Goal: Transaction & Acquisition: Purchase product/service

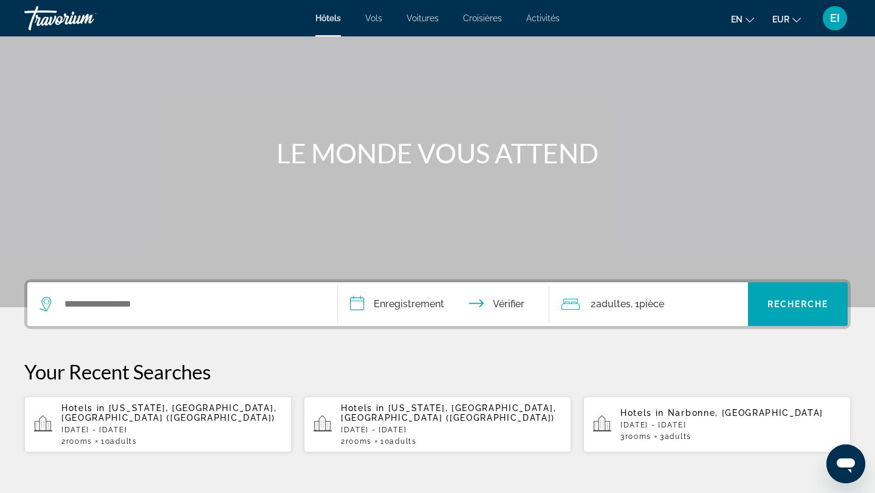
scroll to position [59, 0]
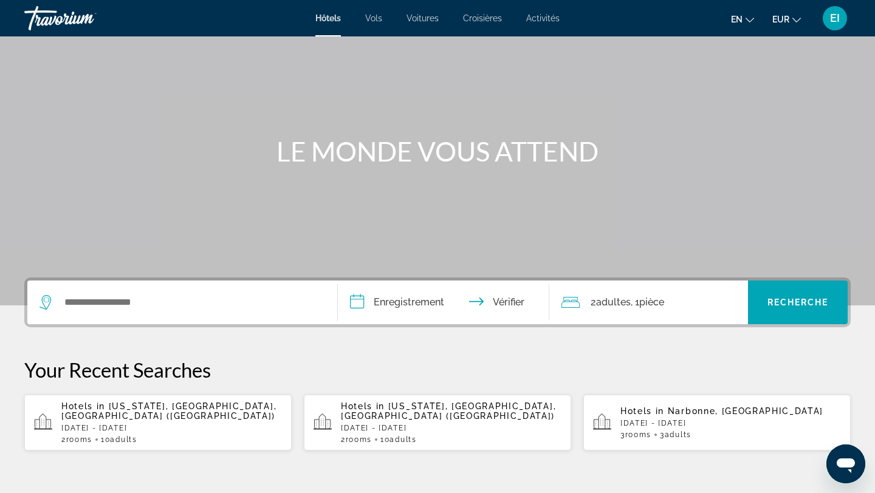
click at [97, 424] on p "[DATE] - [DATE]" at bounding box center [171, 428] width 221 height 9
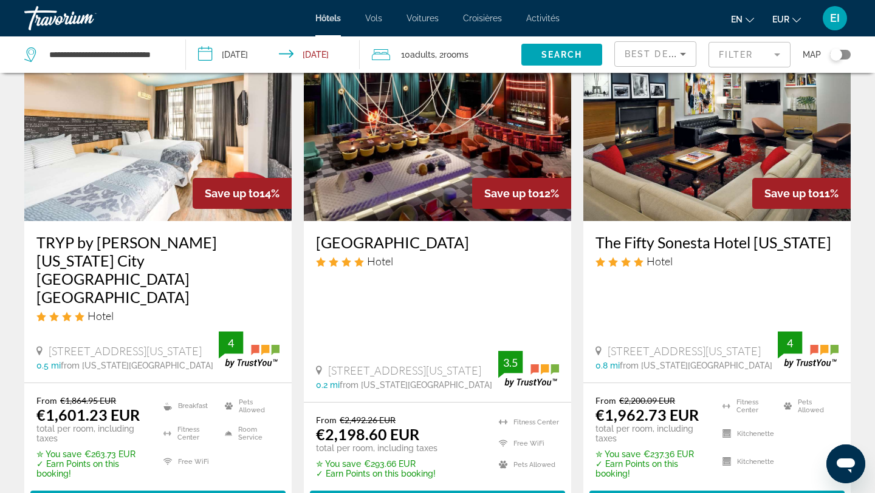
scroll to position [584, 0]
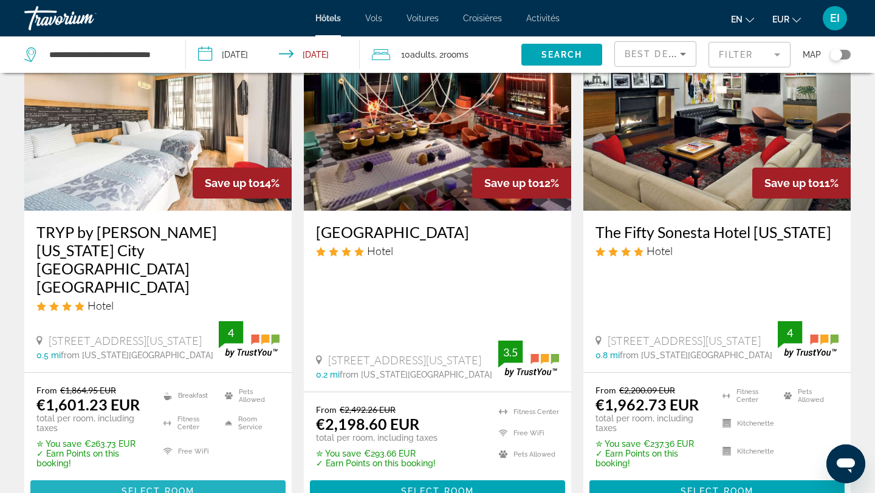
click at [126, 487] on span "Select Room" at bounding box center [157, 492] width 73 height 10
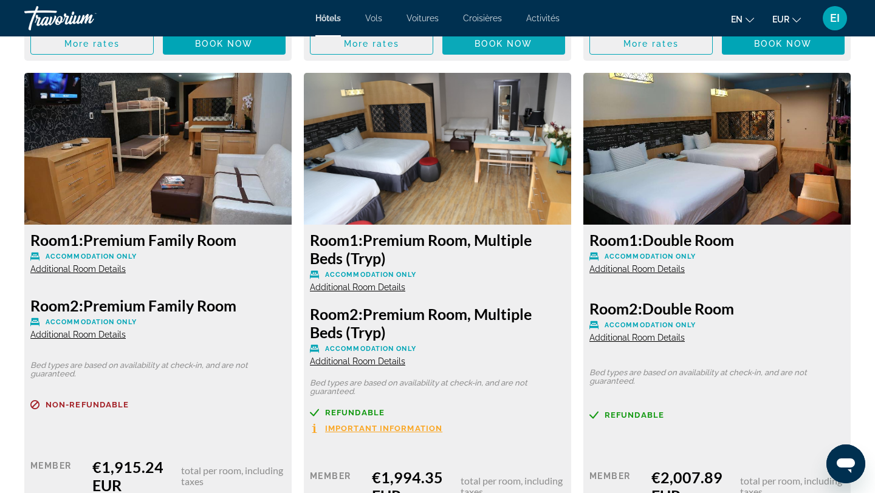
scroll to position [2076, 0]
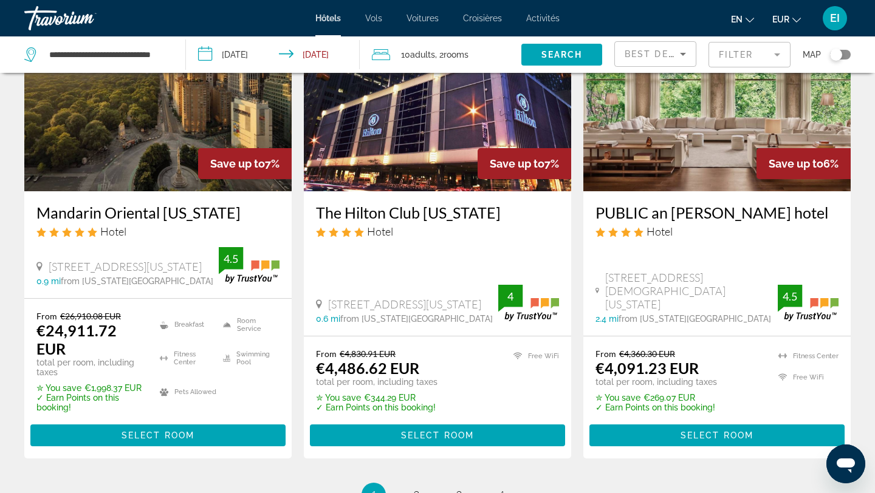
scroll to position [1613, 0]
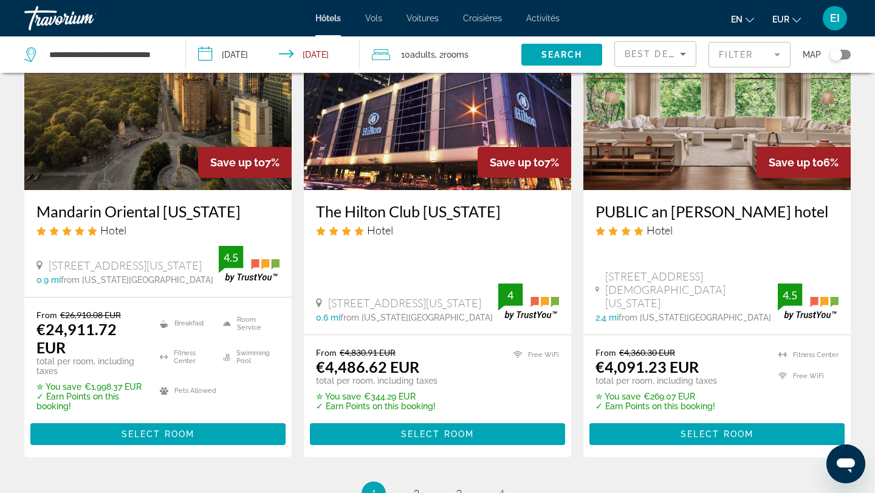
click at [770, 53] on mat-form-field "Filter" at bounding box center [749, 55] width 82 height 26
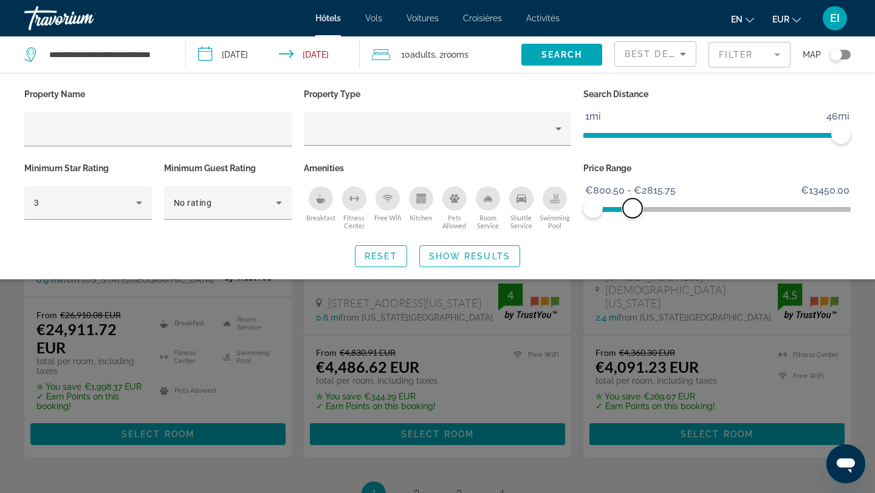
drag, startPoint x: 843, startPoint y: 206, endPoint x: 626, endPoint y: 211, distance: 217.5
click at [626, 211] on span "ngx-slider-max" at bounding box center [632, 208] width 19 height 19
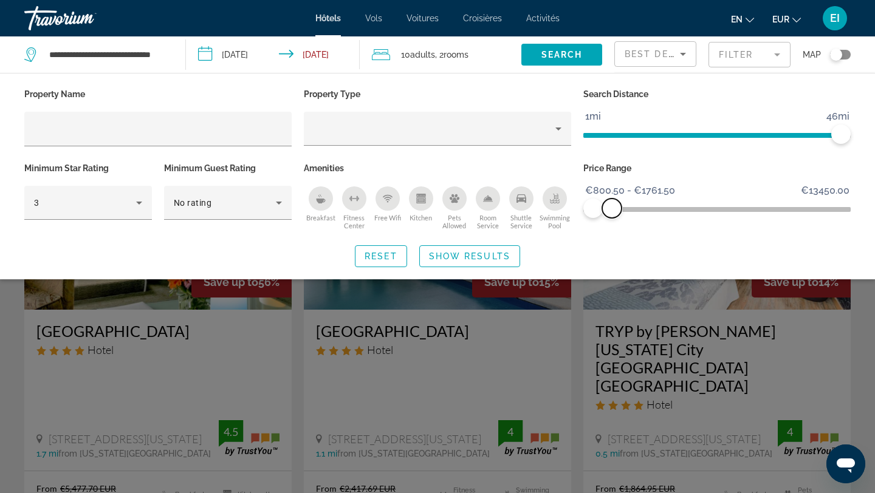
drag, startPoint x: 626, startPoint y: 210, endPoint x: 612, endPoint y: 212, distance: 14.1
click at [612, 212] on span "ngx-slider-max" at bounding box center [611, 208] width 19 height 19
click at [508, 255] on span "Show Results" at bounding box center [469, 256] width 81 height 10
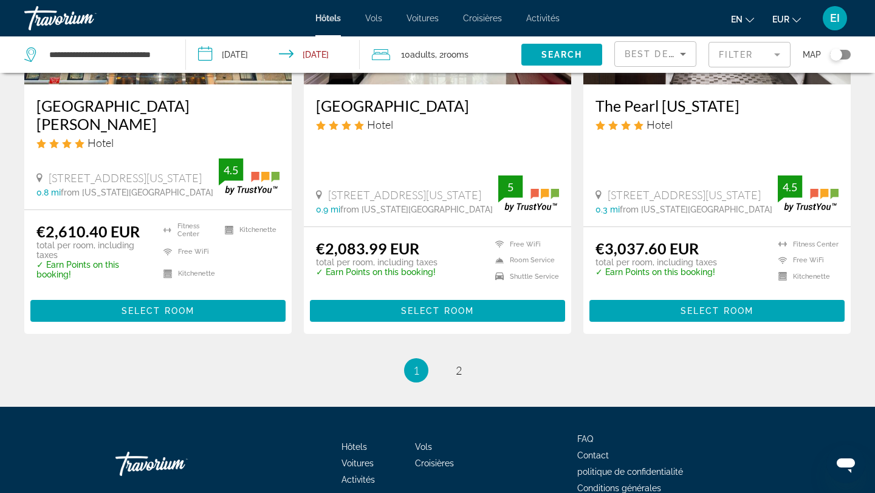
scroll to position [1709, 0]
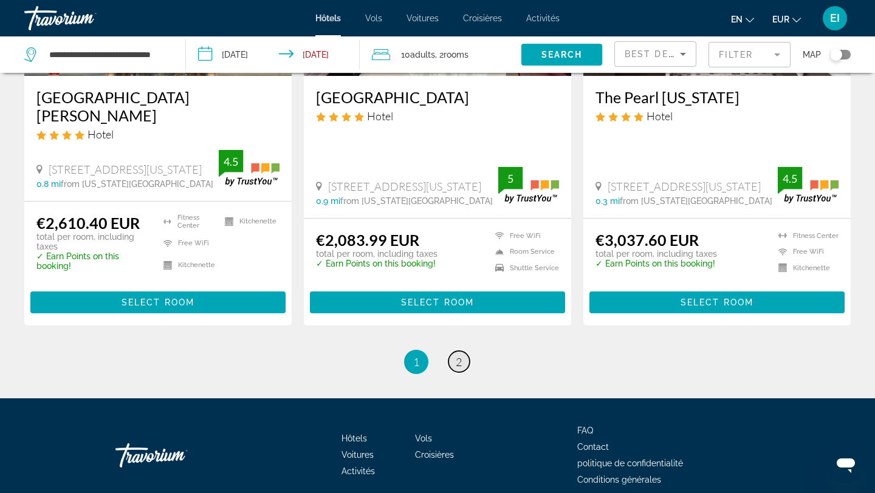
click at [464, 351] on link "page 2" at bounding box center [458, 361] width 21 height 21
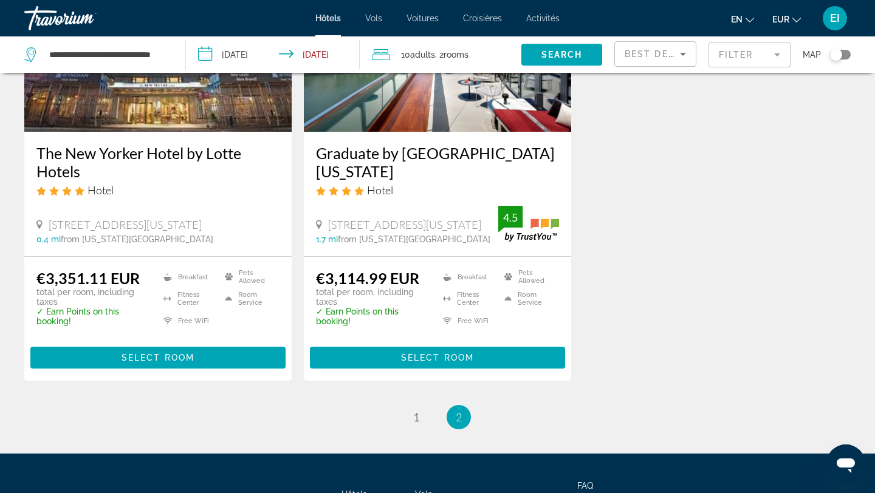
scroll to position [696, 0]
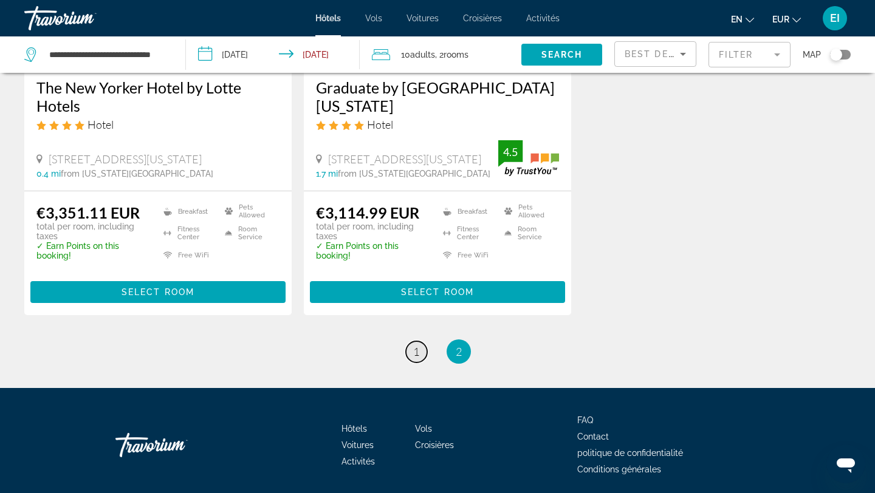
click at [412, 341] on link "page 1" at bounding box center [416, 351] width 21 height 21
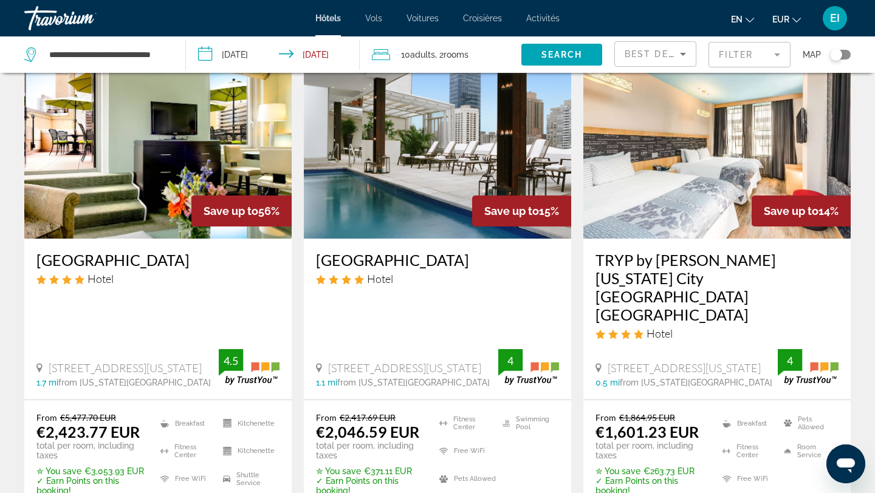
scroll to position [105, 0]
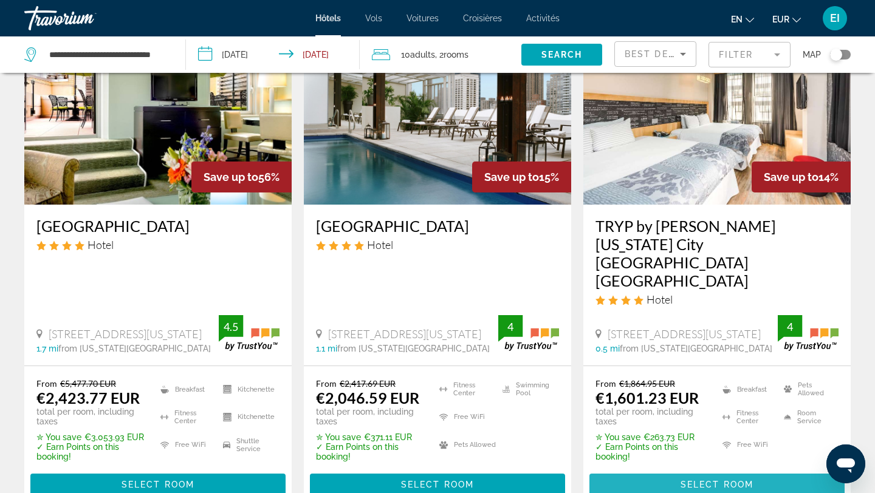
click at [672, 470] on span "Contenu principal" at bounding box center [716, 484] width 255 height 29
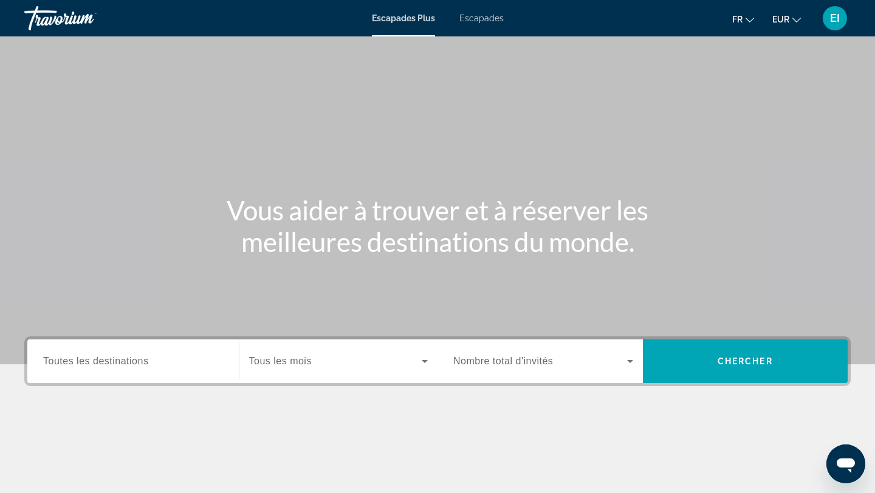
click at [103, 357] on span "Toutes les destinations" at bounding box center [95, 361] width 105 height 10
click at [103, 357] on input "Destination Toutes les destinations" at bounding box center [133, 362] width 180 height 15
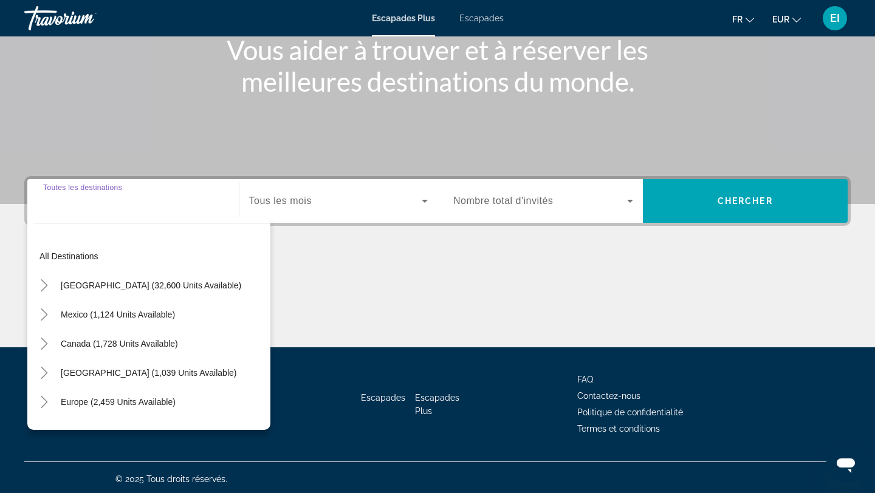
scroll to position [163, 0]
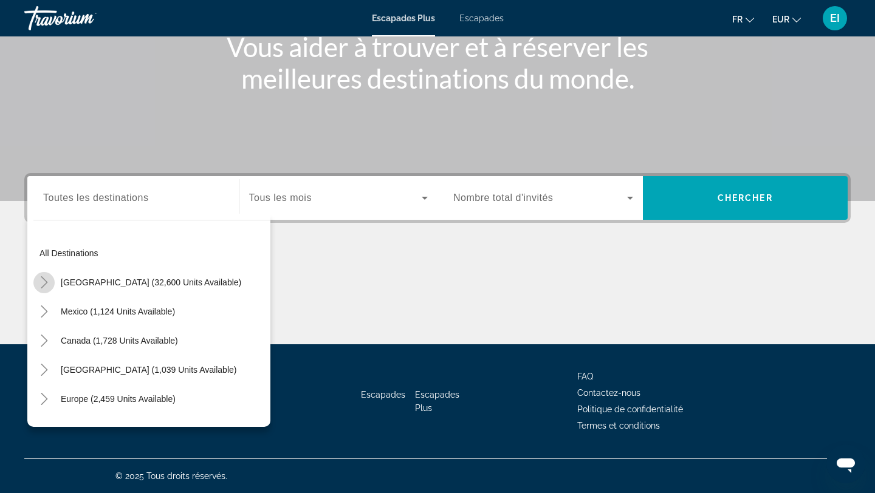
click at [44, 288] on icon "Toggle United States (32,600 units available)" at bounding box center [44, 282] width 12 height 12
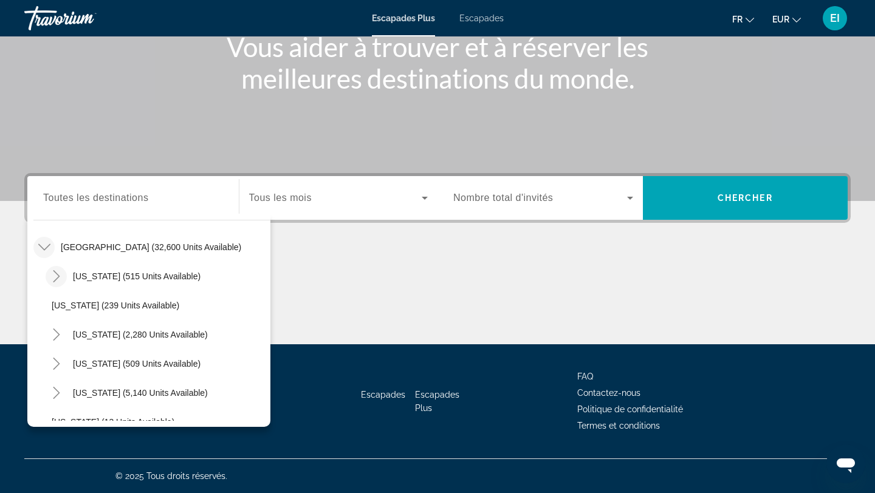
click at [55, 276] on icon "Toggle Arizona (515 units available)" at bounding box center [56, 276] width 12 height 12
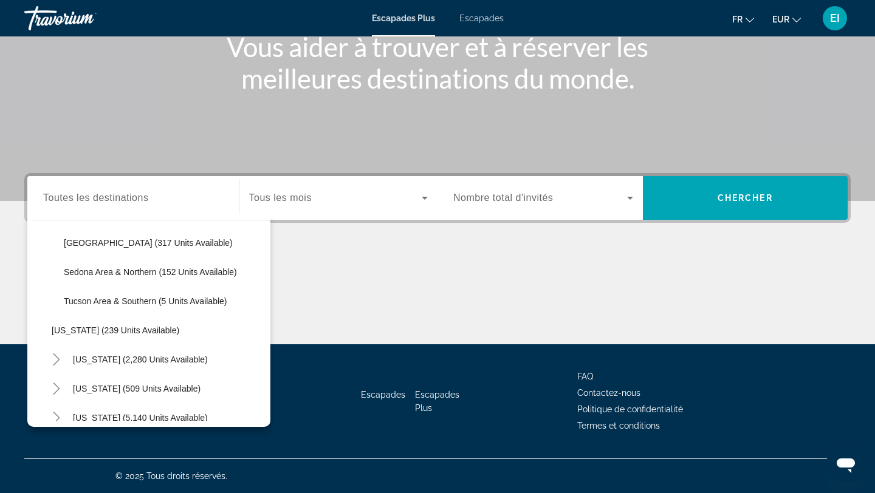
scroll to position [144, 0]
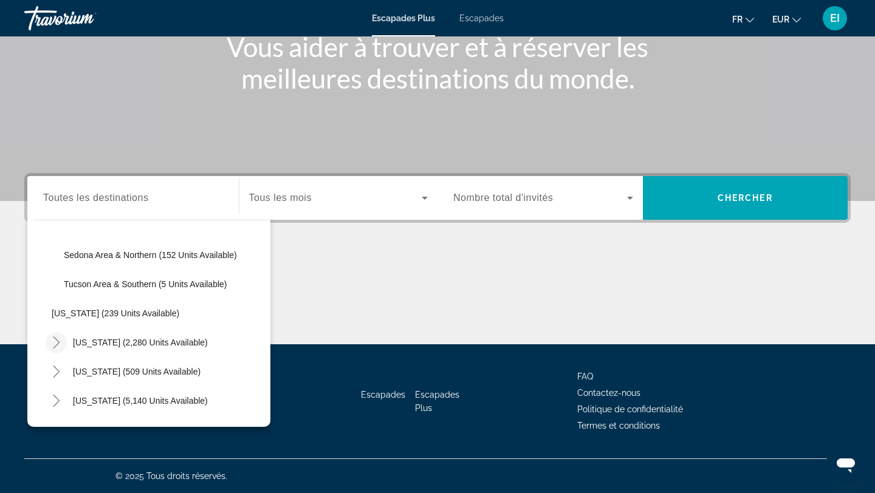
click at [52, 343] on icon "Toggle California (2,280 units available)" at bounding box center [56, 343] width 12 height 12
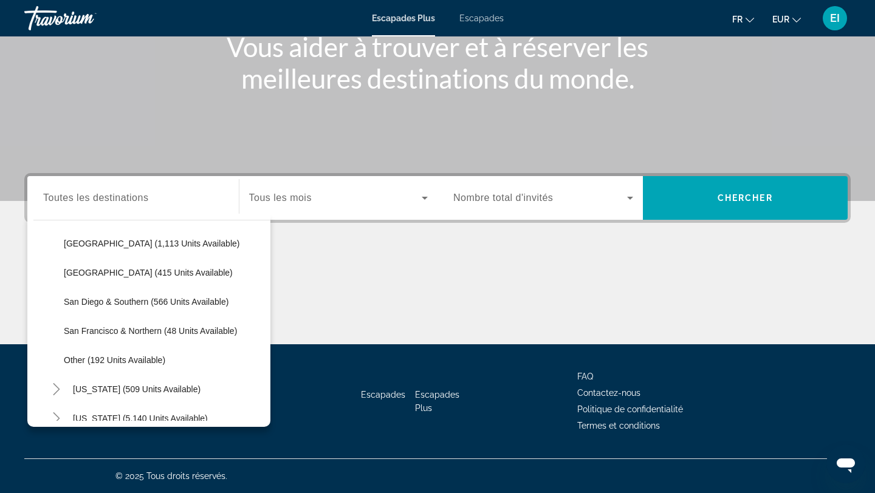
scroll to position [312, 0]
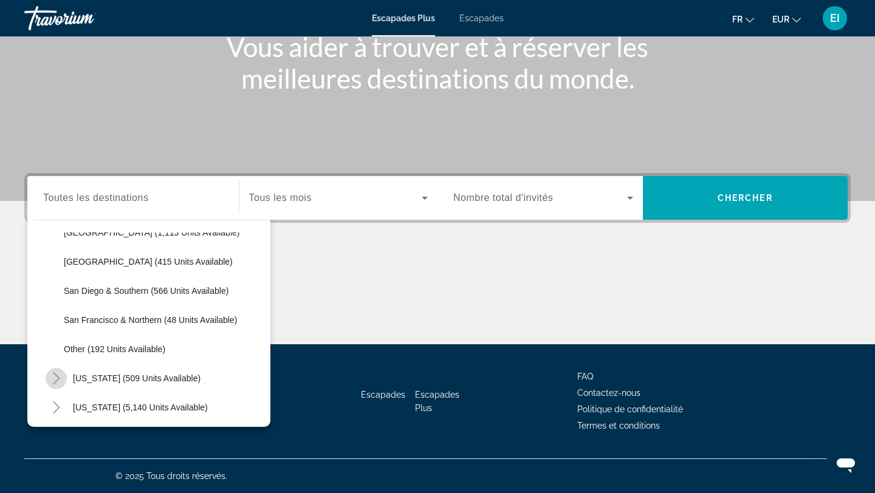
click at [54, 384] on icon "Toggle Colorado (509 units available)" at bounding box center [56, 378] width 7 height 12
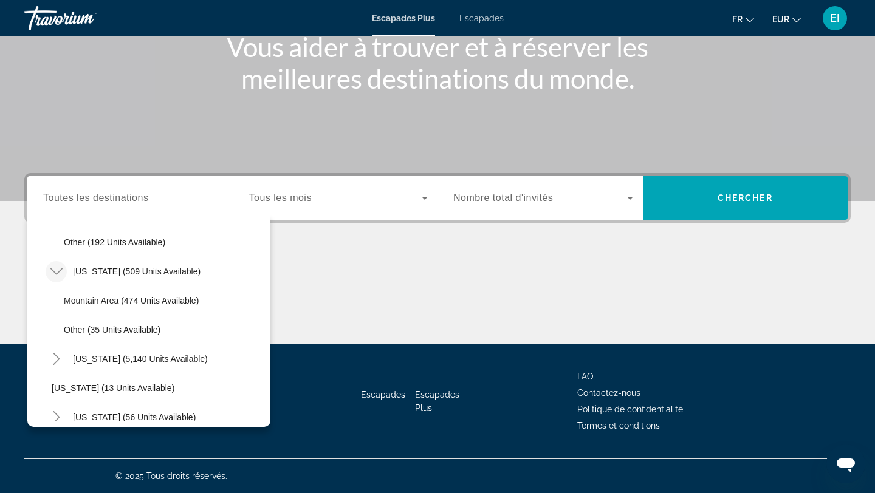
scroll to position [422, 0]
click at [52, 359] on icon "Toggle Florida (5,140 units available)" at bounding box center [56, 357] width 12 height 12
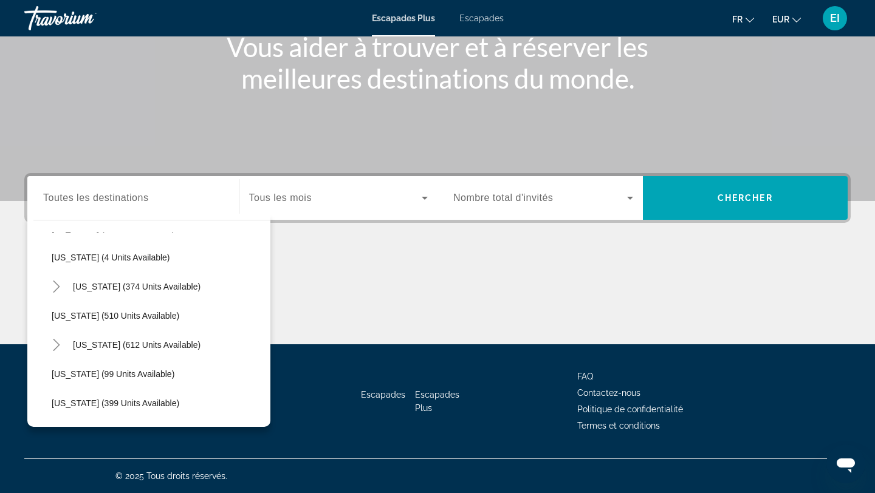
scroll to position [902, 0]
click at [53, 289] on icon "Toggle Maine (374 units available)" at bounding box center [56, 284] width 12 height 12
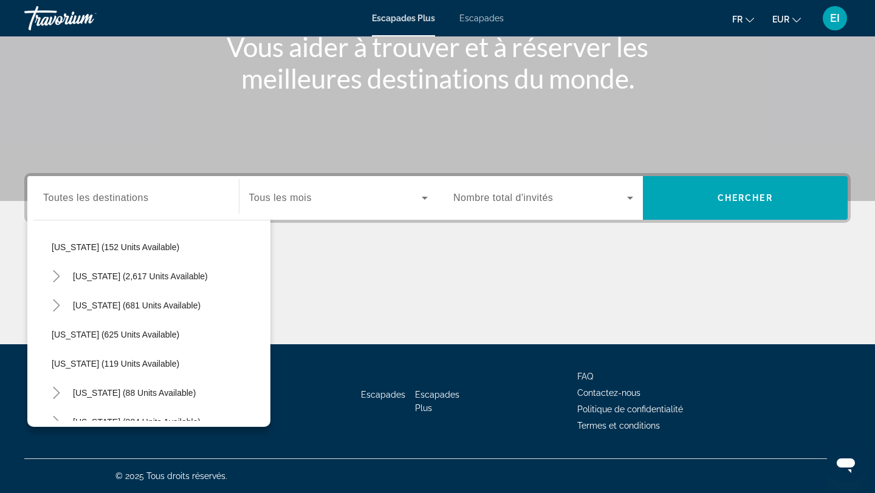
scroll to position [1178, 0]
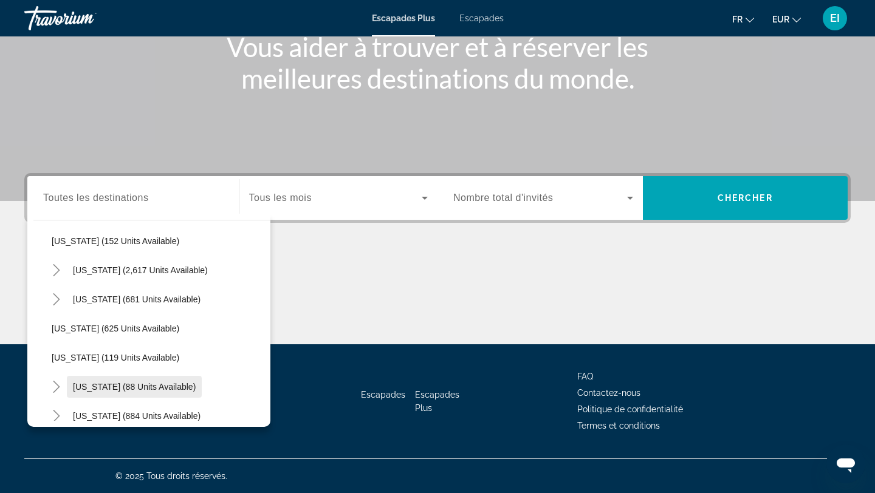
click at [92, 390] on span "New York (88 units available)" at bounding box center [134, 387] width 123 height 10
type input "**********"
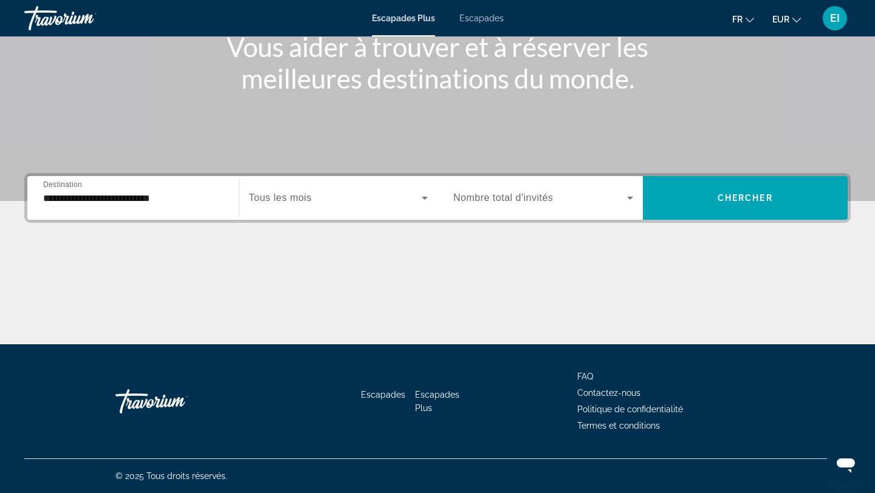
click at [297, 197] on span "Tous les mois" at bounding box center [280, 198] width 63 height 10
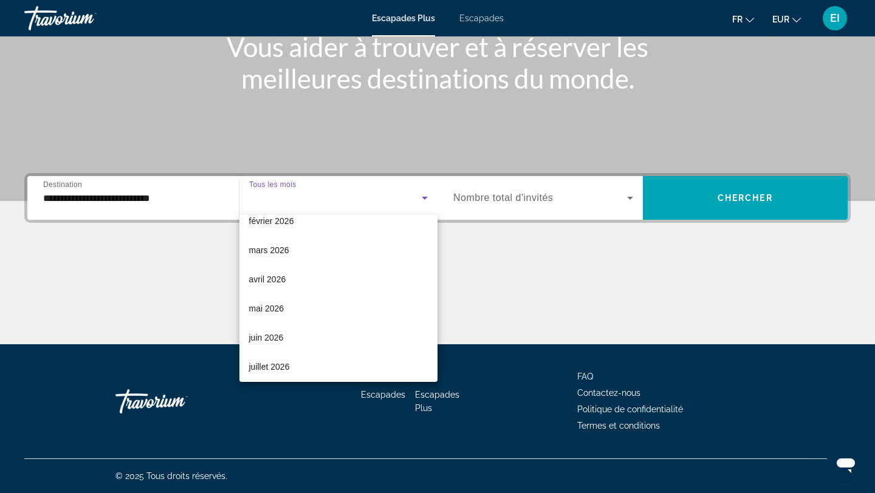
scroll to position [189, 0]
click at [292, 334] on mat-option "juin 2026" at bounding box center [338, 337] width 199 height 29
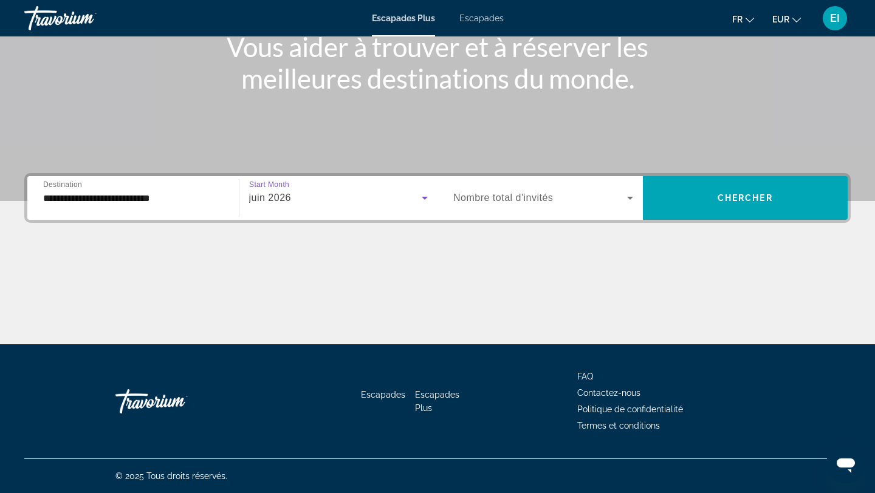
click at [515, 196] on span "Nombre total d'invités" at bounding box center [503, 198] width 100 height 10
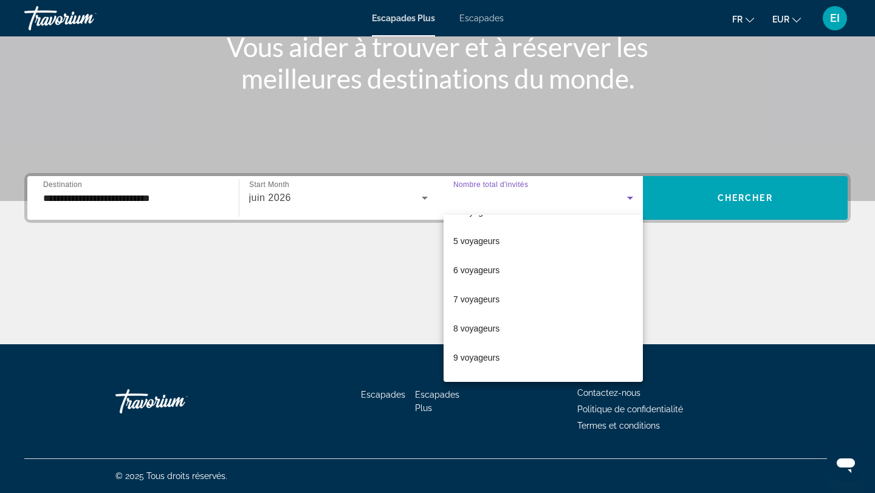
scroll to position [134, 0]
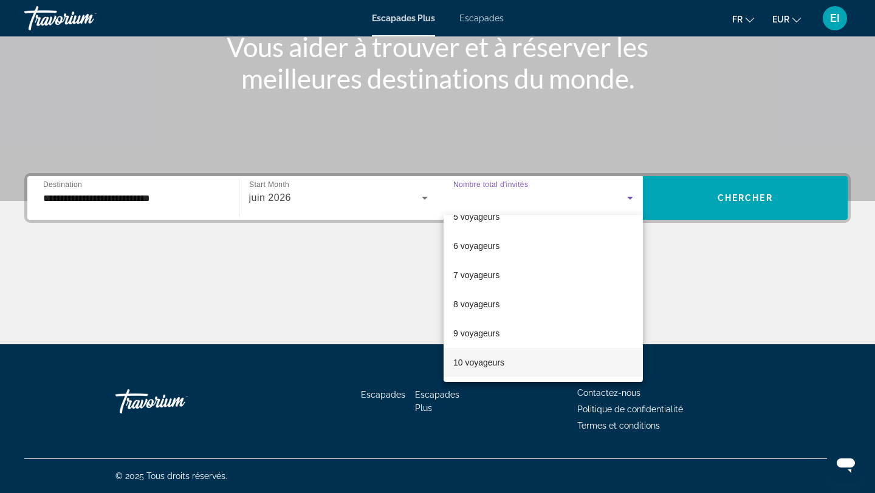
click at [483, 364] on font "10 voyageurs" at bounding box center [478, 363] width 51 height 10
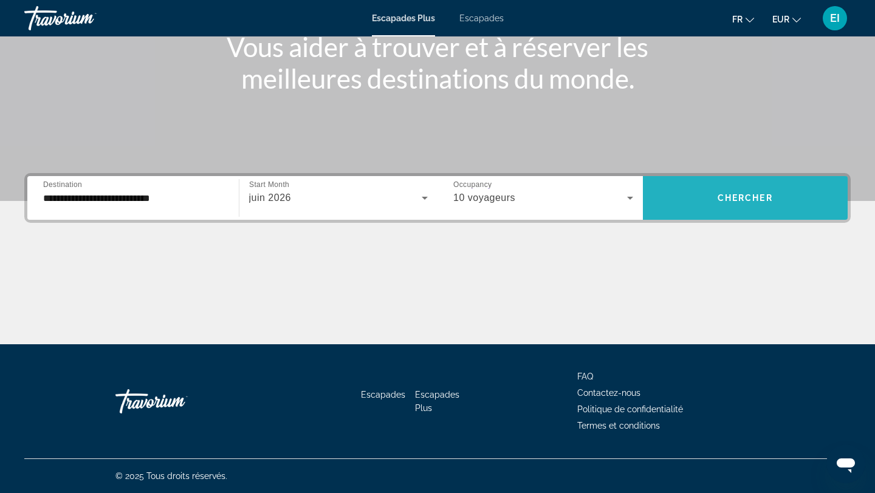
click at [772, 201] on span "Chercher" at bounding box center [744, 198] width 55 height 10
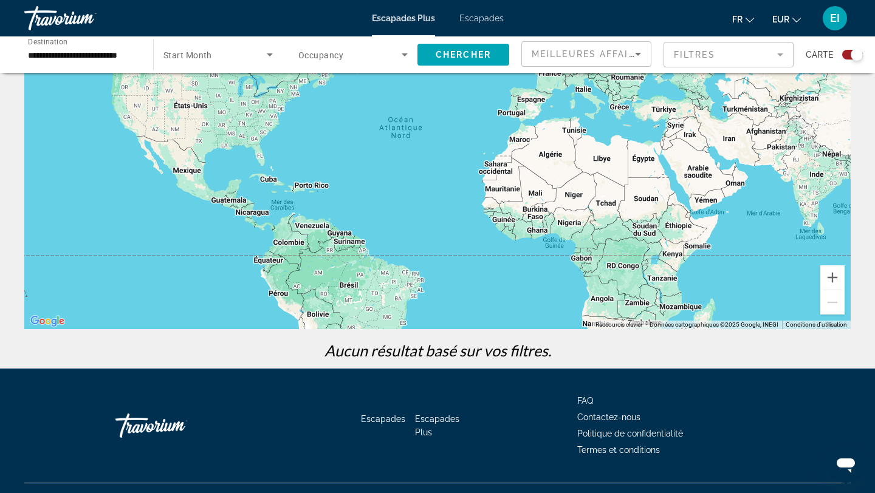
scroll to position [145, 0]
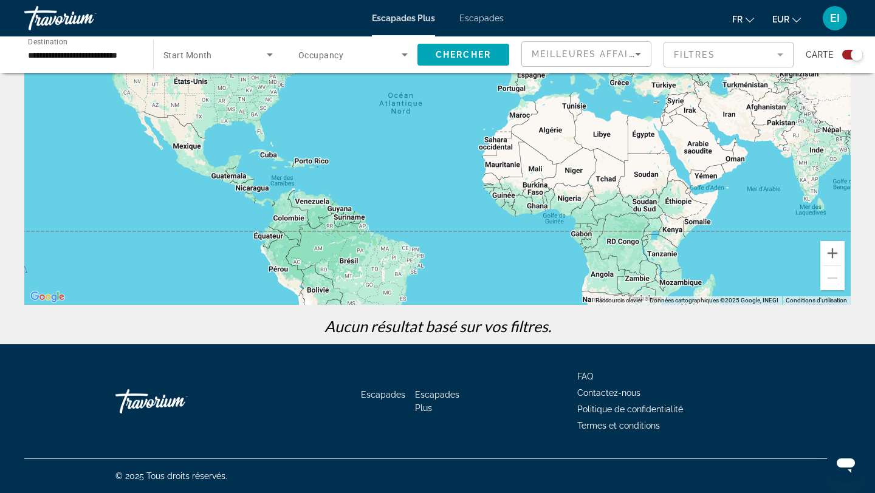
click at [478, 25] on div "Escapades Plus Escapades fr English Español Français Italiano Português русский…" at bounding box center [437, 18] width 875 height 32
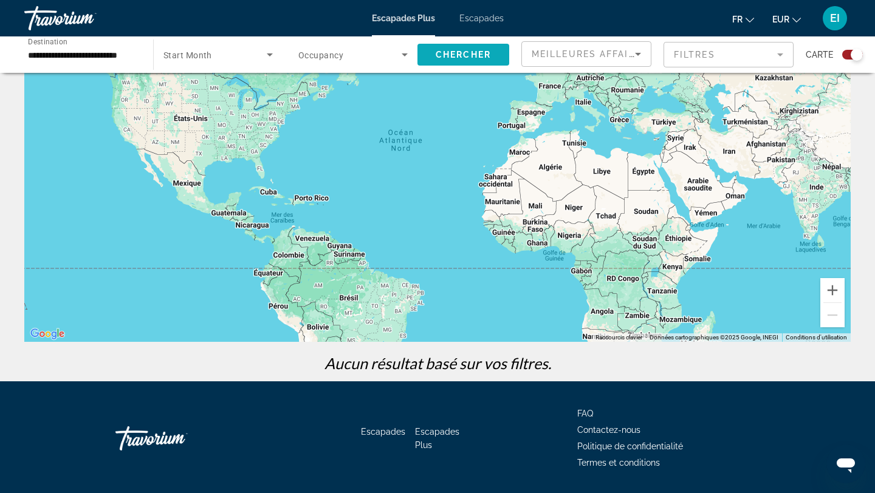
scroll to position [100, 0]
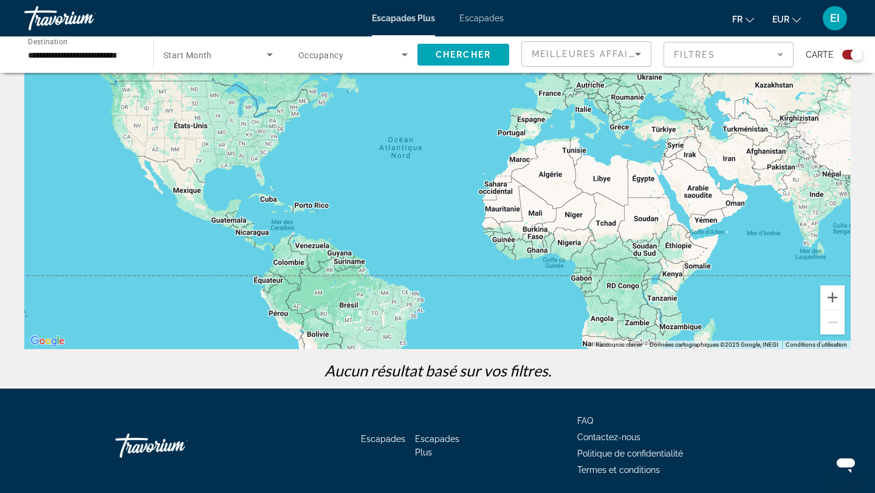
click at [480, 26] on div "Escapades Plus Escapades fr English Español Français Italiano Português русский…" at bounding box center [437, 18] width 875 height 32
click at [480, 25] on div "Escapades Plus Escapades fr English Español Français Italiano Português русский…" at bounding box center [437, 18] width 875 height 32
click at [480, 22] on font "Escapades" at bounding box center [481, 18] width 44 height 10
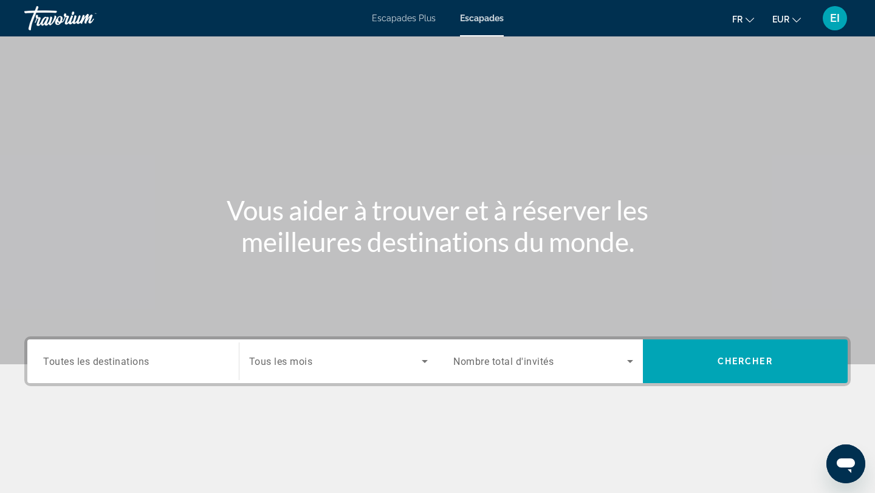
click at [179, 366] on input "Destination Toutes les destinations" at bounding box center [133, 362] width 180 height 15
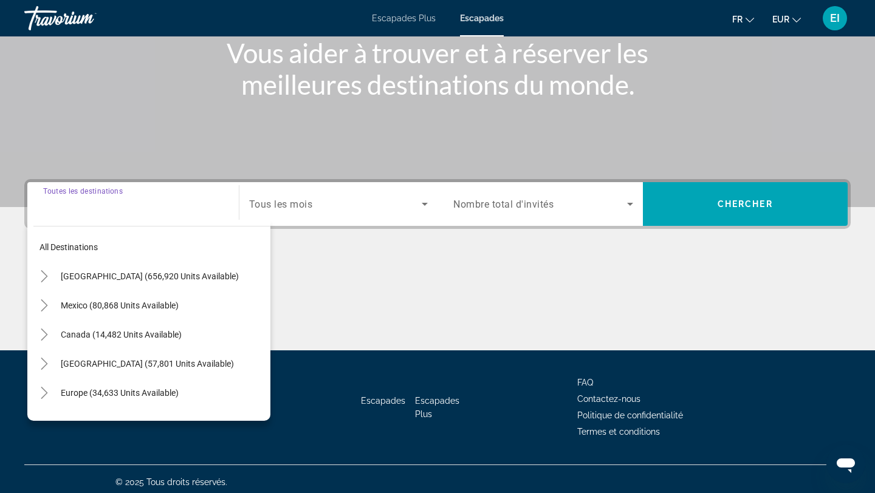
scroll to position [163, 0]
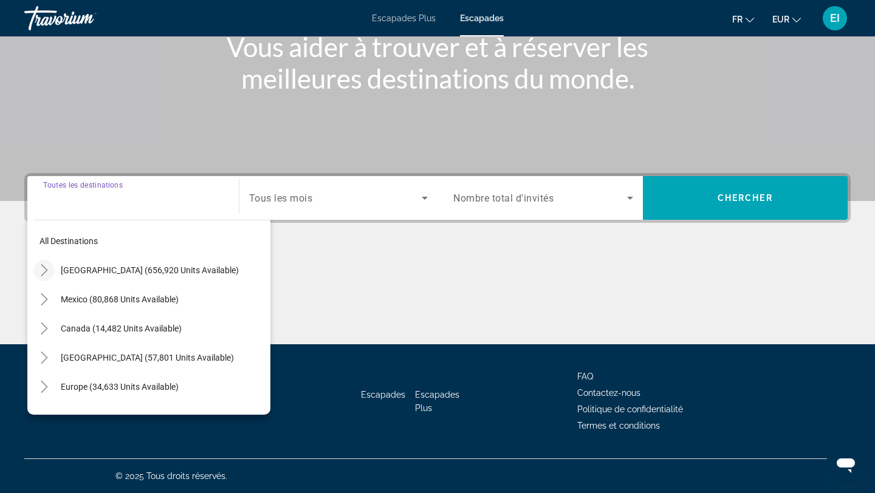
click at [43, 270] on icon "Toggle United States (656,920 units available)" at bounding box center [44, 270] width 12 height 12
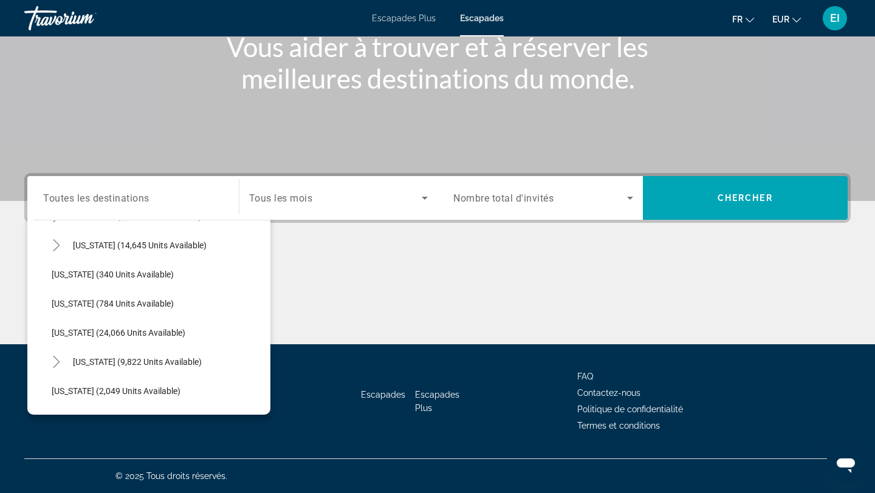
scroll to position [844, 0]
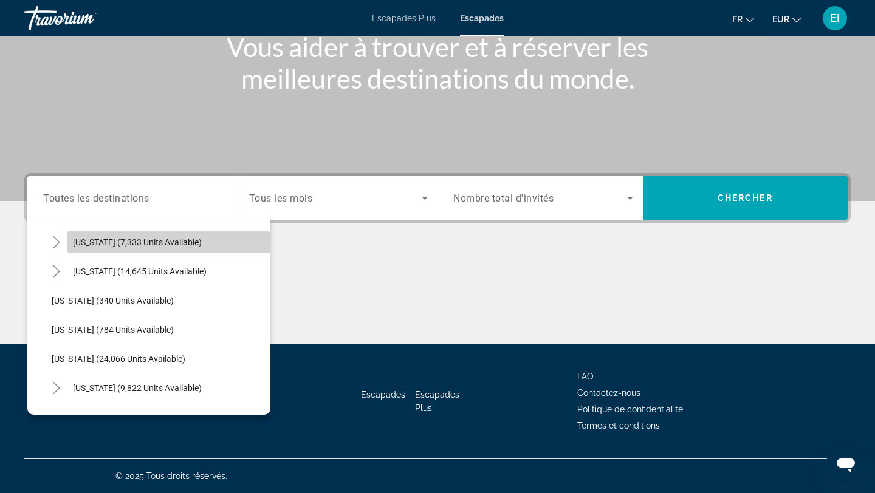
click at [97, 248] on span "Search widget" at bounding box center [168, 242] width 203 height 29
type input "**********"
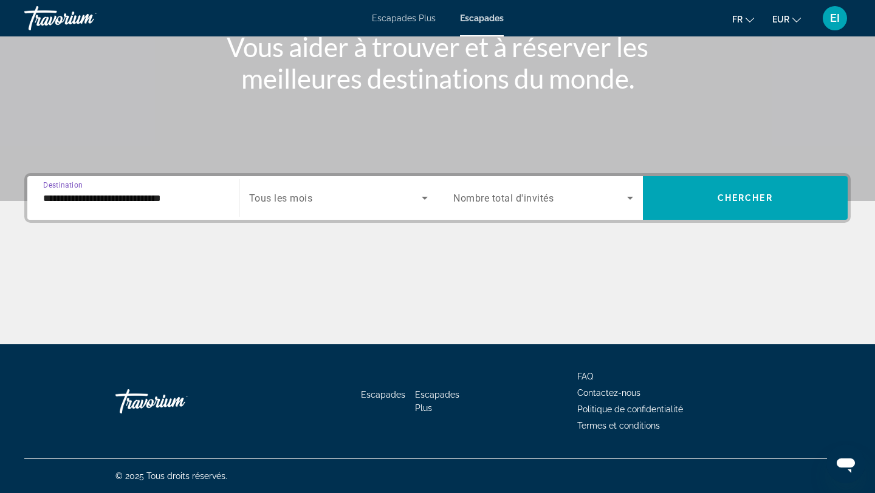
click at [284, 194] on span "Tous les mois" at bounding box center [281, 199] width 64 height 12
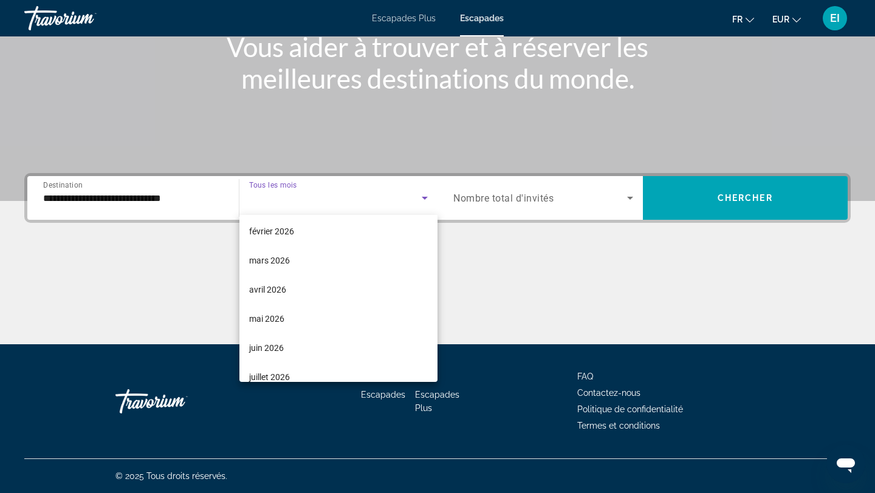
scroll to position [179, 0]
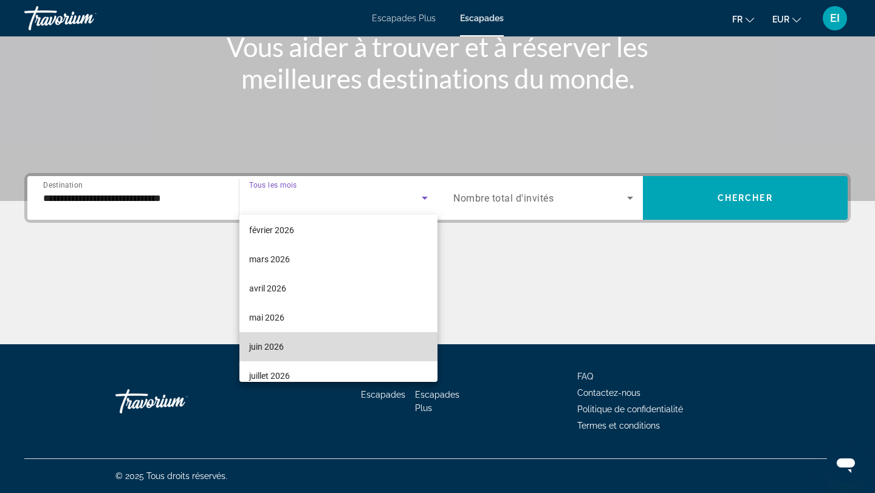
click at [278, 340] on span "juin 2026" at bounding box center [266, 347] width 35 height 15
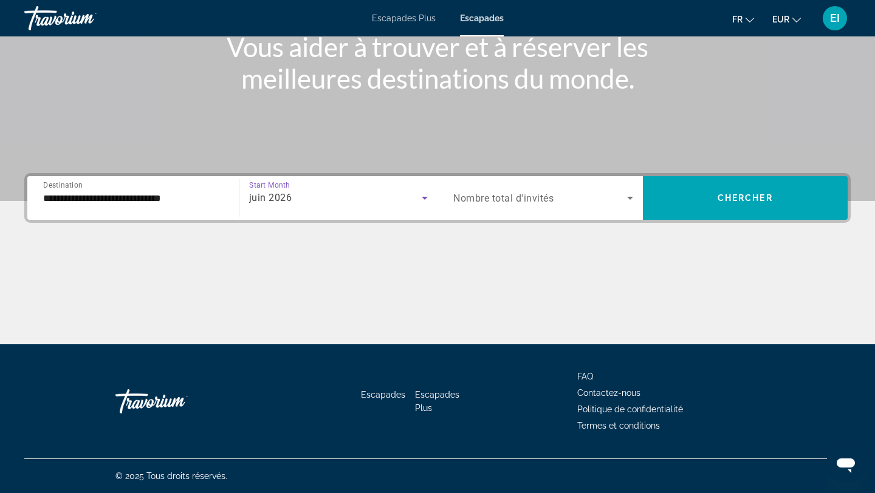
click at [540, 199] on span "Nombre total d'invités" at bounding box center [503, 199] width 100 height 12
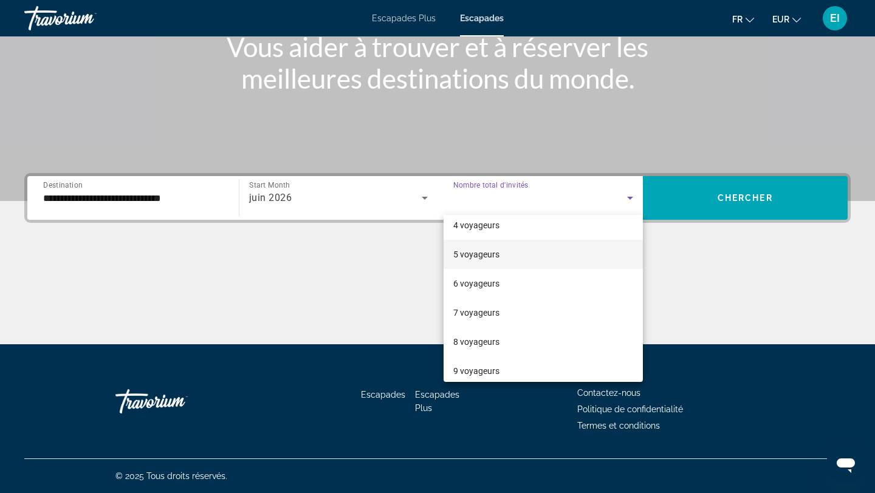
scroll to position [134, 0]
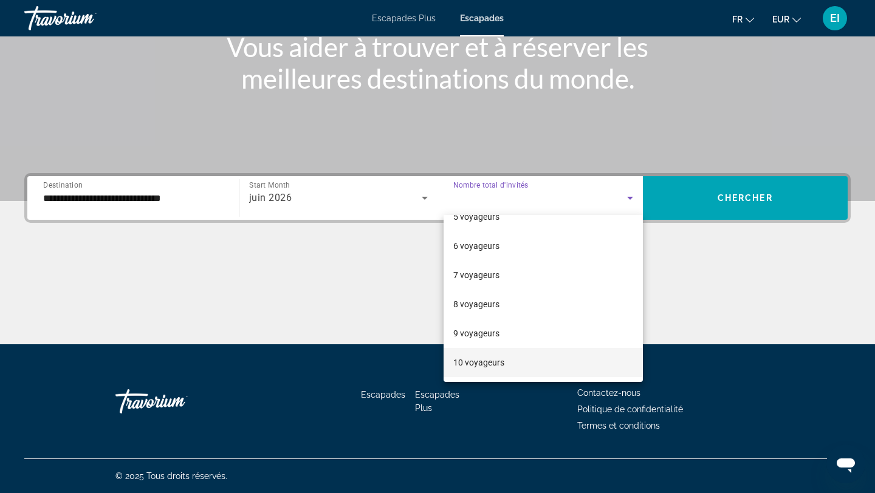
click at [508, 361] on mat-option "10 voyageurs" at bounding box center [542, 362] width 199 height 29
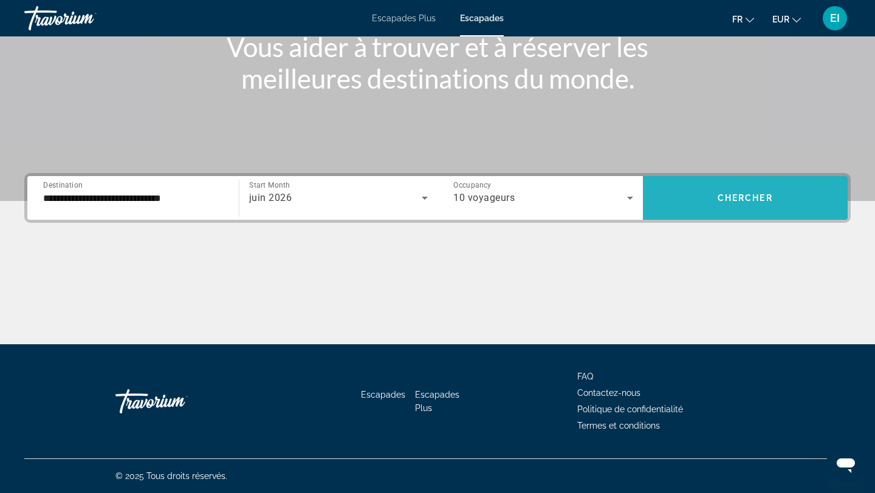
click at [784, 191] on span "Search widget" at bounding box center [745, 197] width 205 height 29
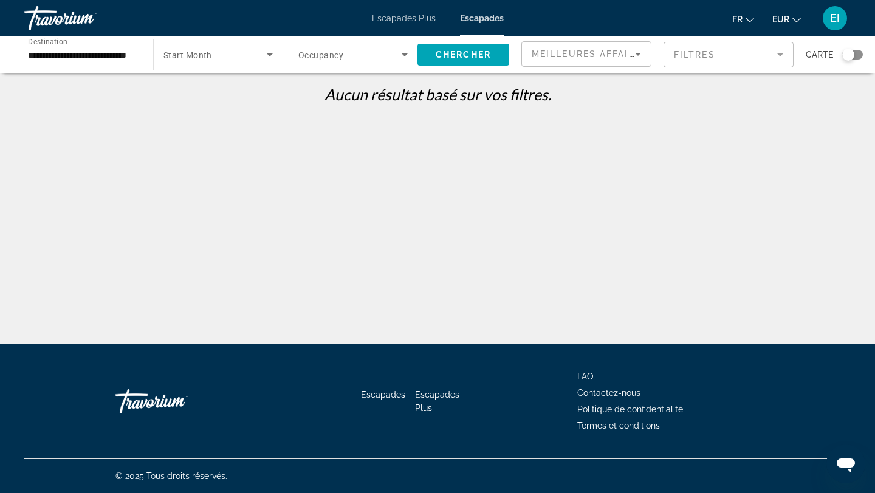
click at [247, 63] on div "Search widget" at bounding box center [217, 55] width 109 height 34
click at [222, 90] on mat-option "Tous les mois" at bounding box center [218, 91] width 129 height 29
click at [330, 61] on span "Search widget" at bounding box center [349, 54] width 103 height 15
click at [377, 89] on font "Nombre total d'invités" at bounding box center [339, 91] width 82 height 10
click at [403, 60] on icon "Search widget" at bounding box center [404, 54] width 15 height 15
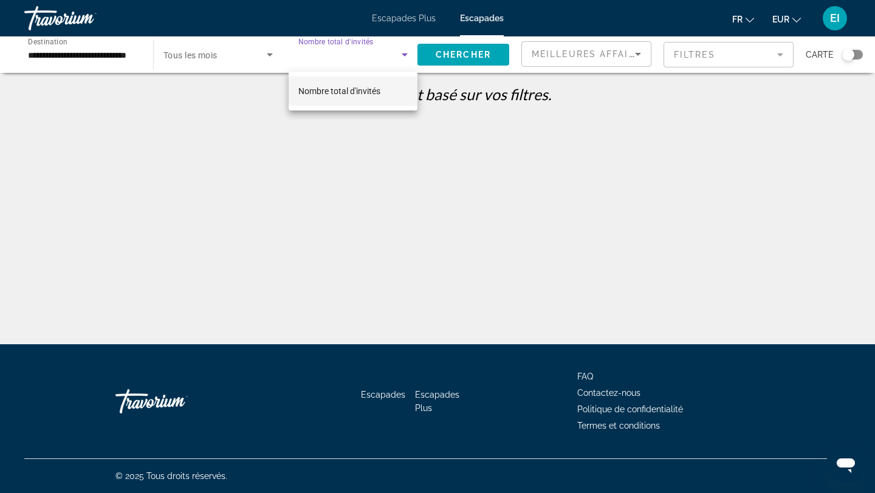
click at [222, 58] on div at bounding box center [437, 246] width 875 height 493
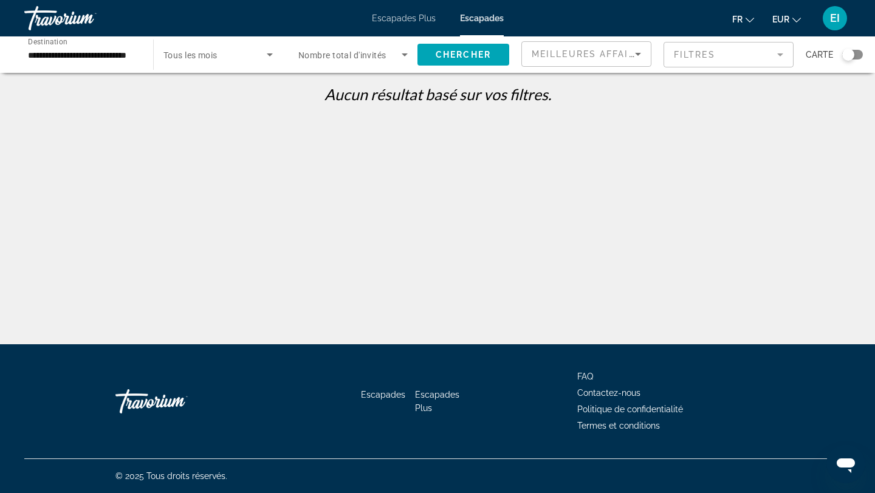
click at [214, 56] on span "Tous les mois" at bounding box center [190, 55] width 54 height 10
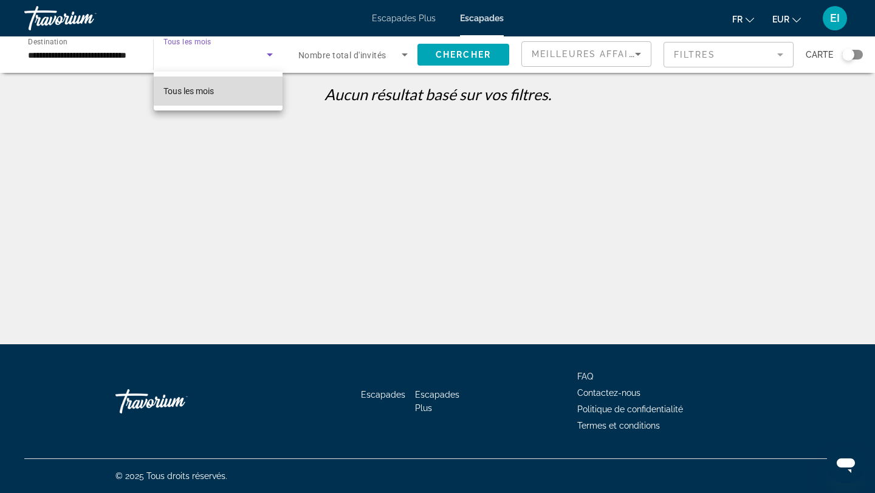
click at [207, 95] on font "Tous les mois" at bounding box center [188, 91] width 50 height 10
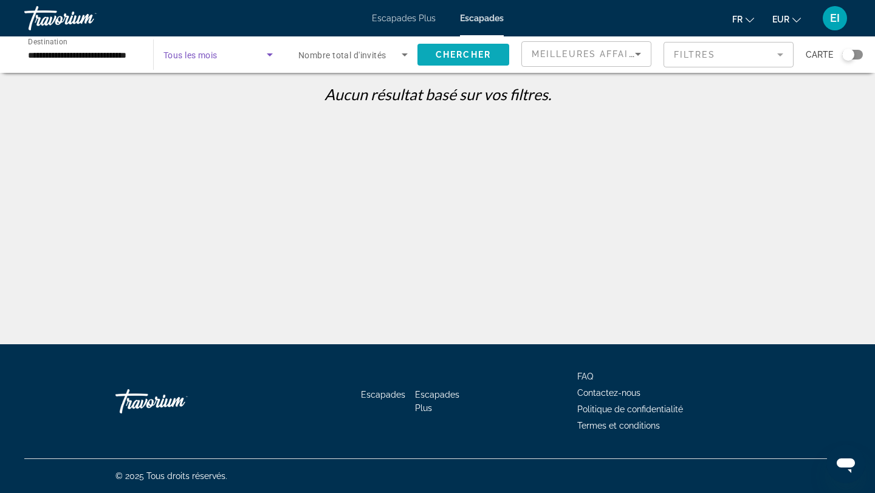
click at [470, 53] on span "Chercher" at bounding box center [463, 55] width 55 height 10
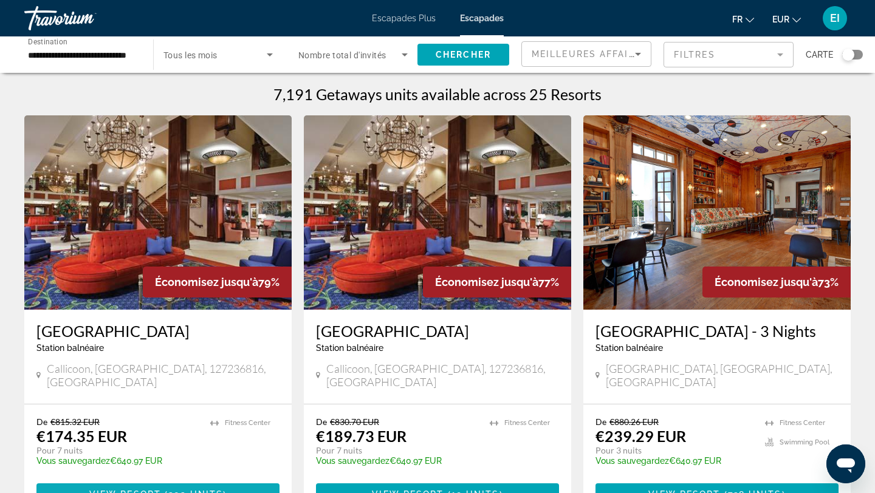
click at [156, 490] on span "View Resort" at bounding box center [125, 495] width 72 height 10
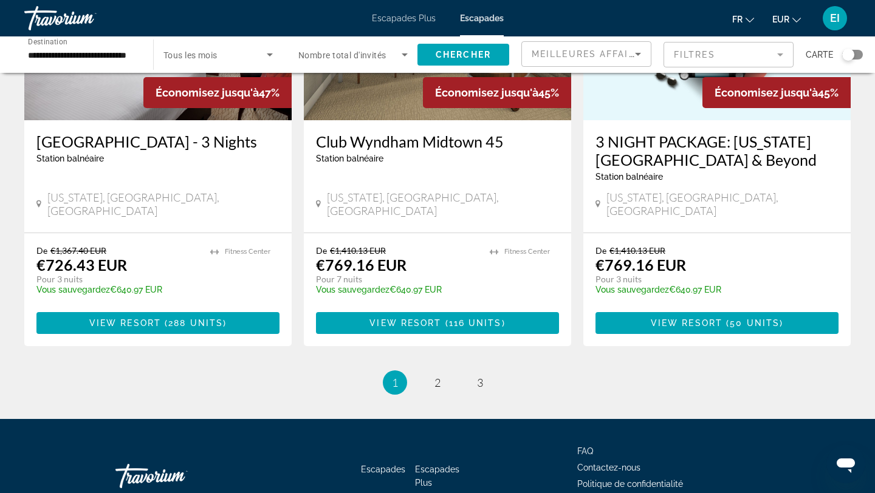
scroll to position [1527, 0]
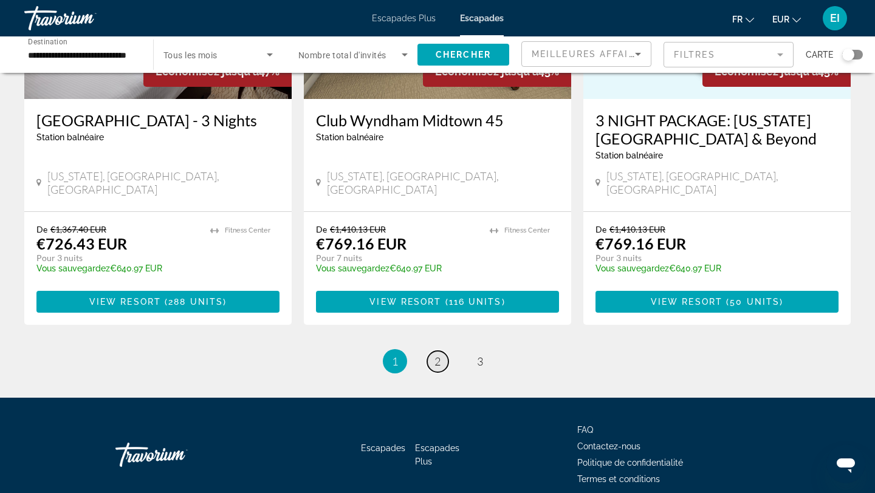
click at [436, 351] on link "page 2" at bounding box center [437, 361] width 21 height 21
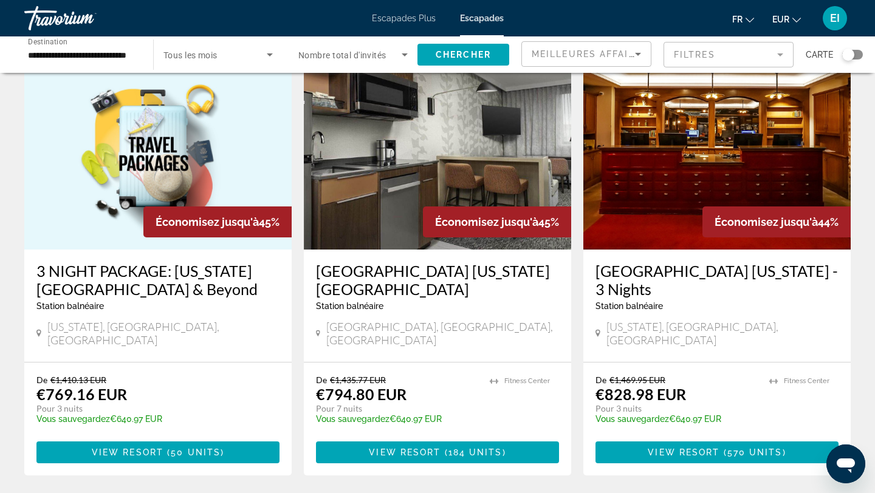
scroll to position [68, 0]
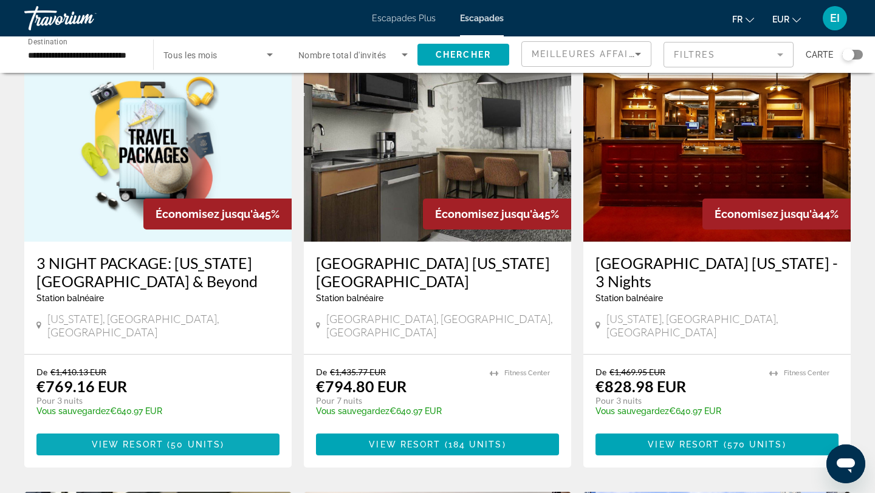
click at [144, 439] on span "Contenu principal" at bounding box center [157, 444] width 243 height 29
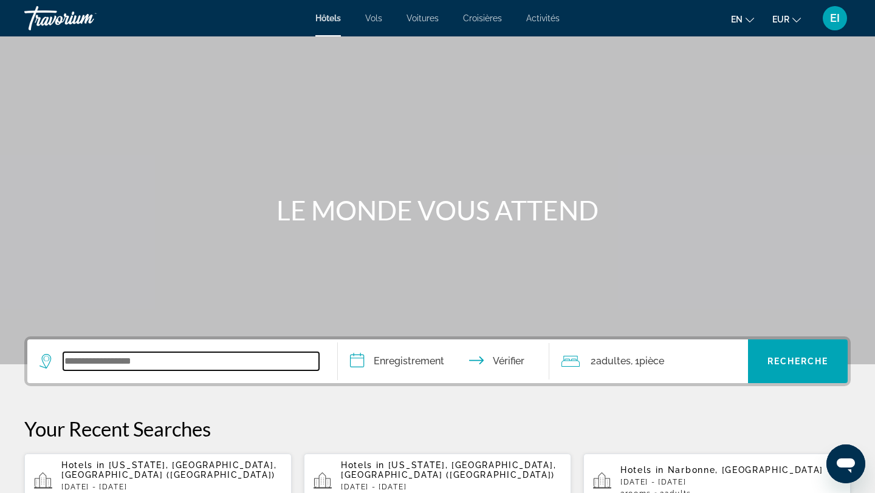
click at [159, 364] on input "Widget de recherche" at bounding box center [191, 361] width 256 height 18
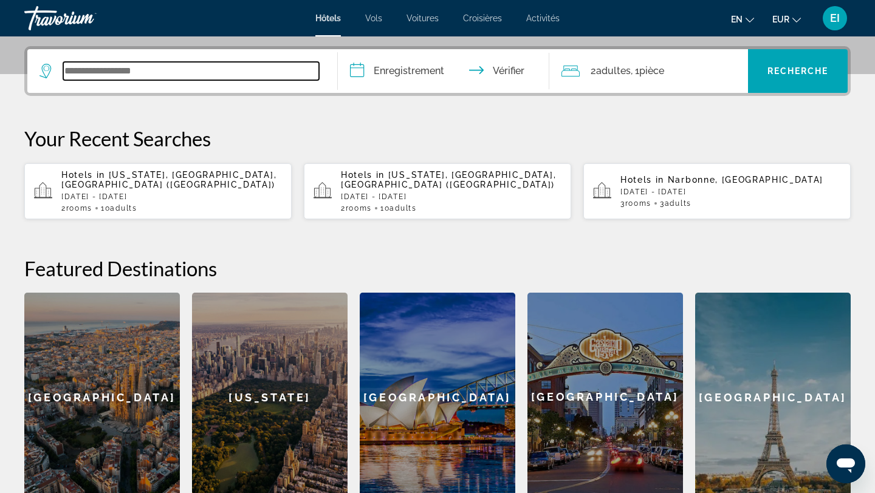
scroll to position [297, 0]
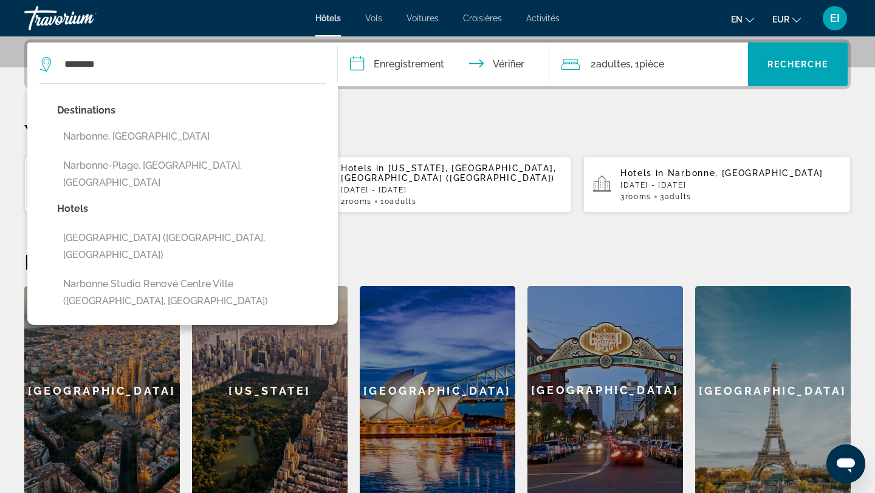
click at [143, 132] on button "Narbonne, France" at bounding box center [191, 136] width 268 height 23
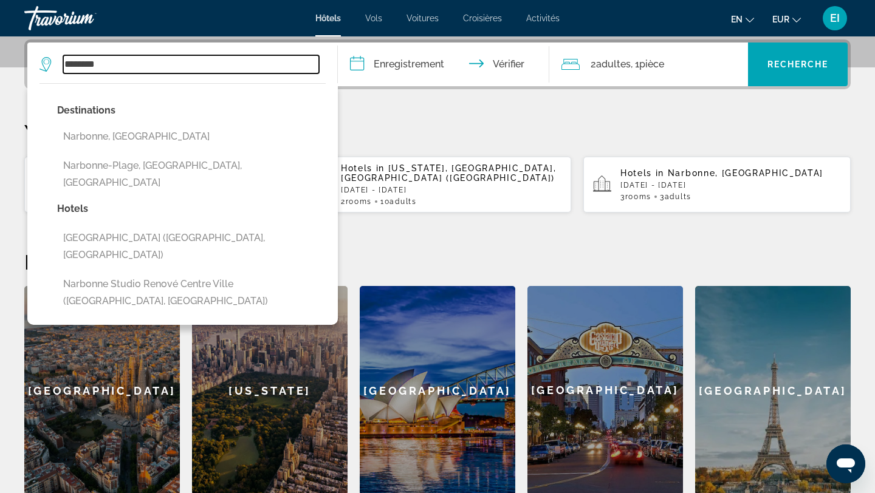
type input "**********"
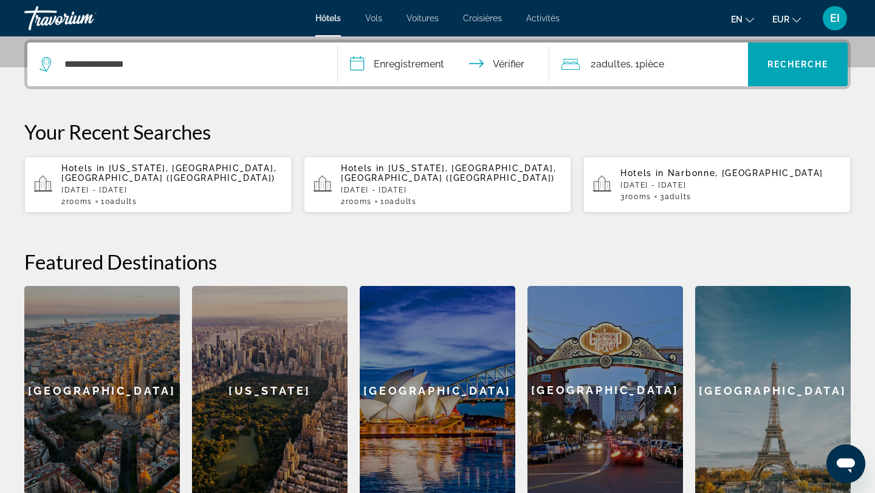
click at [431, 63] on input "**********" at bounding box center [446, 66] width 216 height 47
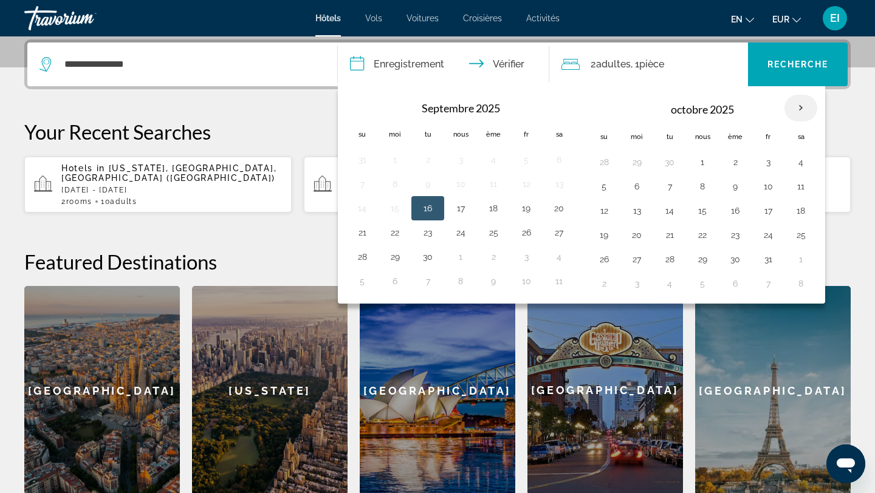
click at [798, 108] on th "Mois prochain" at bounding box center [800, 108] width 33 height 27
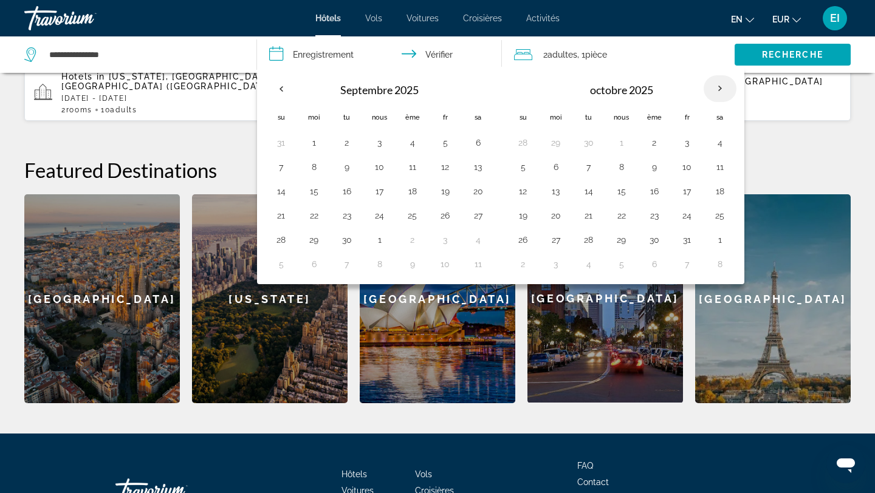
scroll to position [388, 0]
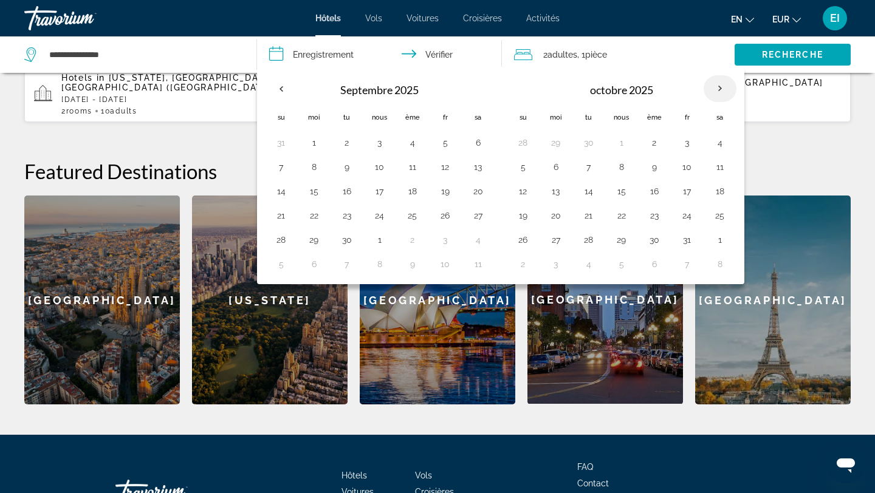
click at [718, 92] on th "Mois prochain" at bounding box center [719, 88] width 33 height 27
click at [722, 89] on th "Mois prochain" at bounding box center [719, 88] width 33 height 27
click at [562, 162] on button "6" at bounding box center [555, 167] width 19 height 17
click at [707, 51] on div "2 adultes Adulte , 1 pièce chambres" at bounding box center [624, 54] width 221 height 17
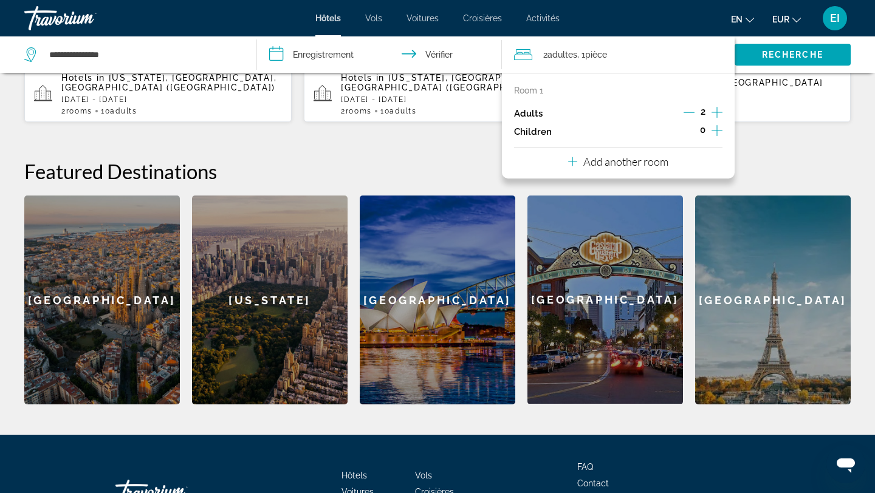
click at [686, 113] on icon "Decrement adults" at bounding box center [688, 112] width 11 height 11
click at [643, 167] on p "Add another room" at bounding box center [625, 161] width 85 height 13
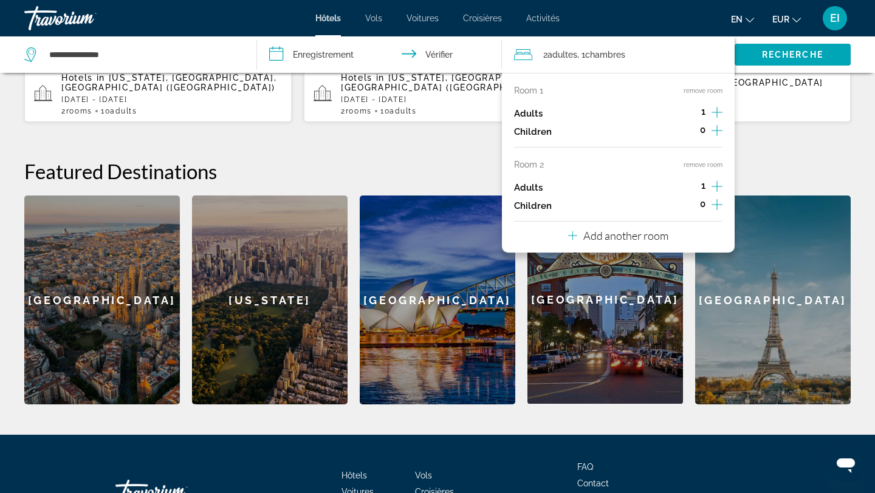
click at [668, 234] on div "Room 1 remove room Adults 1 Children 0 Room 2 remove room Adults 1 Children 0 A…" at bounding box center [618, 163] width 233 height 180
click at [649, 236] on p "Add another room" at bounding box center [625, 235] width 85 height 13
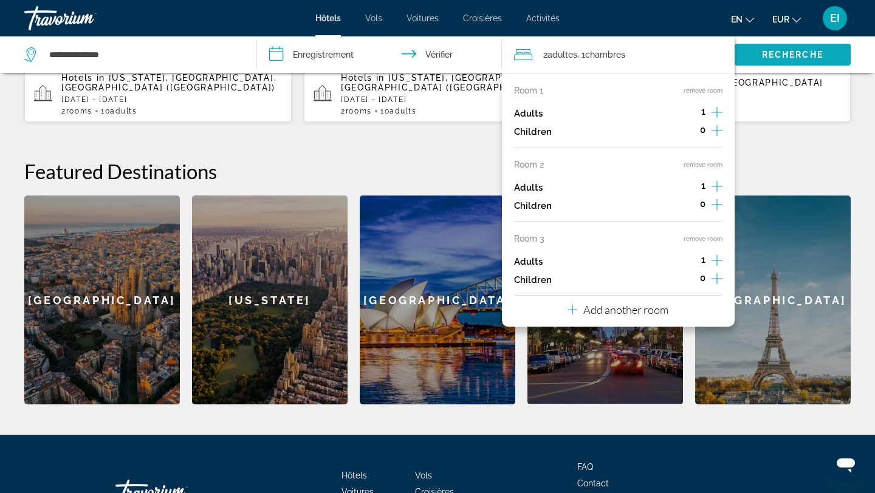
click at [799, 45] on span "Widget de recherche" at bounding box center [792, 54] width 116 height 29
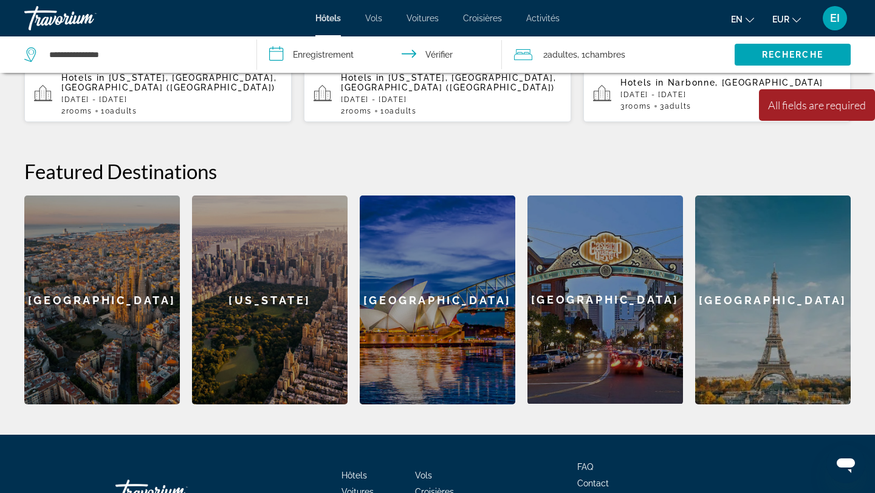
click at [696, 57] on div "2 adultes Adulte , 1 pièce chambres" at bounding box center [624, 54] width 221 height 17
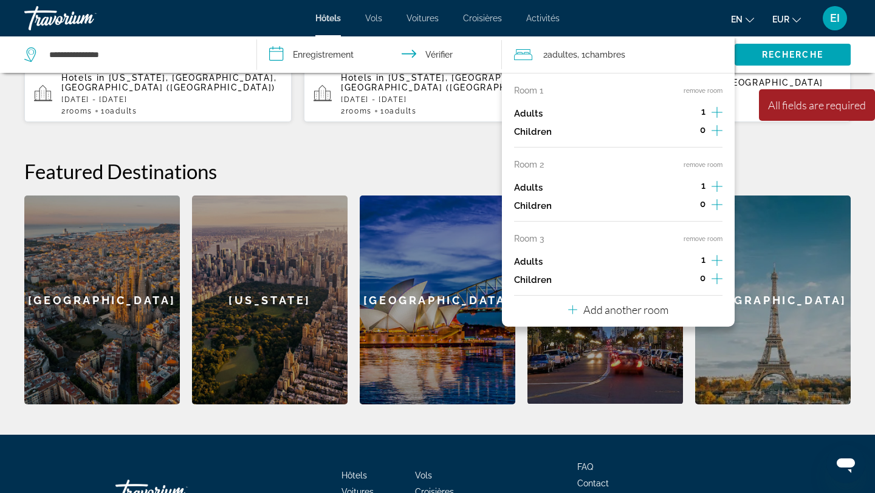
click at [378, 55] on input "**********" at bounding box center [382, 56] width 250 height 40
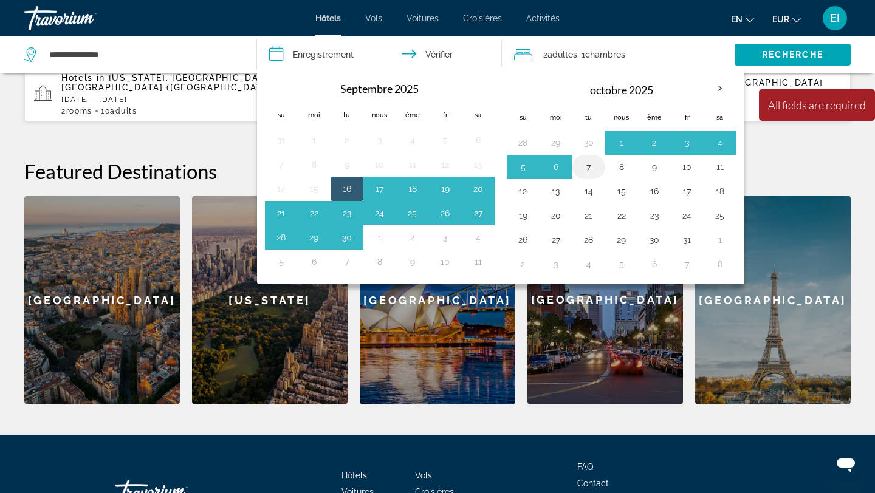
click at [587, 166] on button "7" at bounding box center [588, 167] width 19 height 17
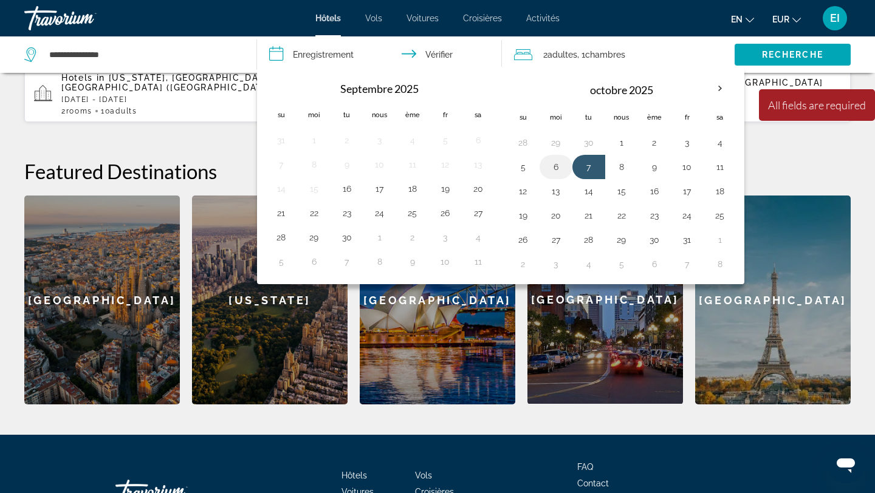
click at [558, 165] on button "6" at bounding box center [555, 167] width 19 height 17
type input "**********"
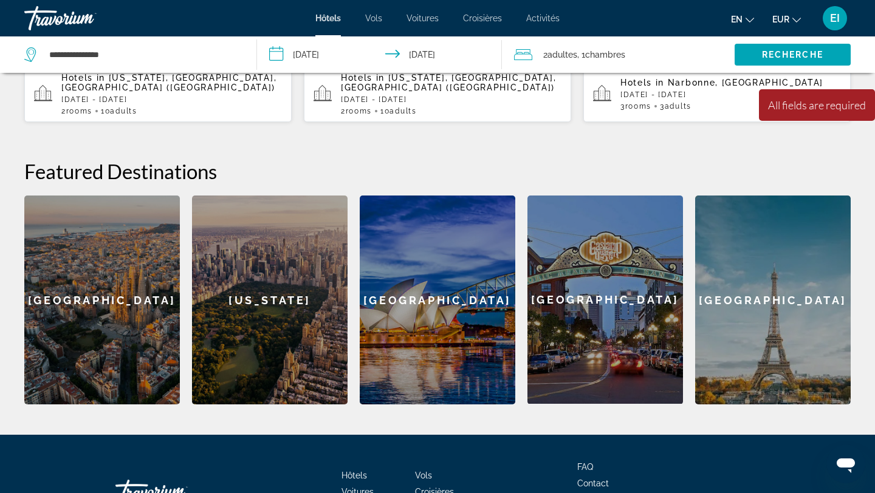
click at [583, 55] on font ", 1" at bounding box center [581, 55] width 8 height 10
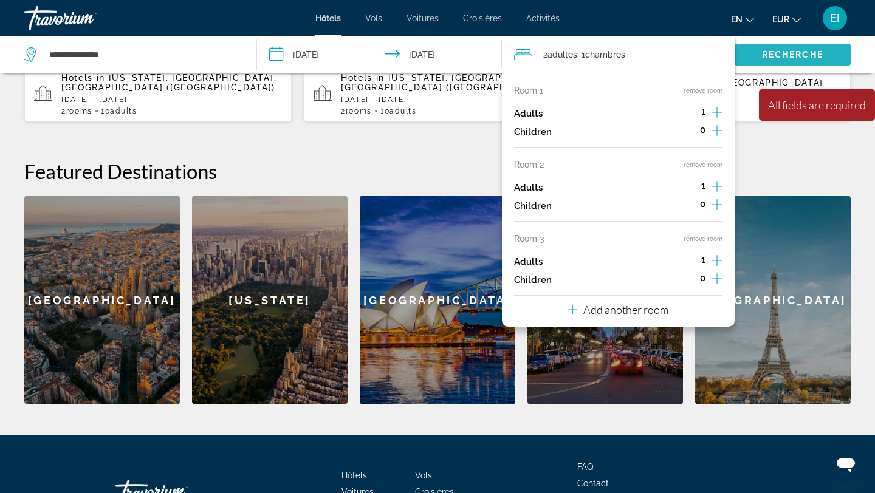
click at [796, 56] on font "Recherche" at bounding box center [792, 55] width 61 height 10
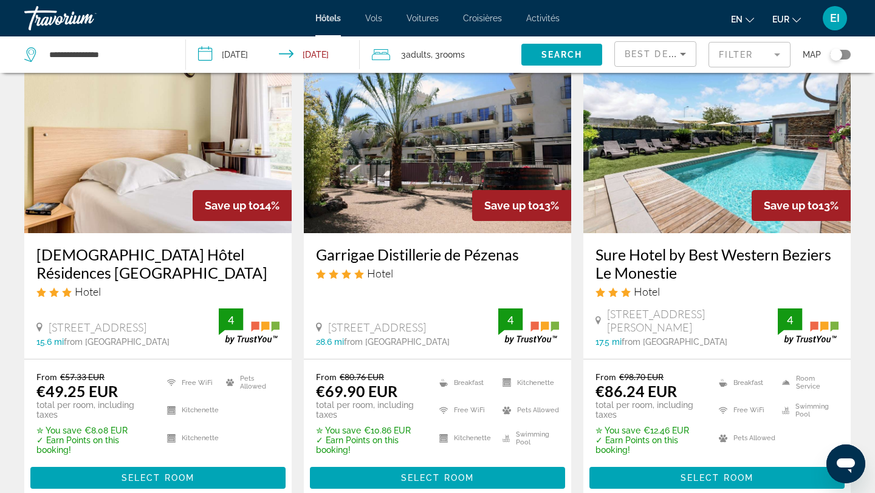
scroll to position [561, 0]
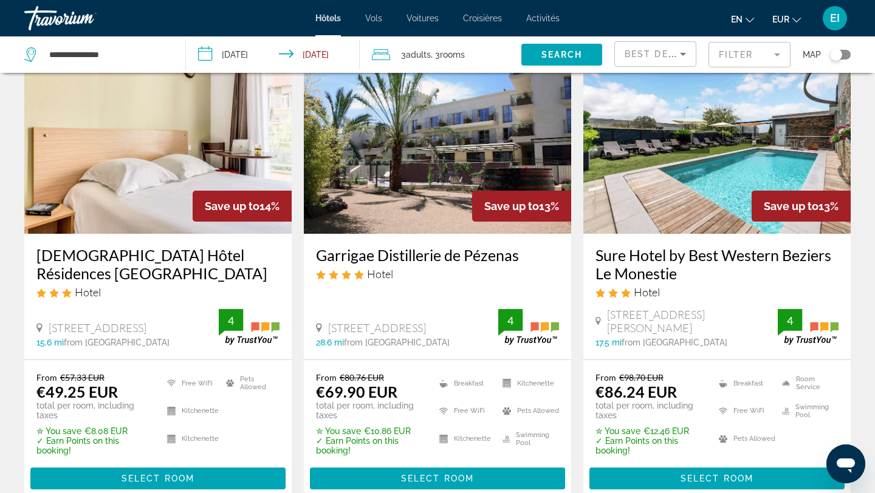
click at [765, 52] on mat-form-field "Filter" at bounding box center [749, 55] width 82 height 26
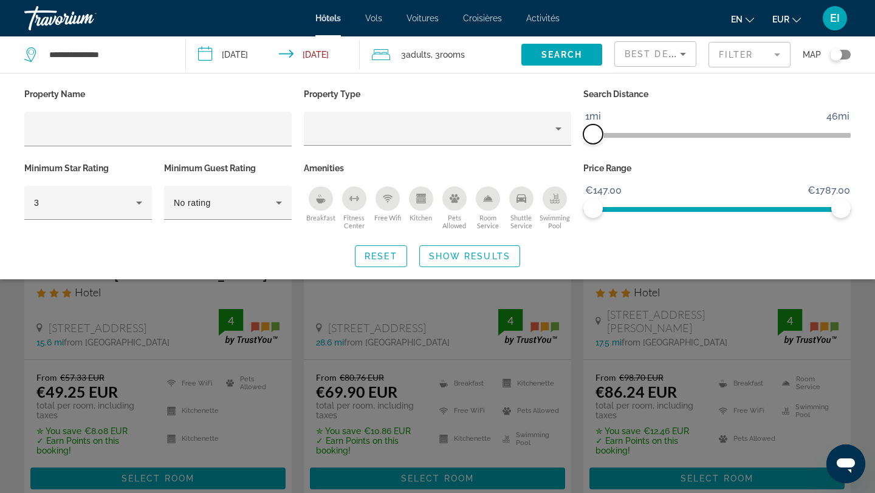
drag, startPoint x: 751, startPoint y: 129, endPoint x: 595, endPoint y: 124, distance: 156.2
click at [595, 133] on ngx-slider "1mi 46mi 1mi" at bounding box center [716, 134] width 267 height 2
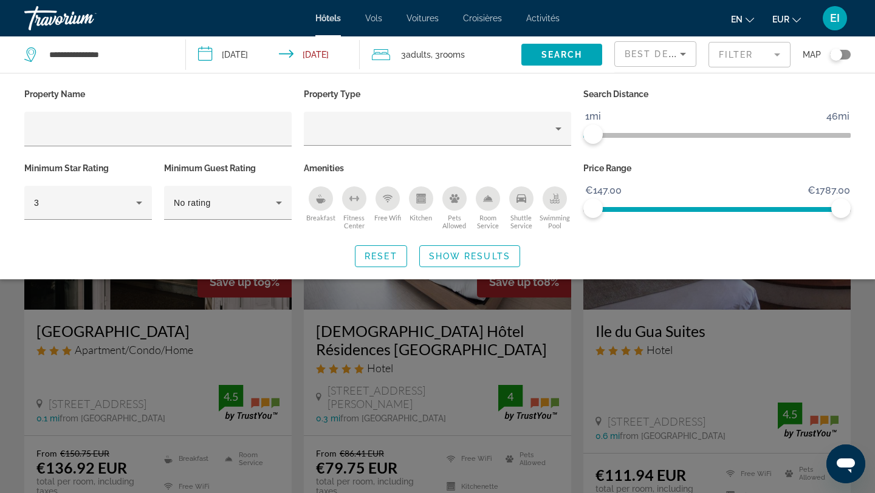
click at [668, 291] on div "Search widget" at bounding box center [437, 337] width 875 height 311
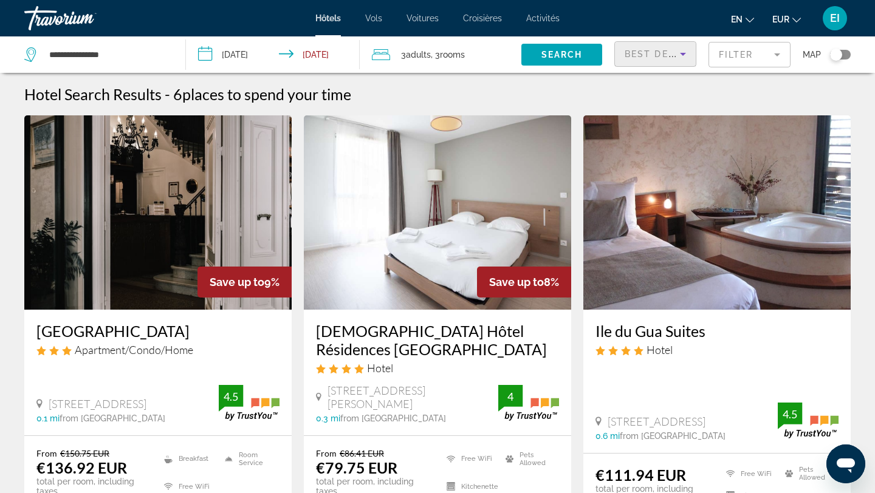
click at [680, 49] on icon "Sort by" at bounding box center [682, 54] width 15 height 15
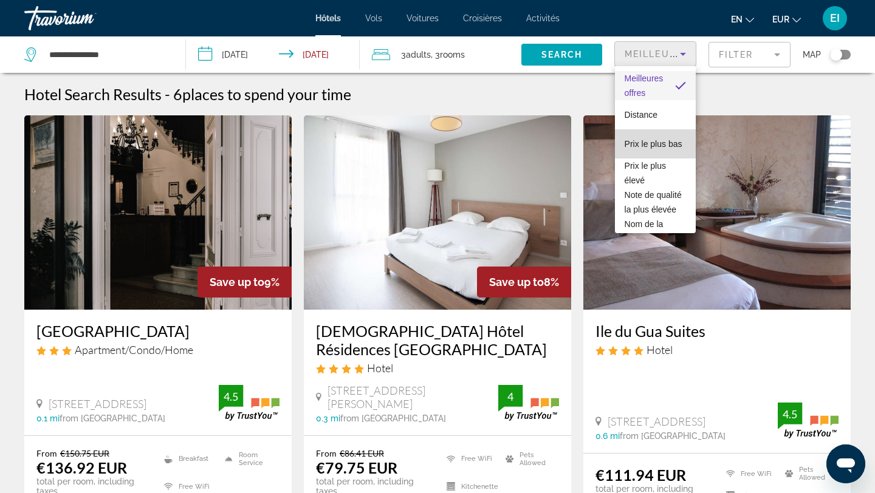
click at [674, 143] on font "Prix ​​le plus bas" at bounding box center [653, 144] width 58 height 10
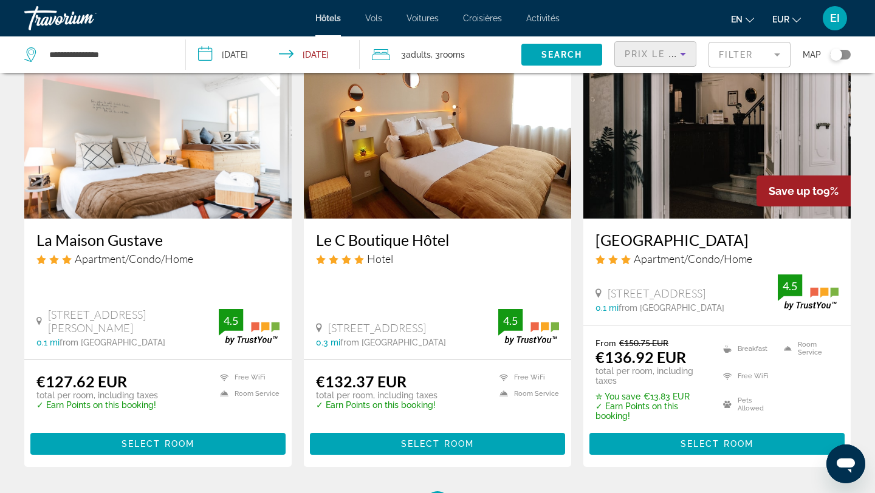
scroll to position [580, 0]
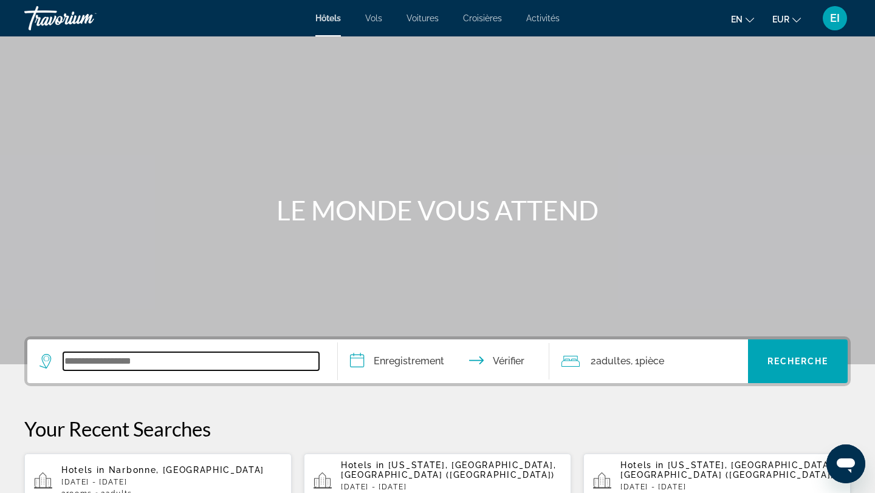
click at [107, 355] on input "Widget de recherche" at bounding box center [191, 361] width 256 height 18
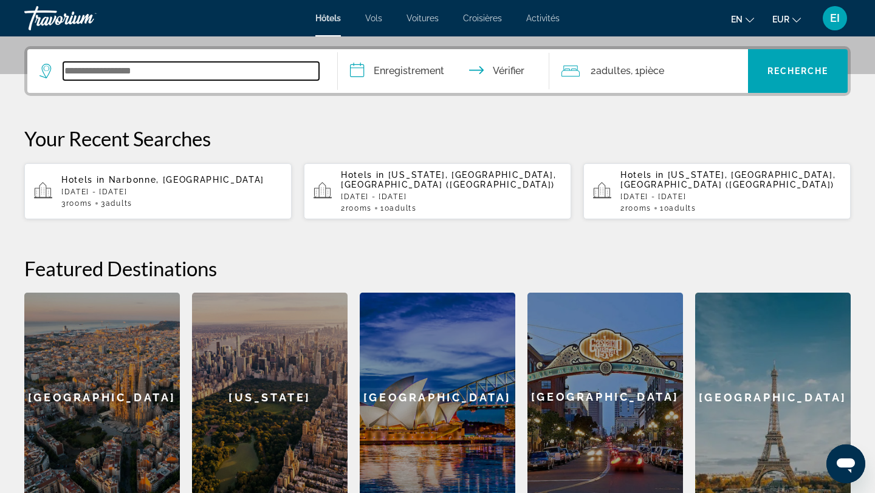
scroll to position [297, 0]
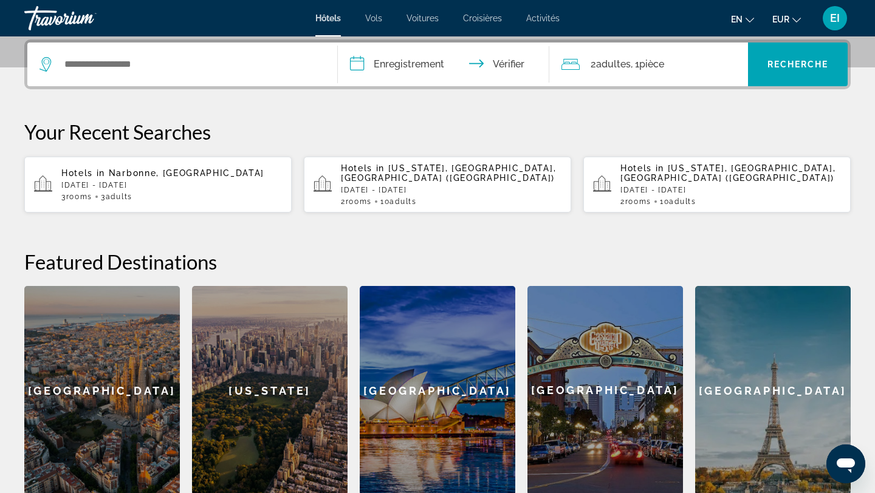
click at [124, 181] on p "[DATE] - [DATE]" at bounding box center [171, 185] width 221 height 9
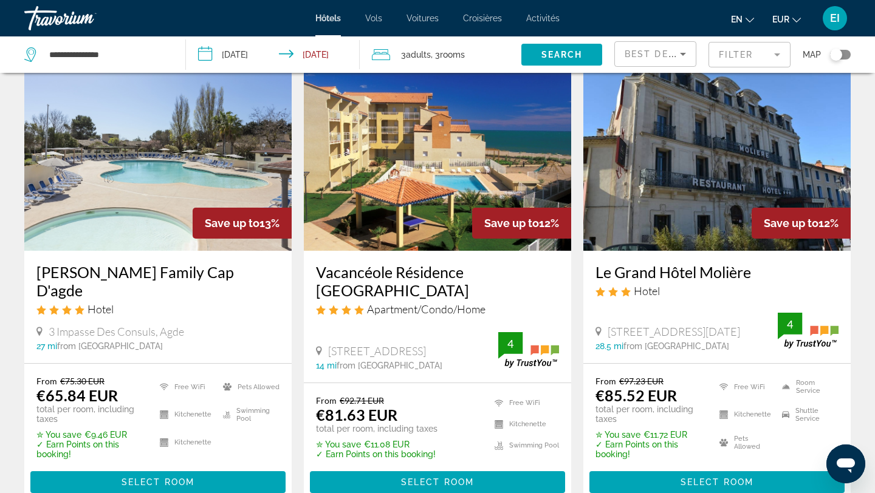
scroll to position [1023, 0]
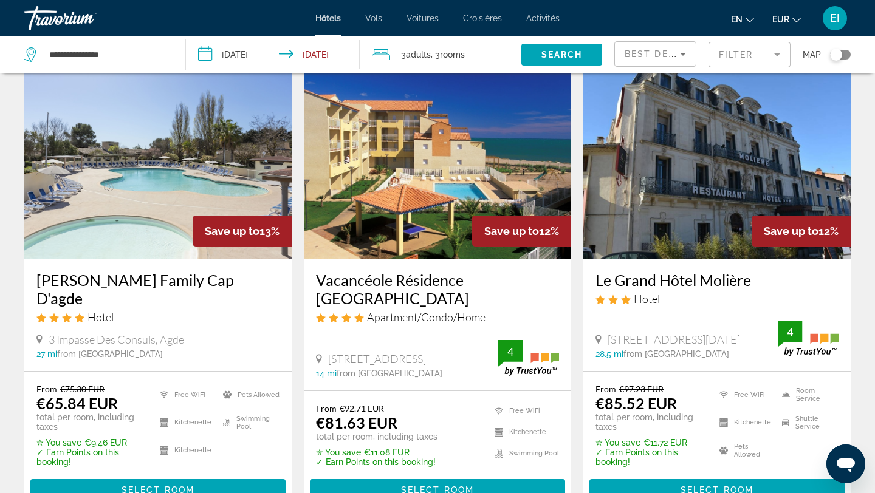
click at [736, 51] on mat-form-field "Filter" at bounding box center [749, 55] width 82 height 26
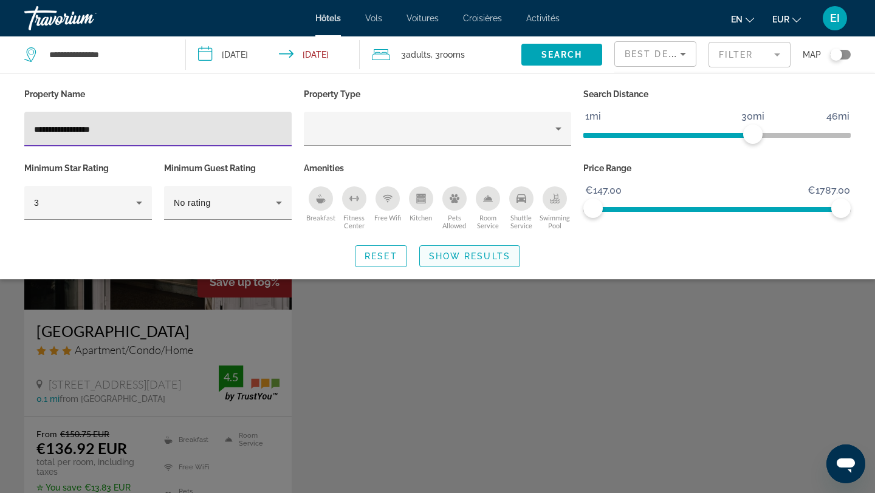
type input "**********"
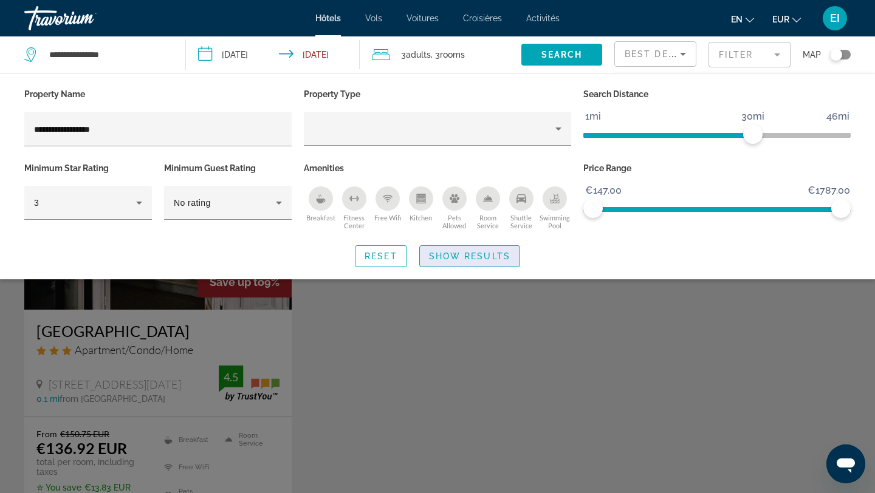
click at [463, 256] on span "Show Results" at bounding box center [469, 256] width 81 height 10
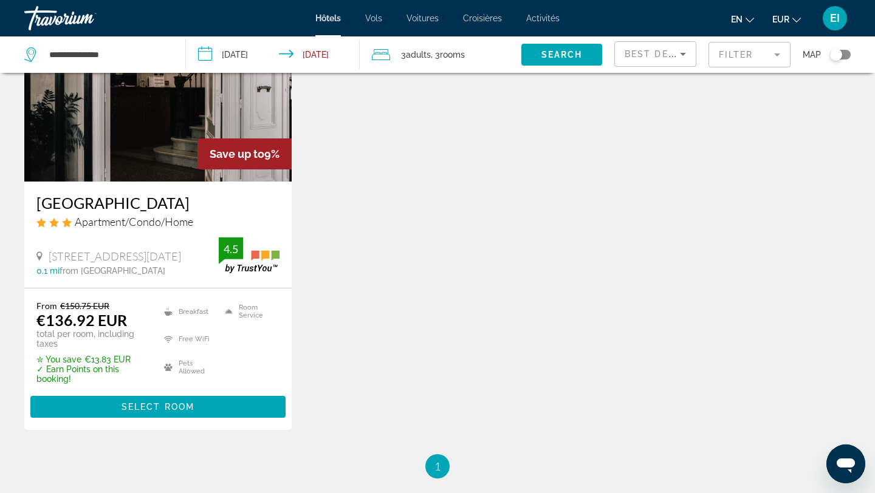
scroll to position [132, 0]
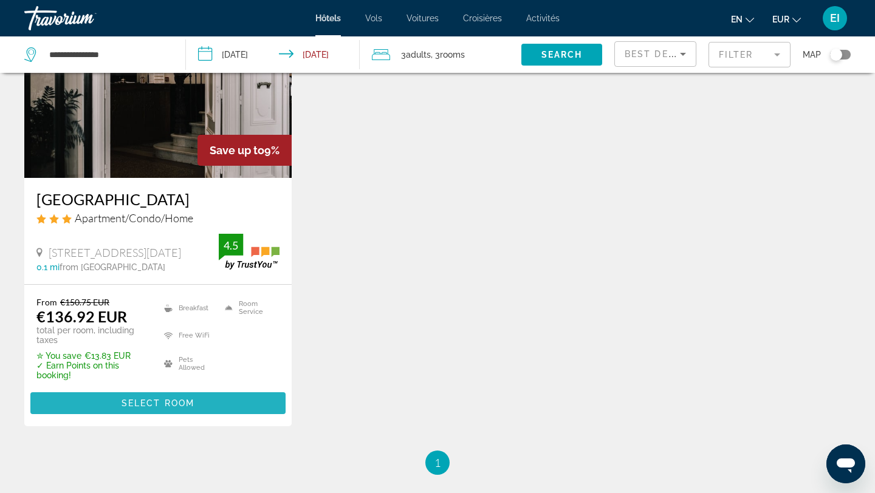
click at [234, 401] on span "Contenu principal" at bounding box center [157, 403] width 255 height 29
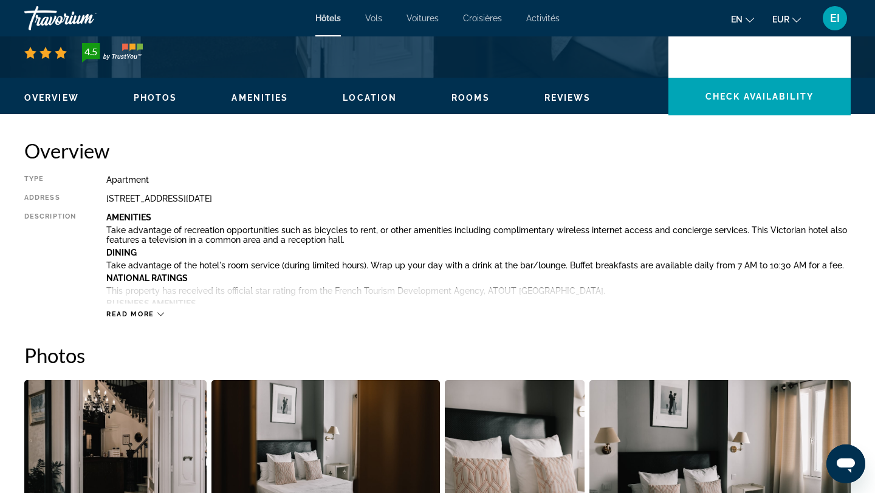
scroll to position [216, 0]
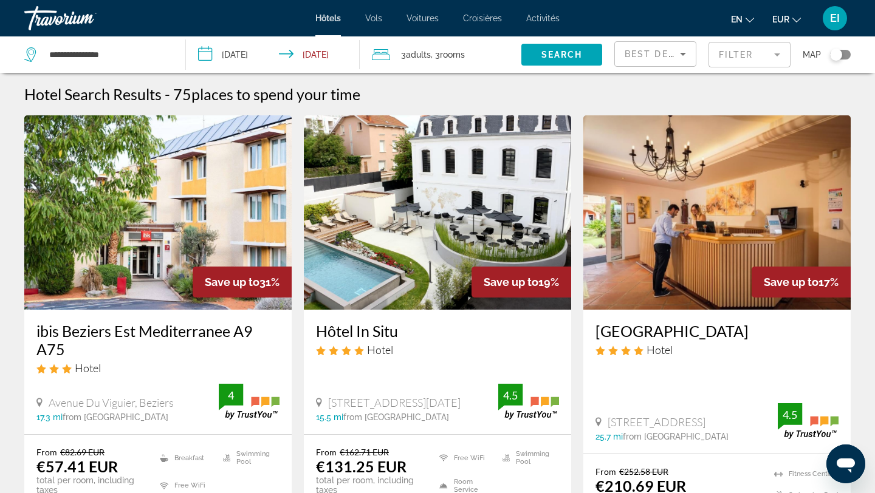
click at [777, 55] on mat-form-field "Filter" at bounding box center [749, 55] width 82 height 26
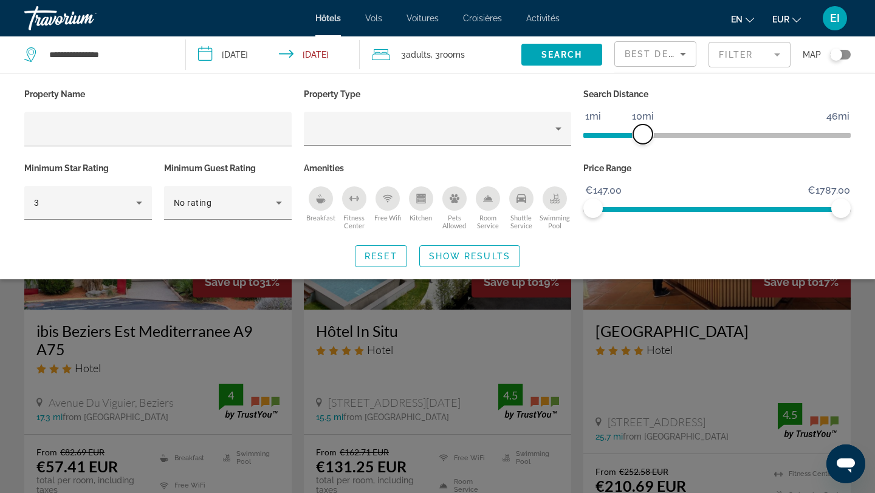
drag, startPoint x: 749, startPoint y: 128, endPoint x: 630, endPoint y: 126, distance: 119.1
click at [641, 128] on span "ngx-slider" at bounding box center [642, 134] width 19 height 19
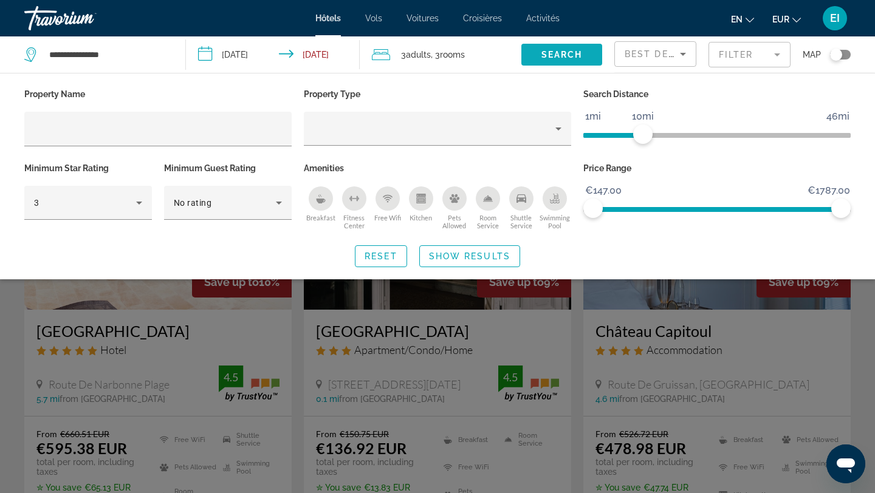
click at [566, 60] on span "Search widget" at bounding box center [561, 54] width 81 height 29
click at [564, 51] on span "Search" at bounding box center [561, 55] width 41 height 10
click at [513, 251] on span "Search widget" at bounding box center [470, 256] width 100 height 29
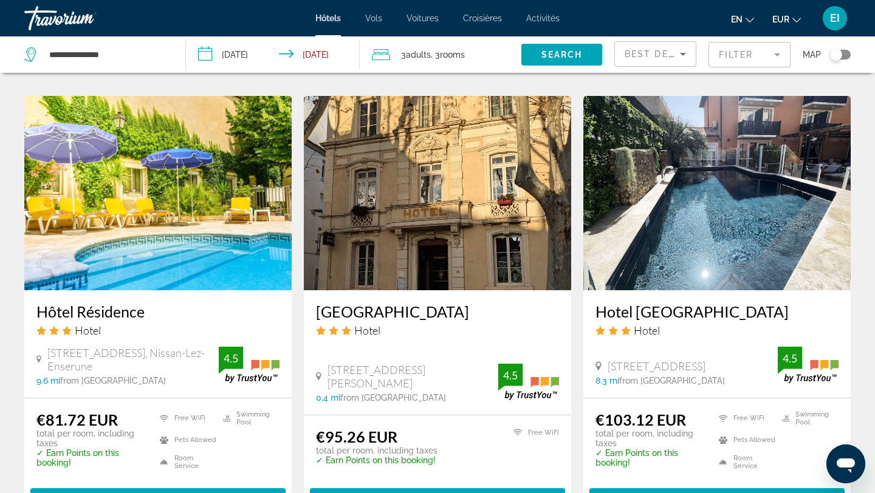
scroll to position [1445, 0]
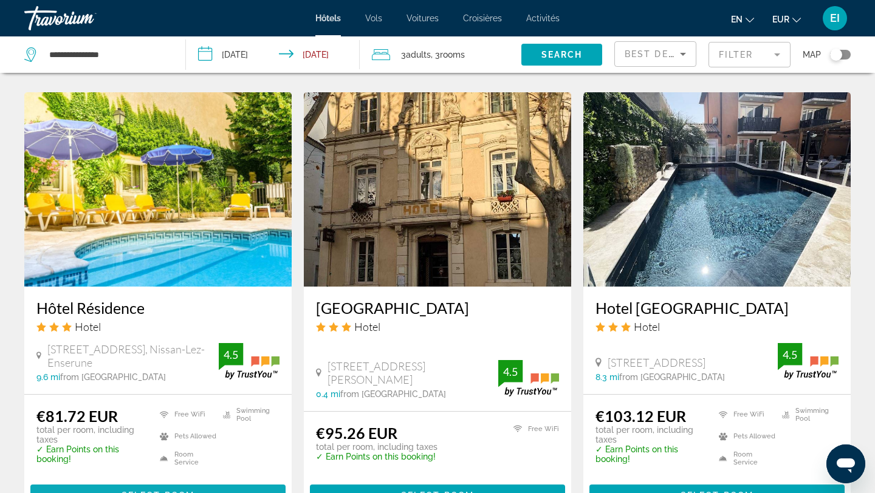
click at [135, 491] on span "Select Room" at bounding box center [157, 496] width 73 height 10
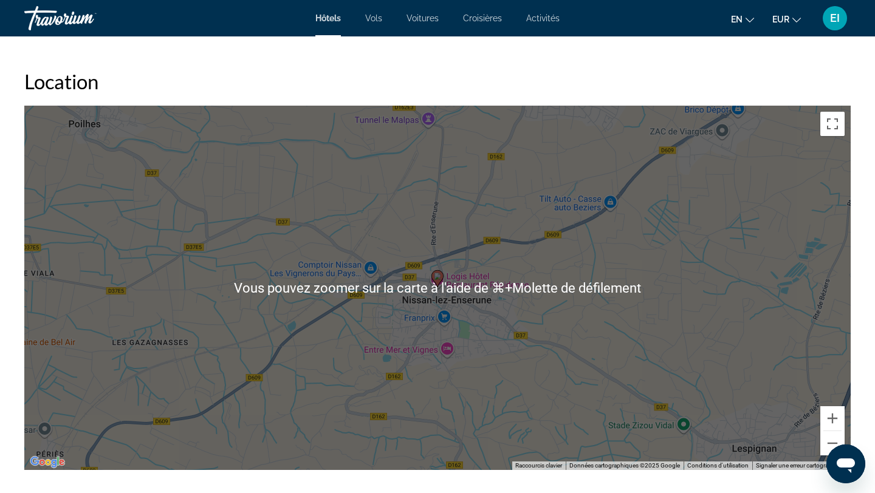
scroll to position [1180, 0]
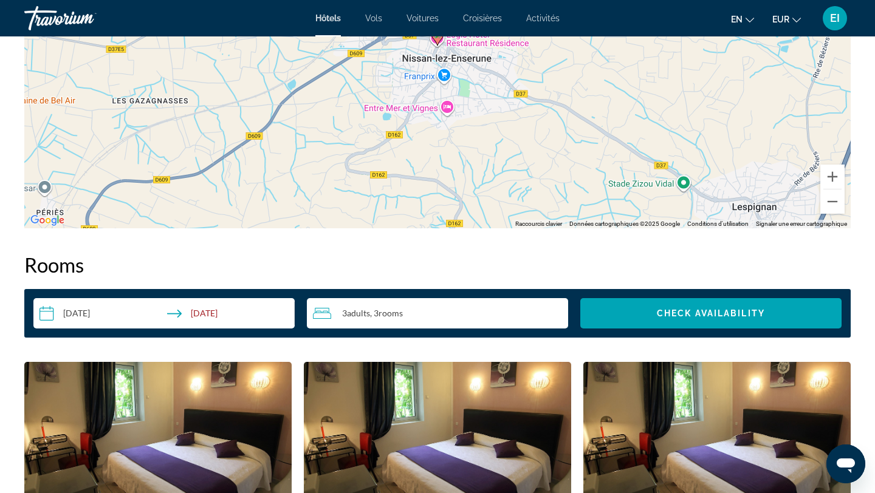
scroll to position [892, 0]
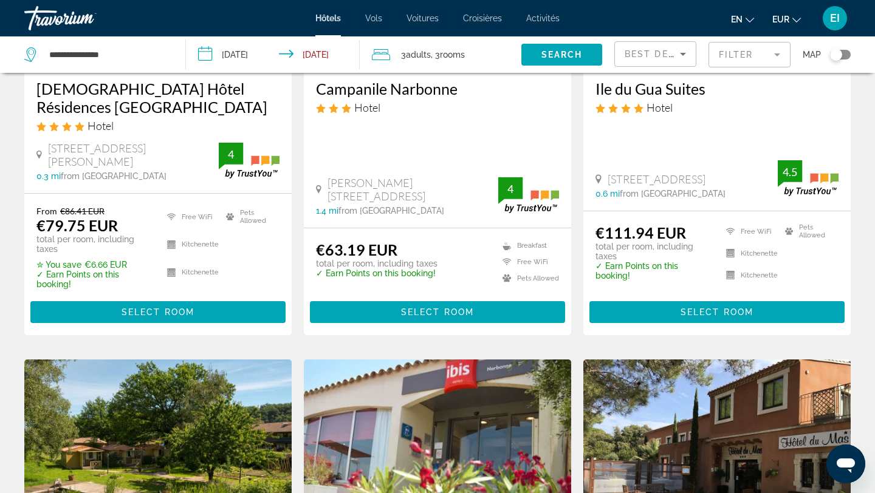
scroll to position [717, 0]
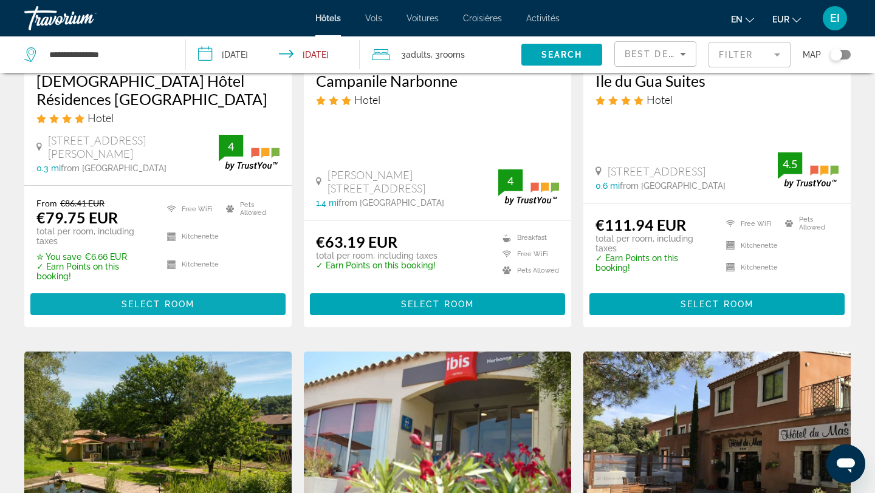
click at [192, 301] on span "Select Room" at bounding box center [157, 304] width 73 height 10
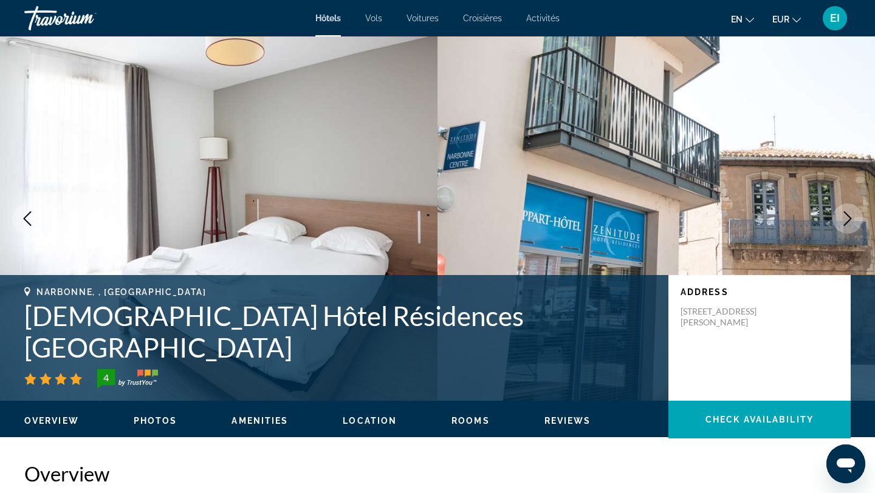
click at [845, 216] on icon "Next image" at bounding box center [847, 218] width 15 height 15
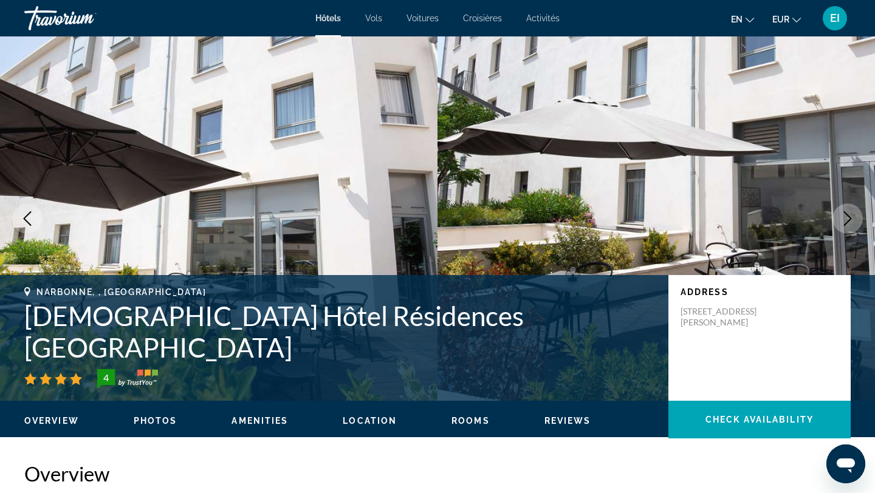
click at [845, 216] on icon "Next image" at bounding box center [847, 218] width 15 height 15
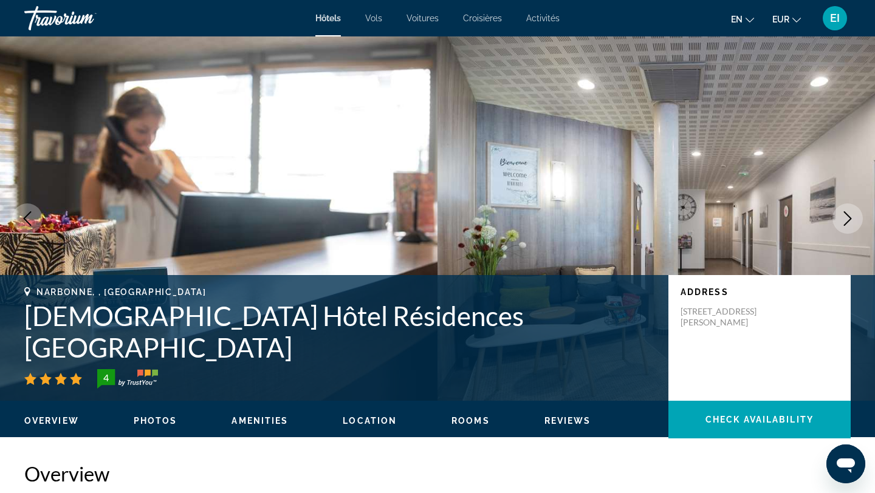
click at [845, 216] on icon "Next image" at bounding box center [847, 218] width 15 height 15
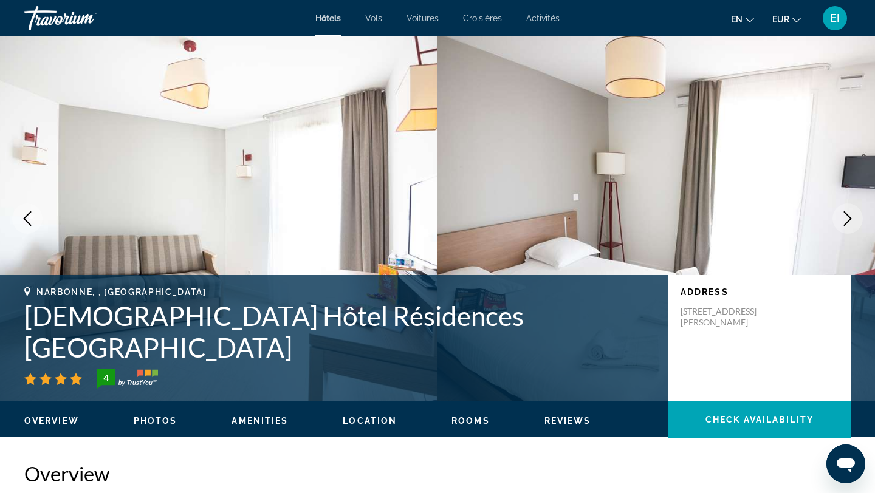
click at [845, 216] on icon "Next image" at bounding box center [847, 218] width 15 height 15
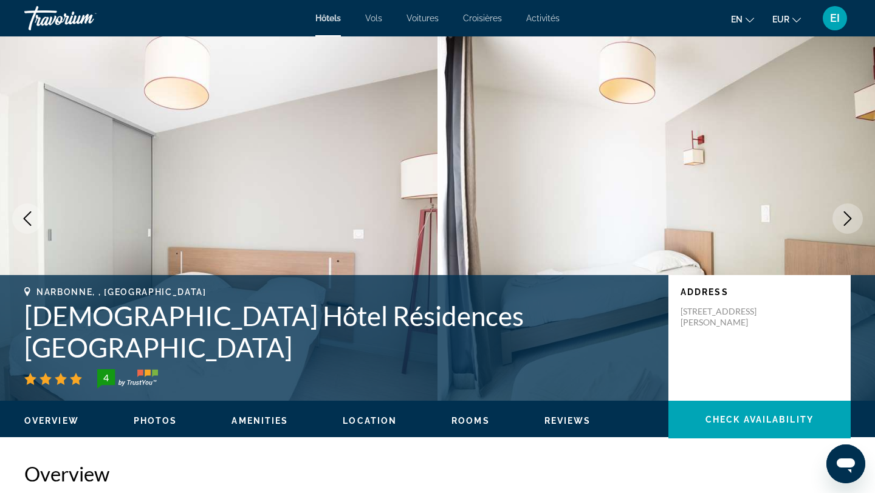
click at [845, 216] on icon "Next image" at bounding box center [847, 218] width 15 height 15
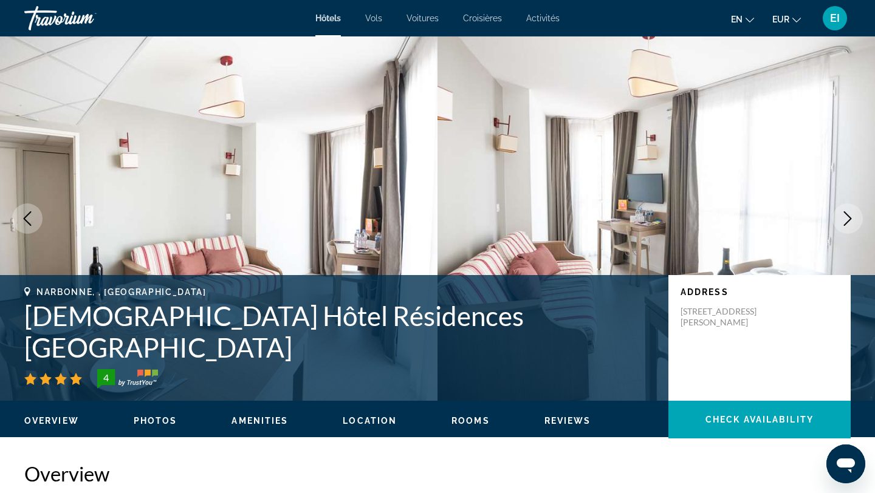
click at [845, 216] on icon "Next image" at bounding box center [847, 218] width 15 height 15
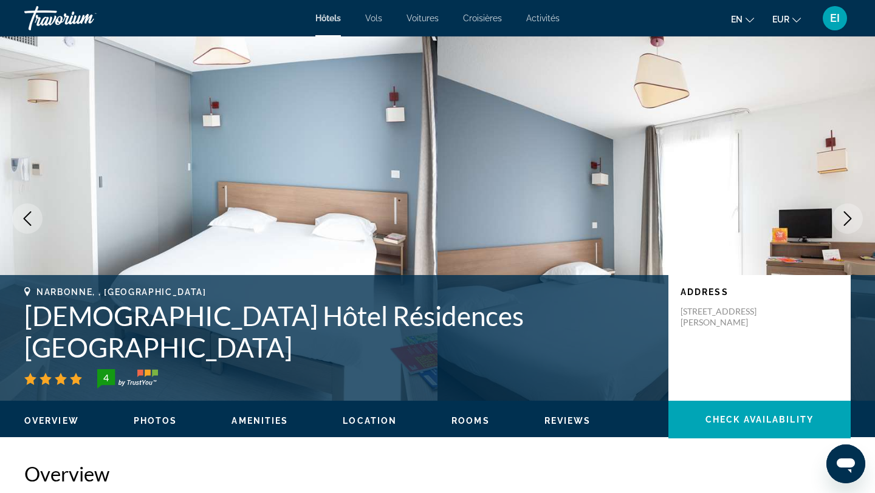
click at [845, 216] on icon "Next image" at bounding box center [847, 218] width 15 height 15
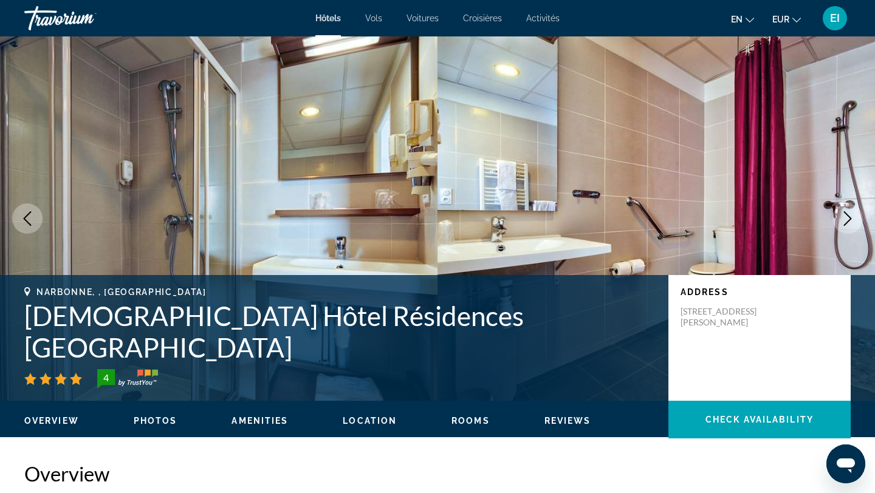
click at [845, 216] on icon "Next image" at bounding box center [847, 218] width 15 height 15
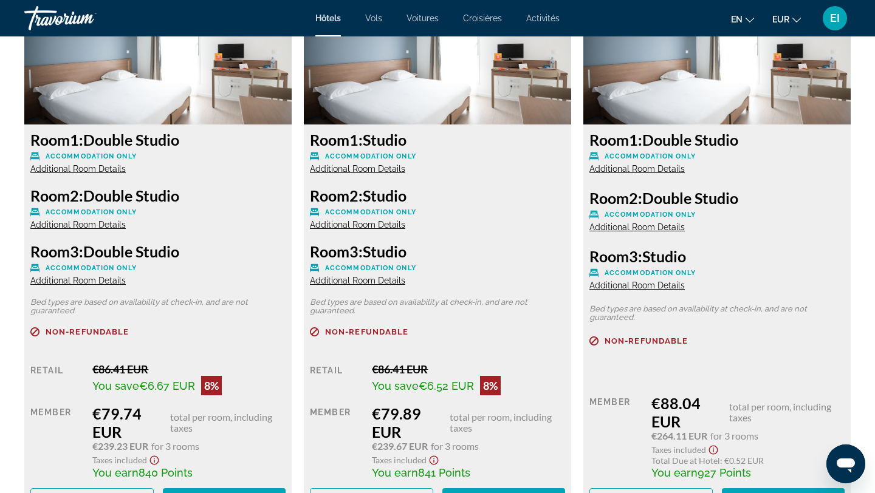
scroll to position [1774, 0]
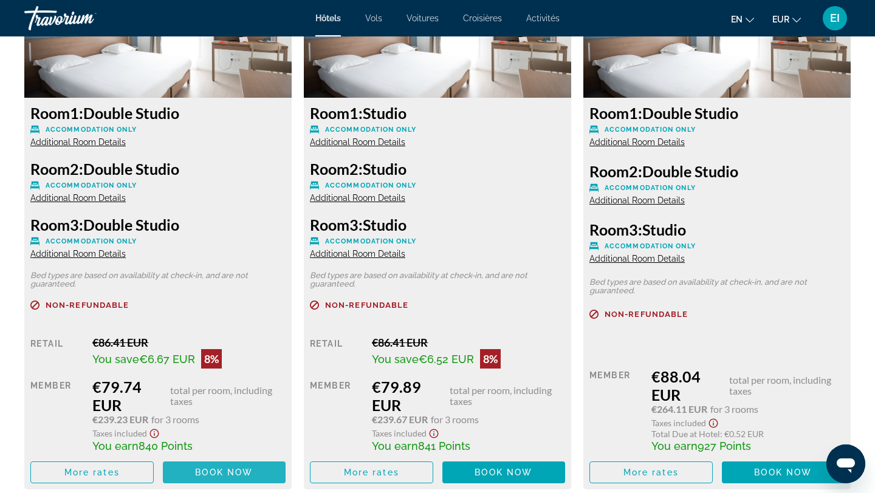
click at [238, 464] on span "Contenu principal" at bounding box center [224, 472] width 123 height 29
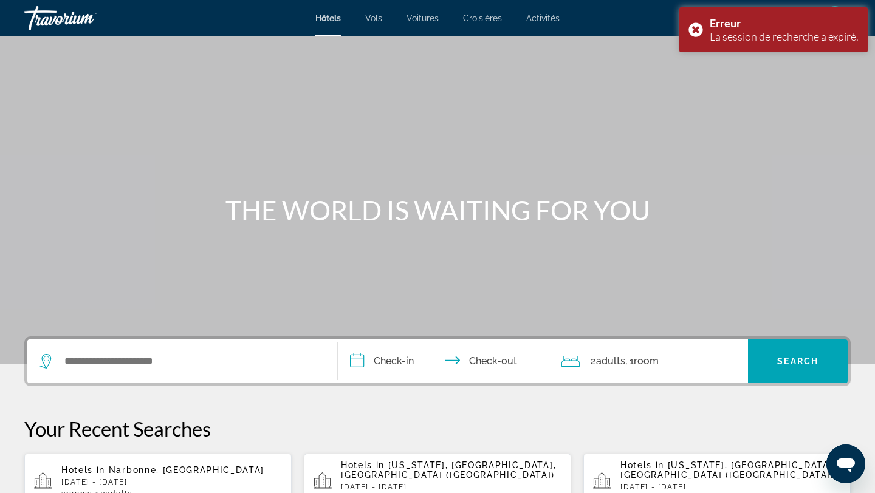
click at [111, 465] on span "Narbonne, [GEOGRAPHIC_DATA]" at bounding box center [187, 470] width 156 height 10
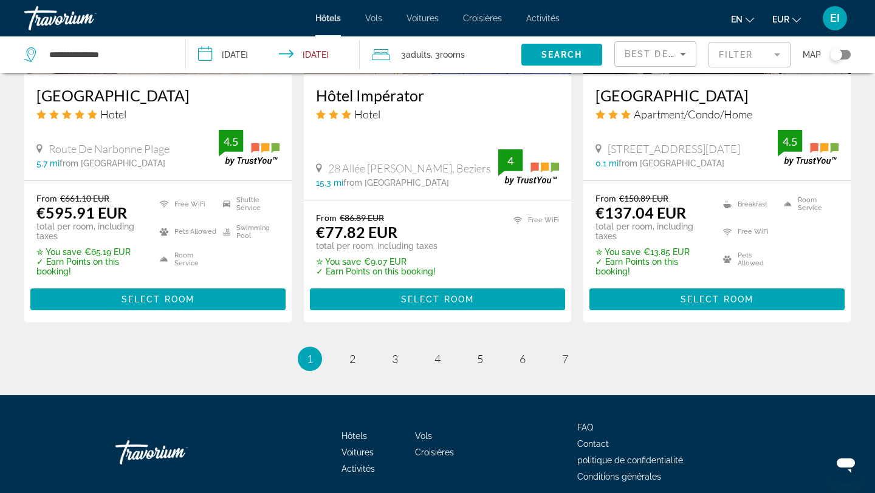
scroll to position [1676, 0]
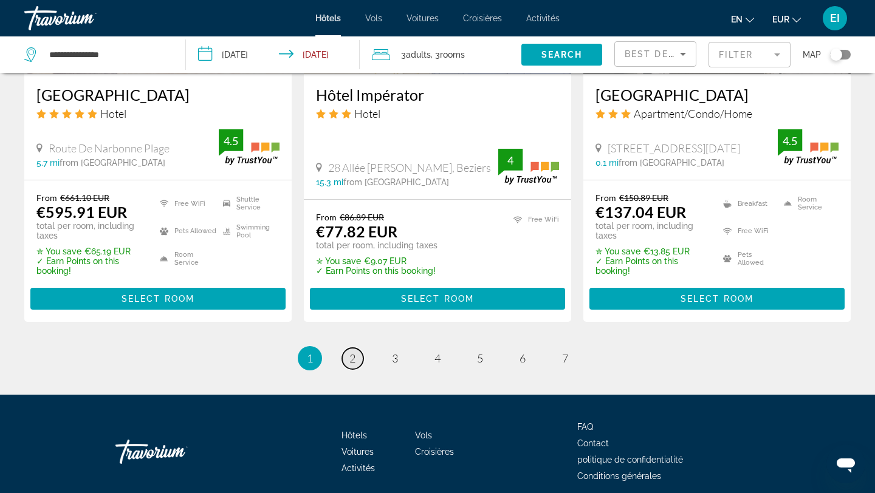
click at [349, 364] on span "2" at bounding box center [352, 358] width 6 height 13
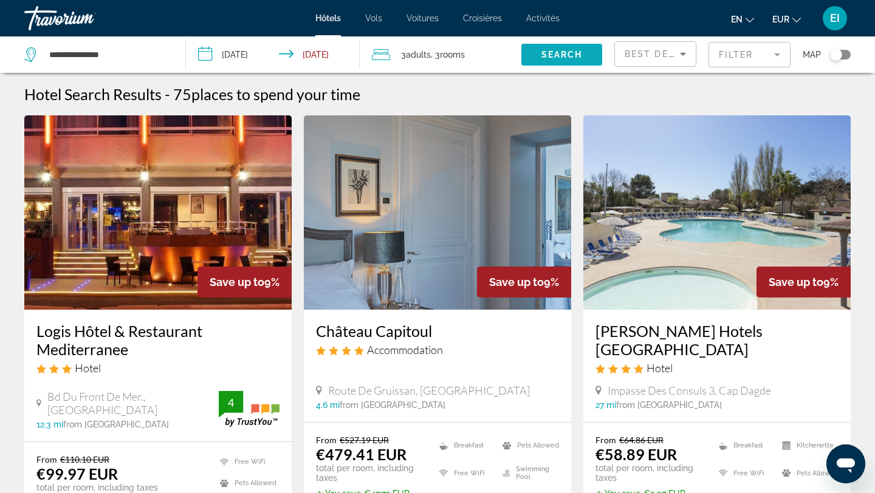
click at [550, 55] on span "Search" at bounding box center [561, 55] width 41 height 10
click at [549, 53] on span "Search" at bounding box center [561, 55] width 41 height 10
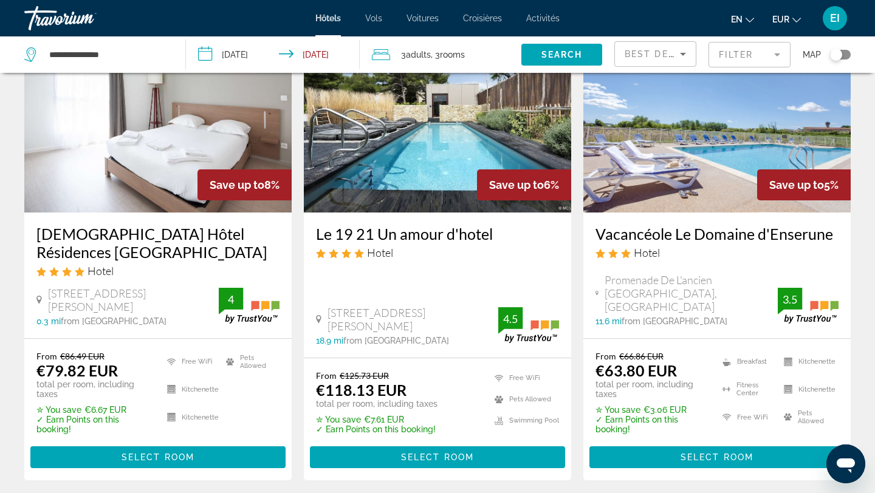
scroll to position [618, 0]
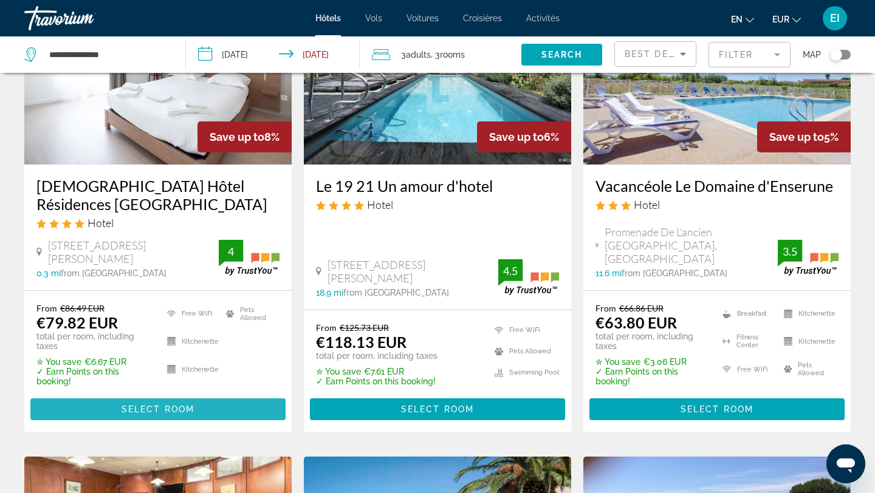
click at [157, 405] on span "Select Room" at bounding box center [157, 410] width 73 height 10
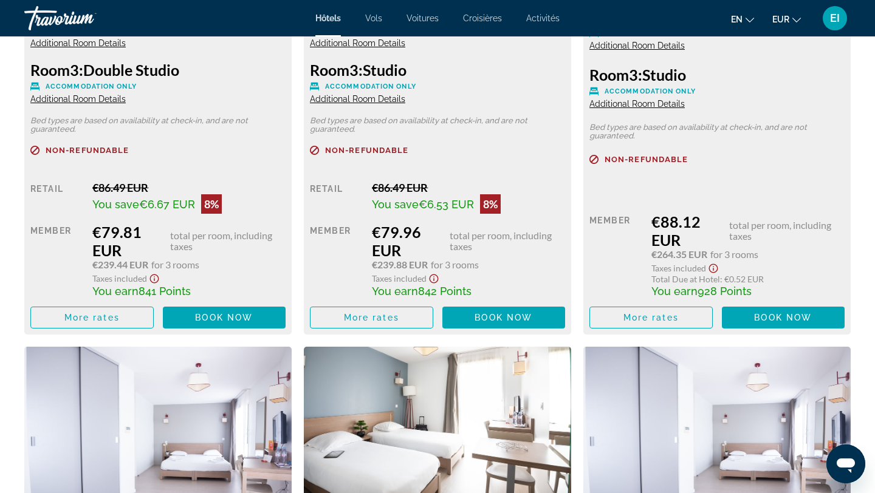
scroll to position [1906, 0]
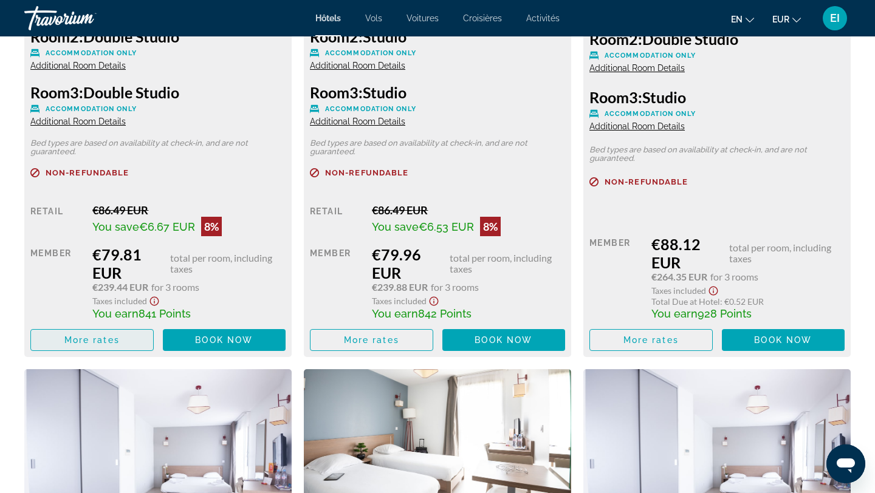
click at [79, 340] on span "More rates" at bounding box center [91, 340] width 55 height 10
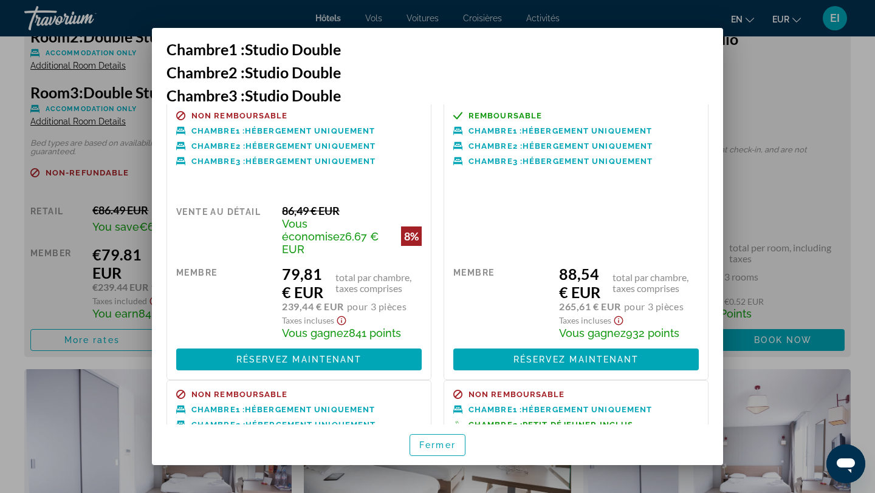
scroll to position [0, 0]
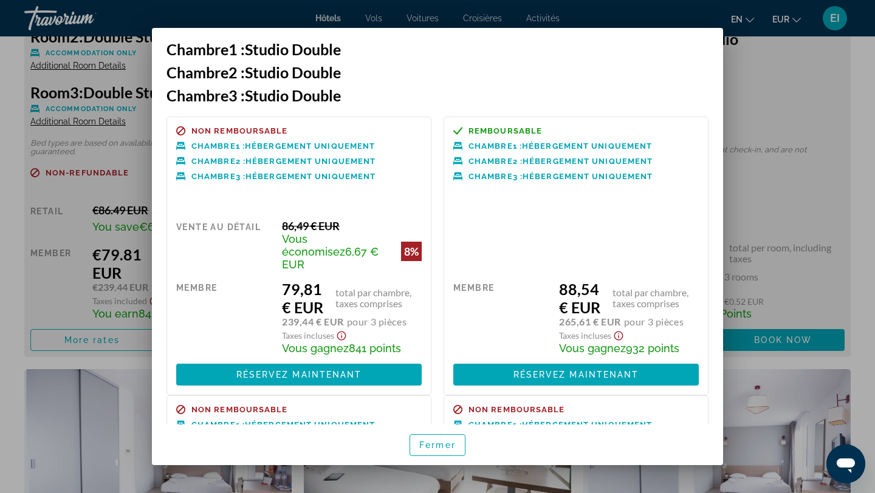
click at [54, 297] on div at bounding box center [437, 246] width 875 height 493
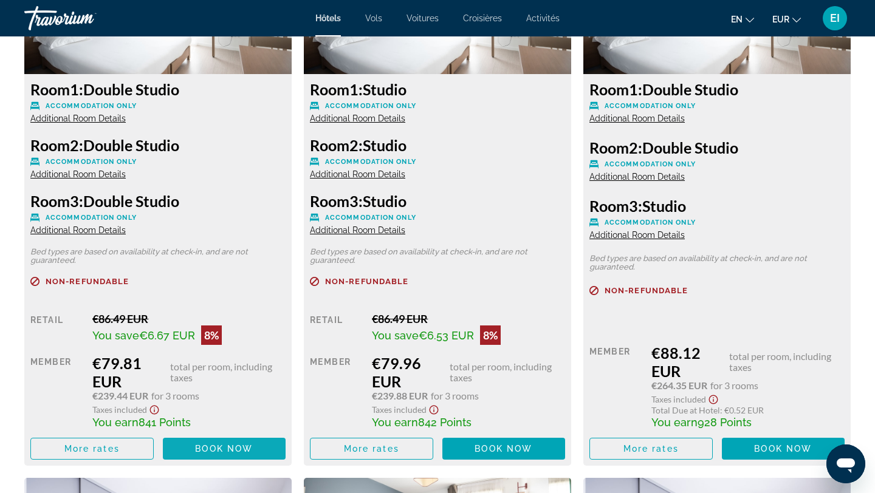
scroll to position [1733, 0]
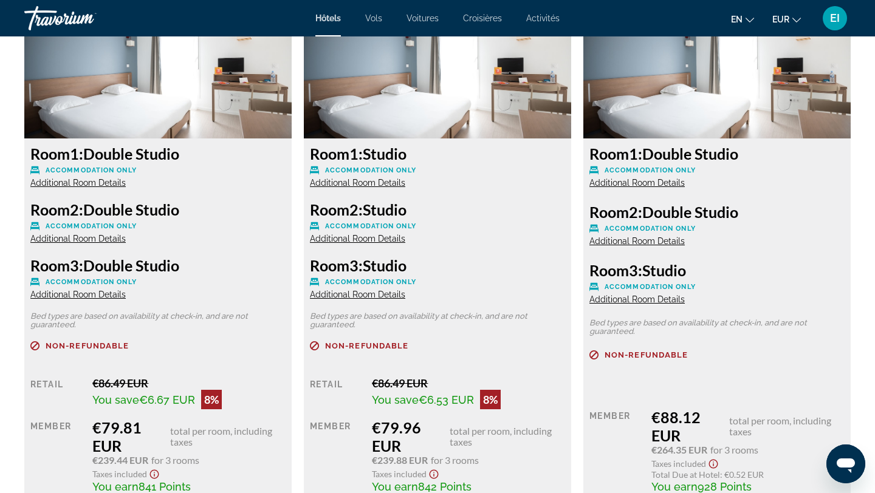
click at [109, 295] on span "Additional Room Details" at bounding box center [77, 295] width 95 height 10
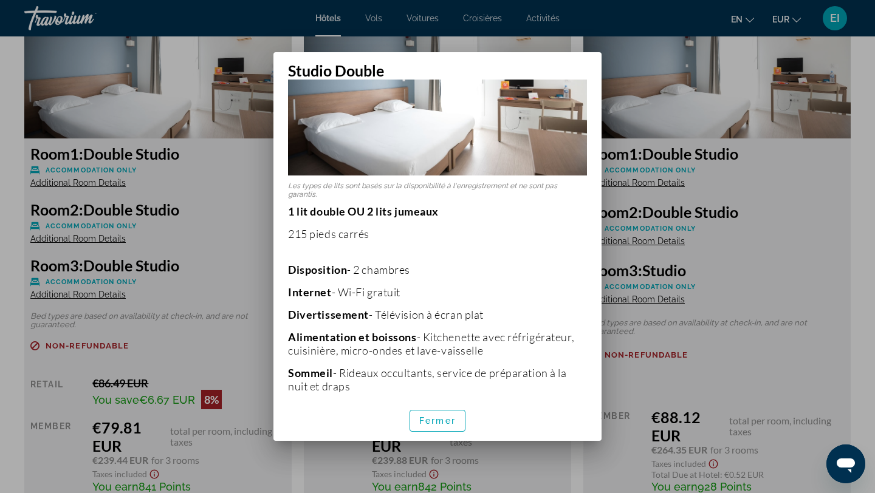
scroll to position [0, 0]
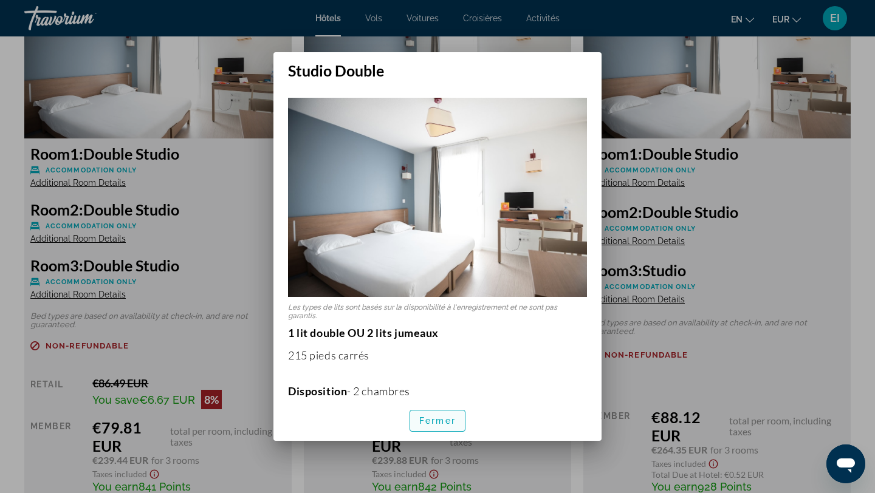
click at [443, 417] on font "Fermer" at bounding box center [437, 421] width 36 height 10
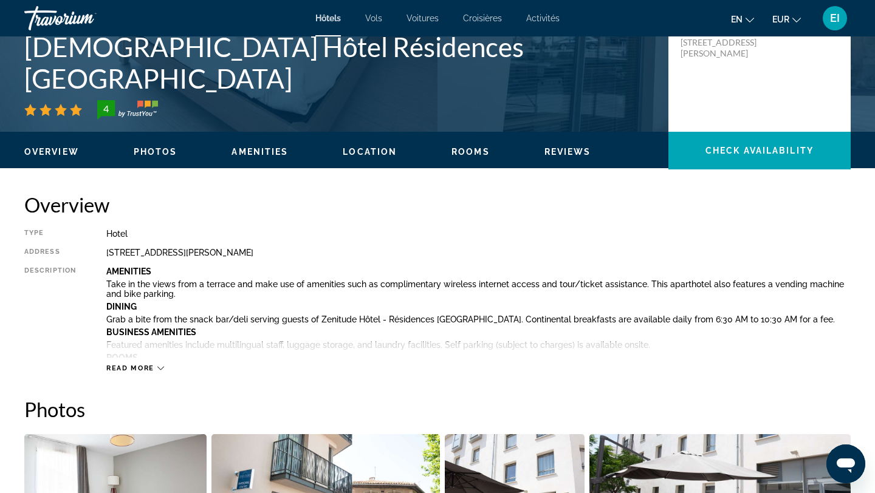
scroll to position [270, 0]
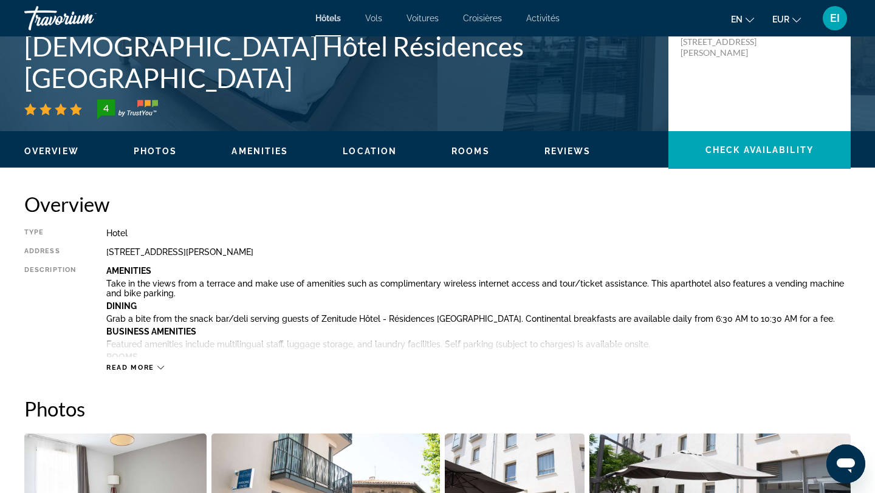
click at [151, 366] on span "Read more" at bounding box center [130, 368] width 48 height 8
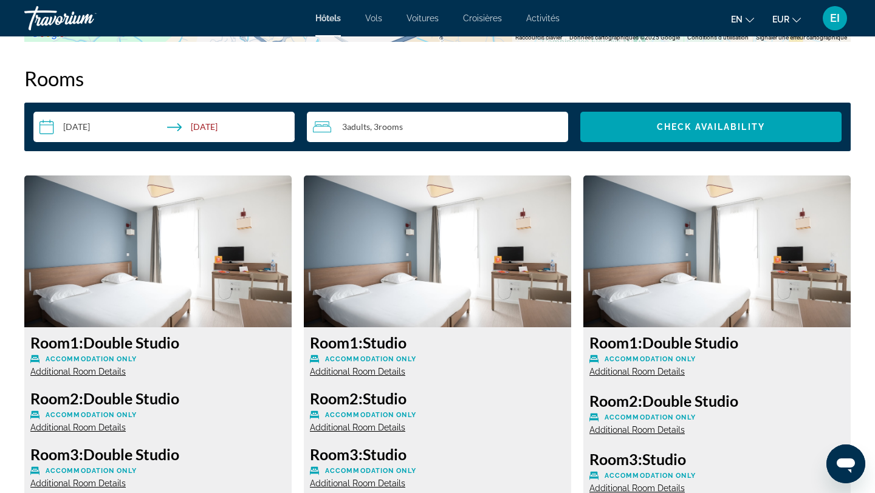
scroll to position [2188, 0]
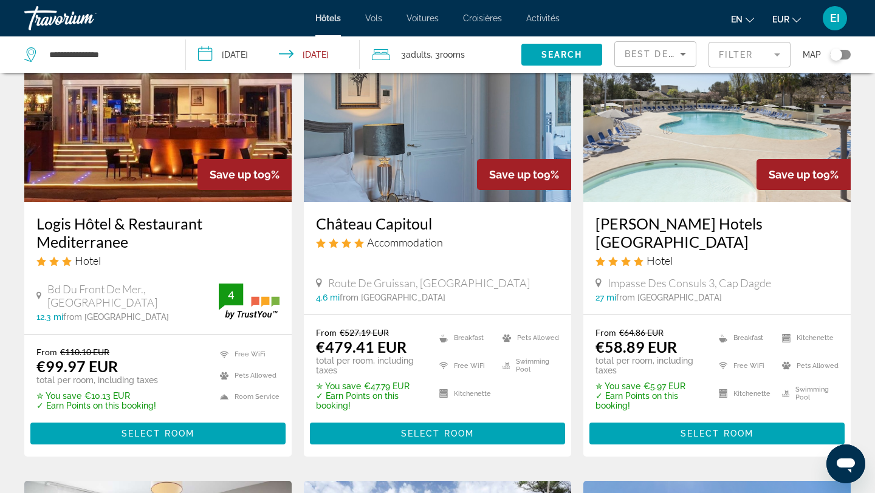
scroll to position [111, 0]
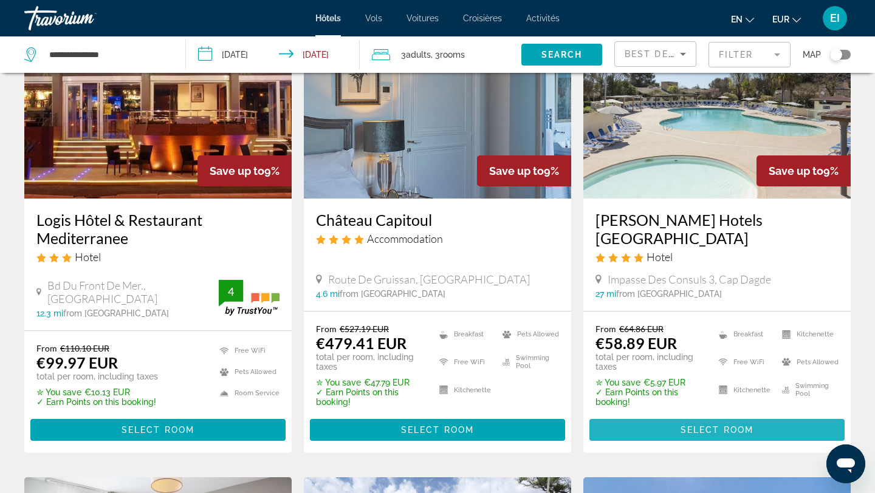
click at [696, 425] on span "Select Room" at bounding box center [716, 430] width 73 height 10
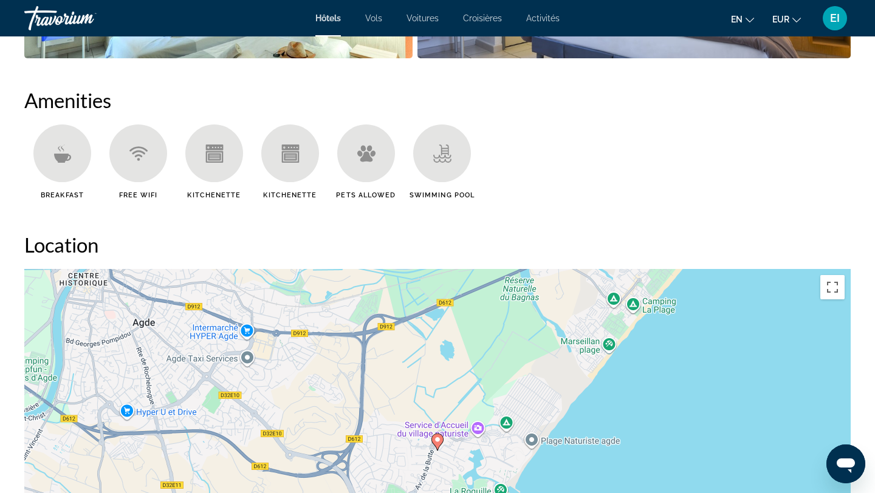
scroll to position [934, 0]
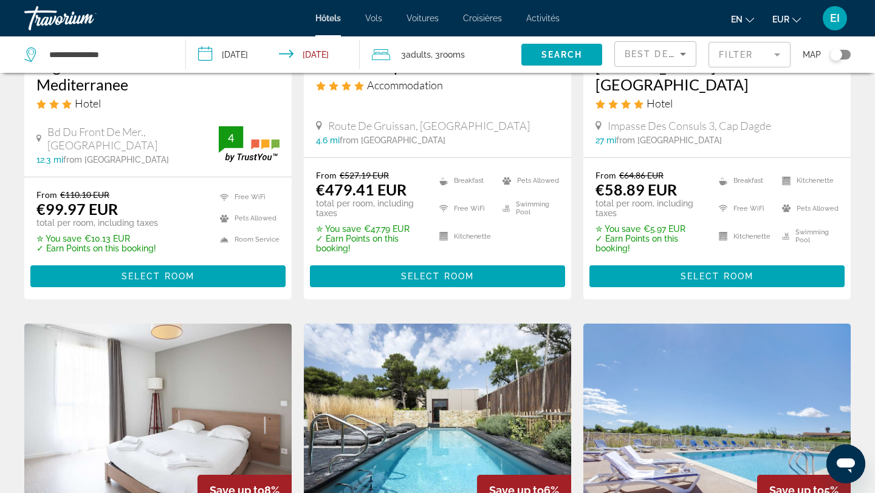
scroll to position [239, 0]
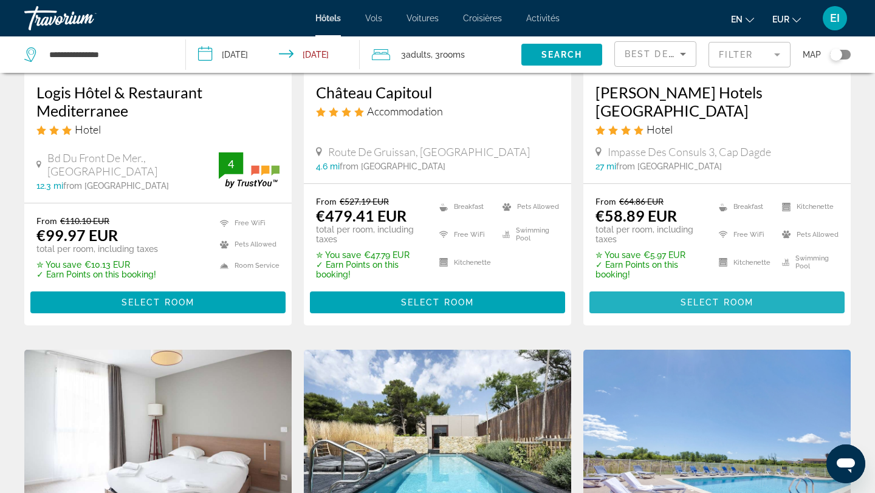
click at [746, 298] on span "Select Room" at bounding box center [716, 303] width 73 height 10
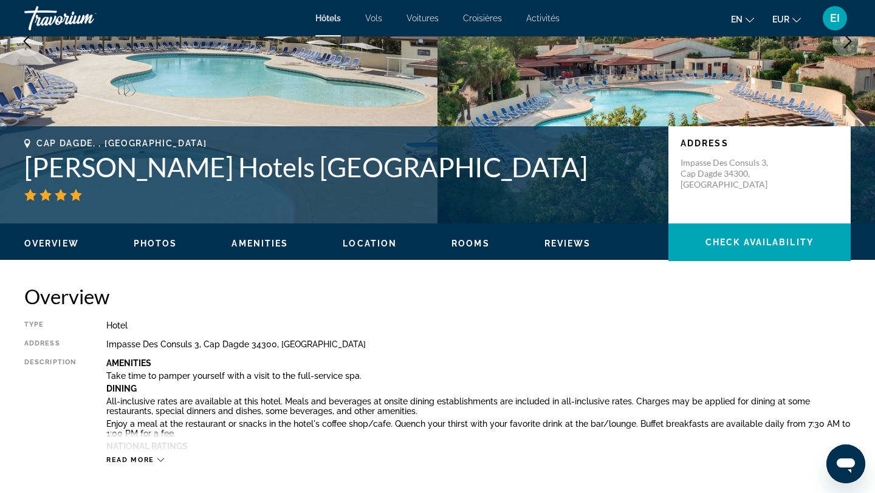
scroll to position [177, 0]
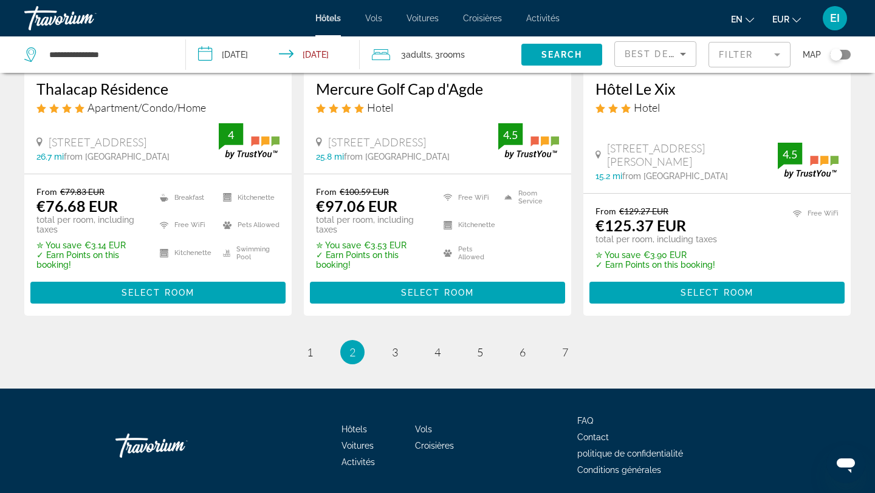
scroll to position [1708, 0]
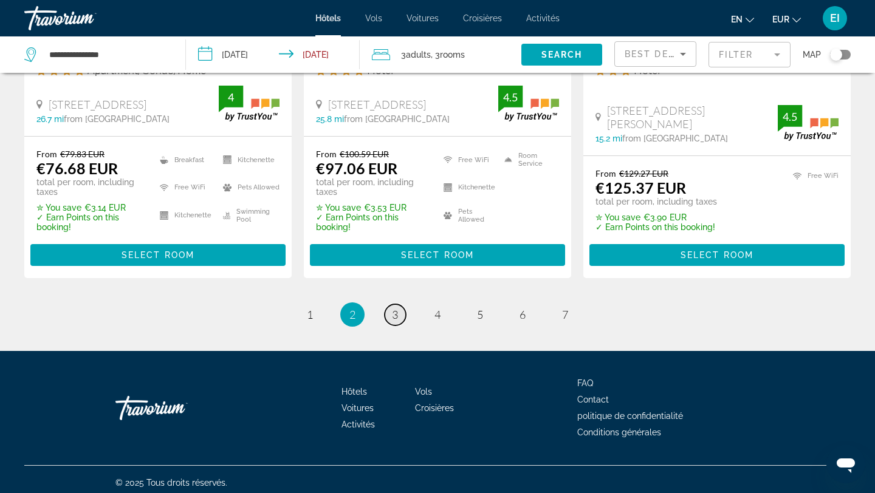
click at [399, 311] on link "page 3" at bounding box center [395, 314] width 21 height 21
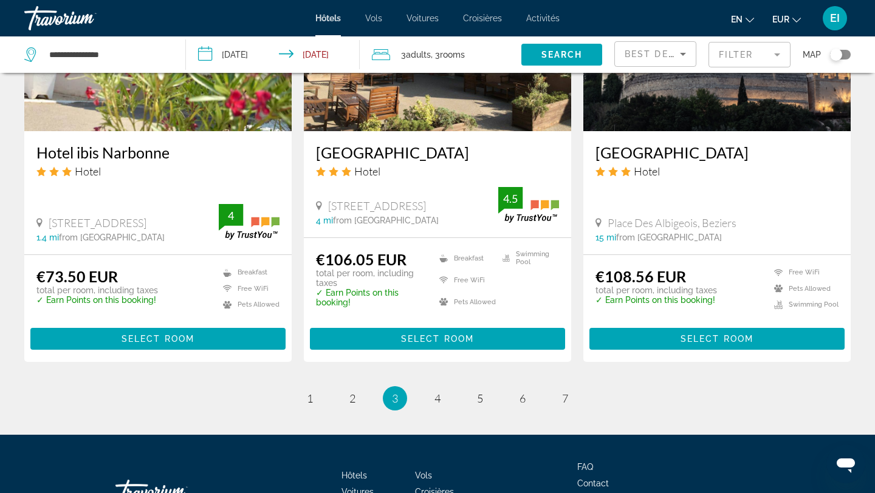
scroll to position [1585, 0]
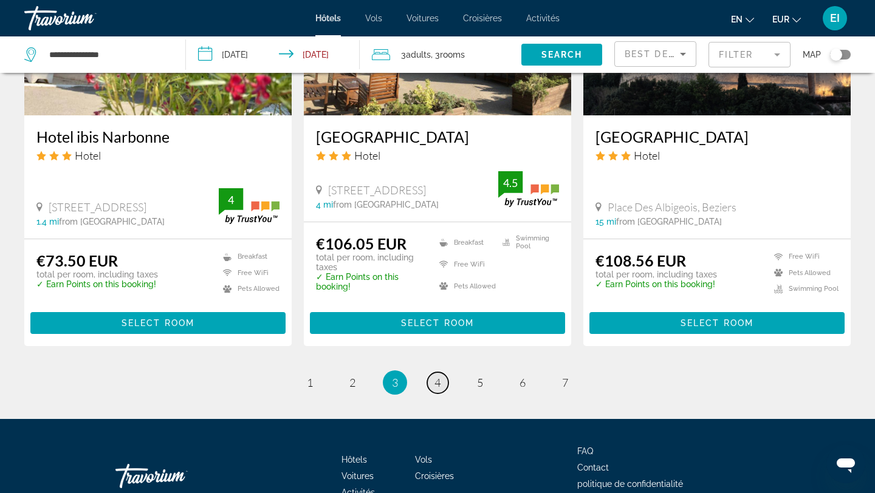
click at [435, 376] on span "4" at bounding box center [437, 382] width 6 height 13
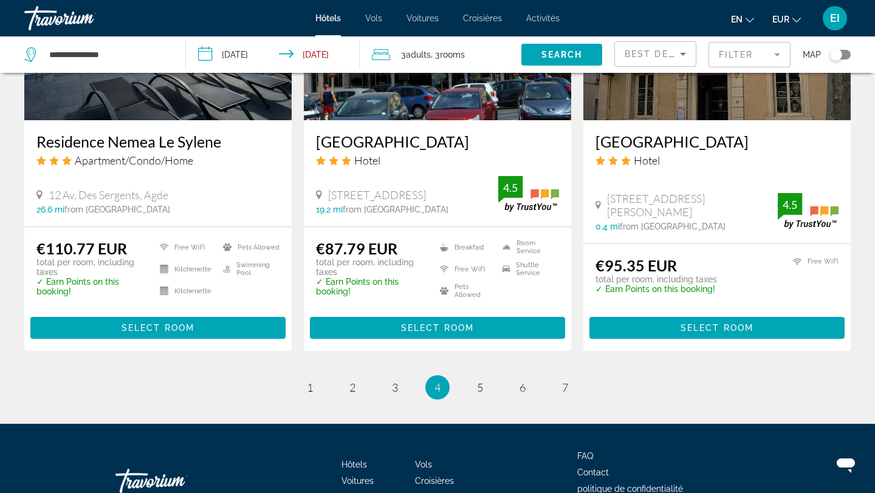
scroll to position [1560, 0]
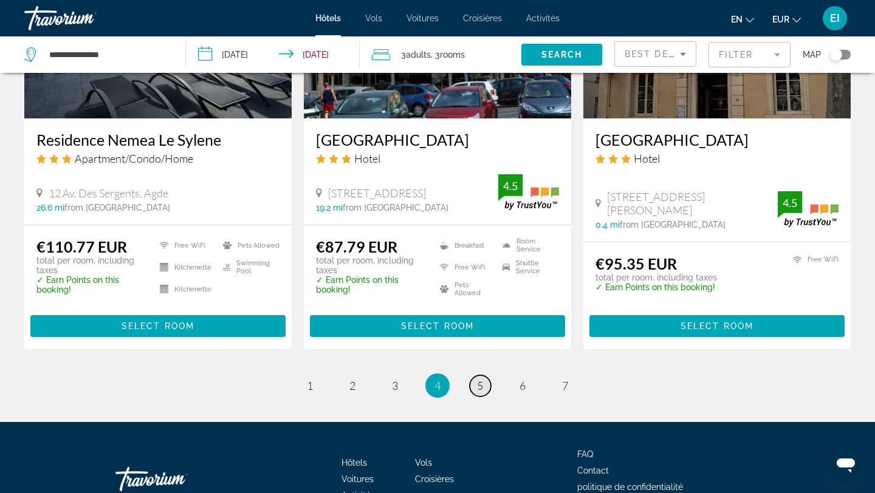
click at [481, 395] on link "page 5" at bounding box center [480, 385] width 21 height 21
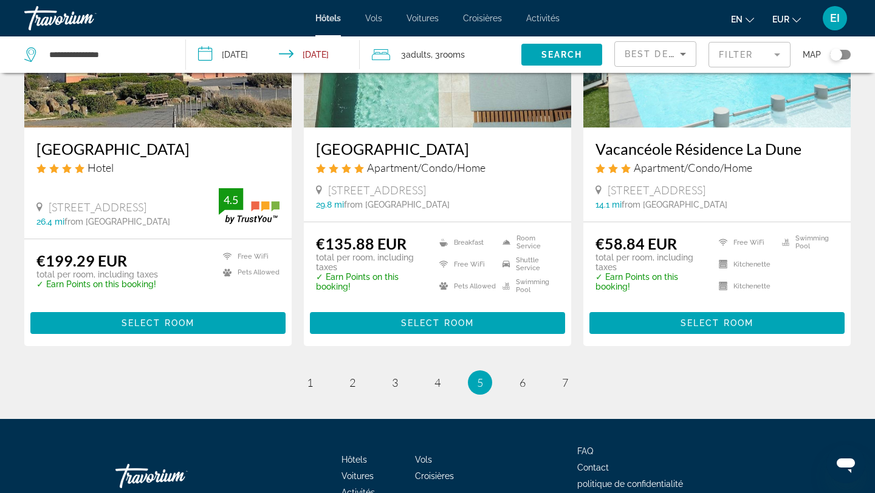
scroll to position [1561, 0]
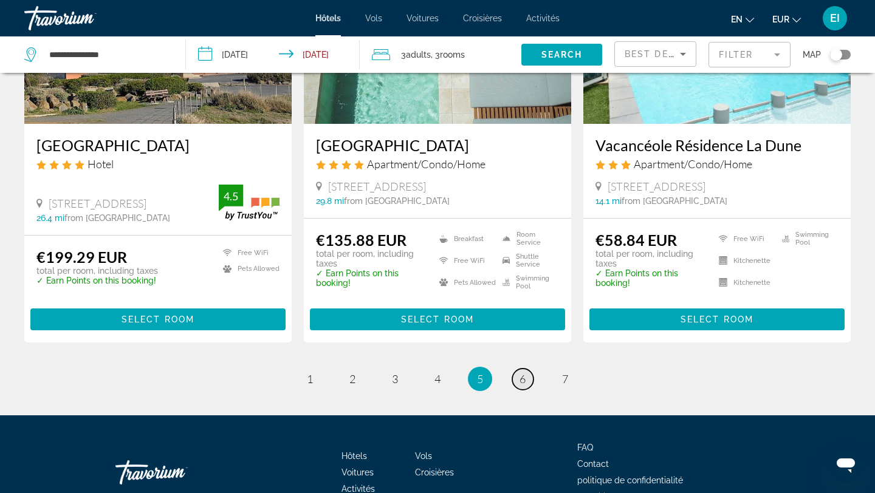
click at [524, 372] on span "6" at bounding box center [522, 378] width 6 height 13
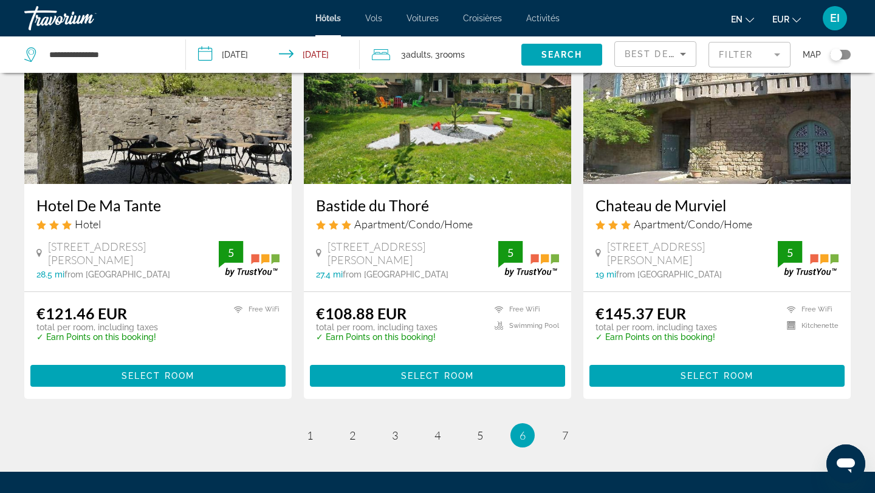
scroll to position [1492, 0]
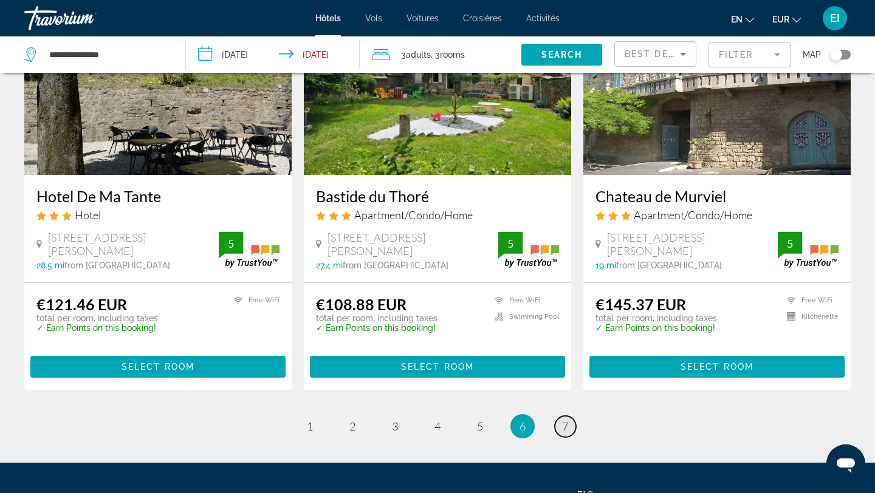
click at [561, 423] on link "page 7" at bounding box center [565, 426] width 21 height 21
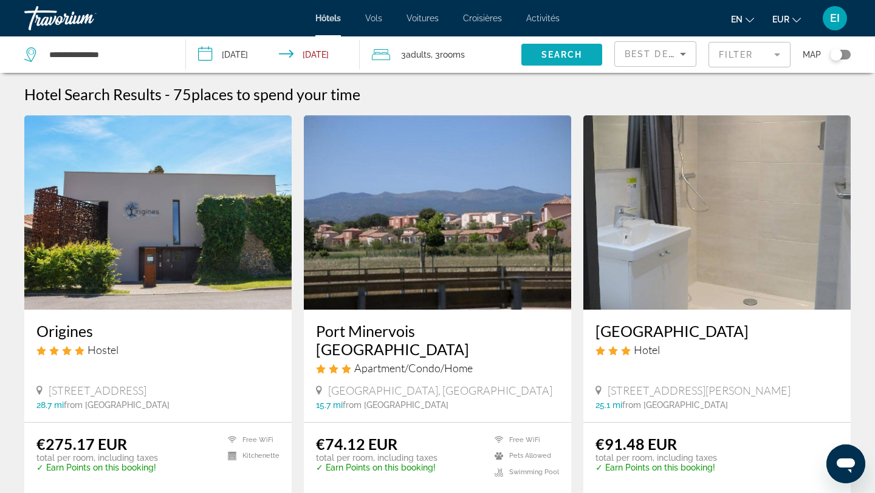
click at [550, 60] on span "Search widget" at bounding box center [561, 54] width 81 height 29
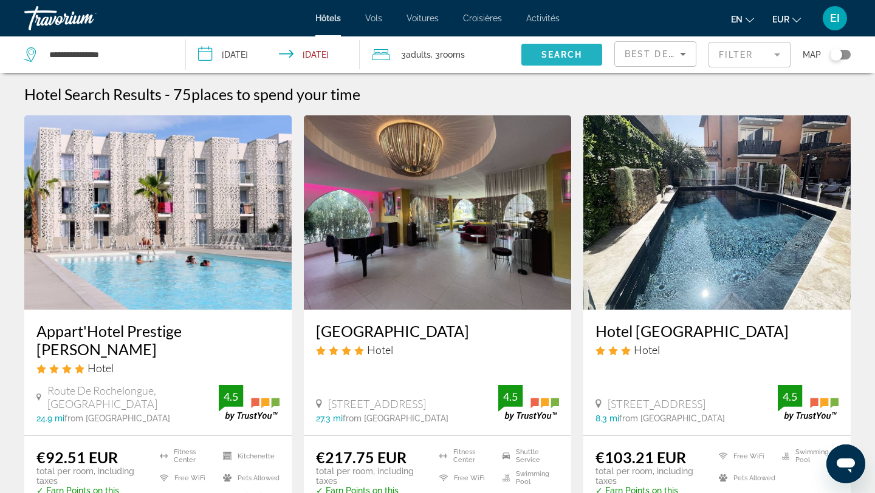
click at [553, 55] on span "Search" at bounding box center [561, 55] width 41 height 10
click at [575, 59] on span "Search" at bounding box center [561, 55] width 41 height 10
click at [638, 59] on div "Best Deals" at bounding box center [651, 54] width 55 height 15
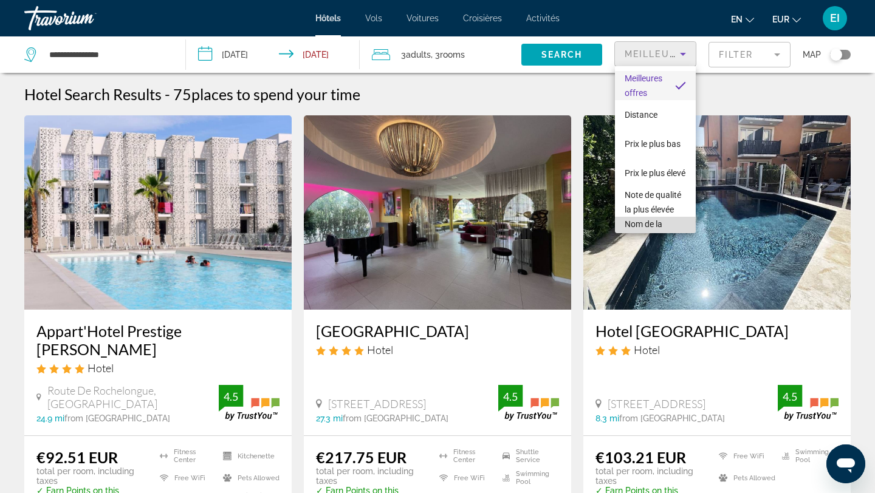
click at [649, 220] on font "Nom de la propriété" at bounding box center [643, 231] width 38 height 24
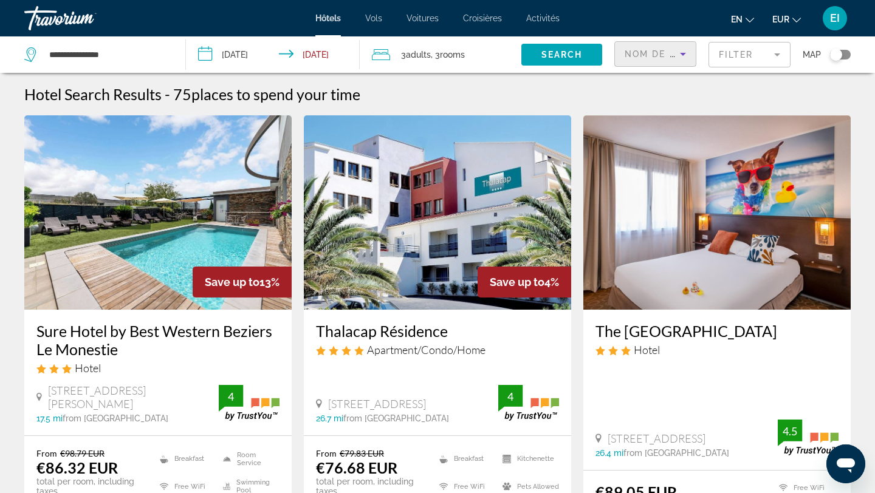
click at [638, 58] on span "Nom de la propriété" at bounding box center [683, 54] width 118 height 10
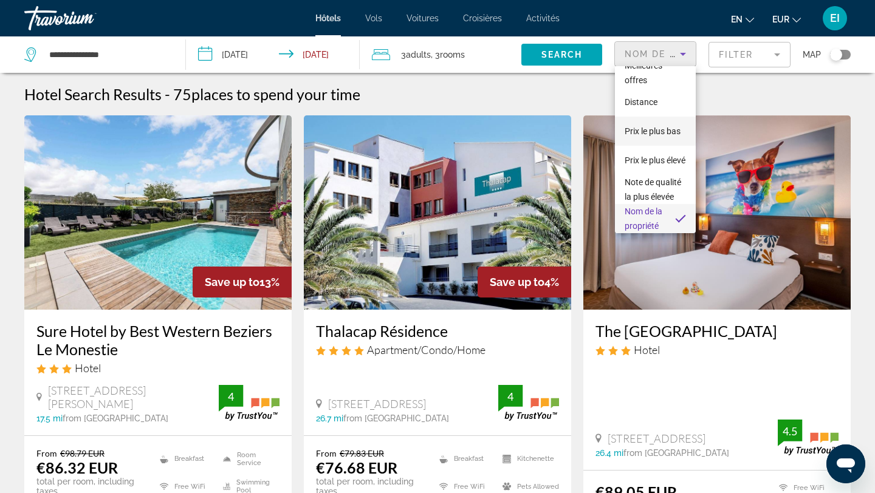
scroll to position [0, 0]
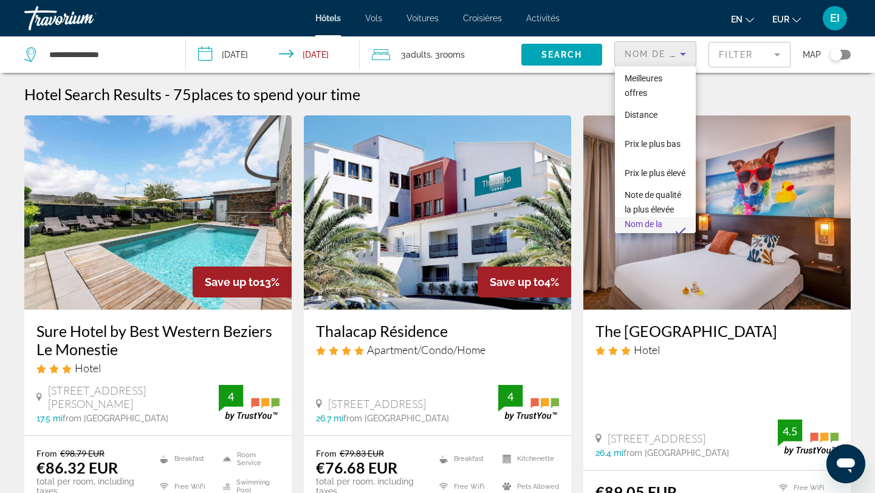
click at [157, 55] on div at bounding box center [437, 246] width 875 height 493
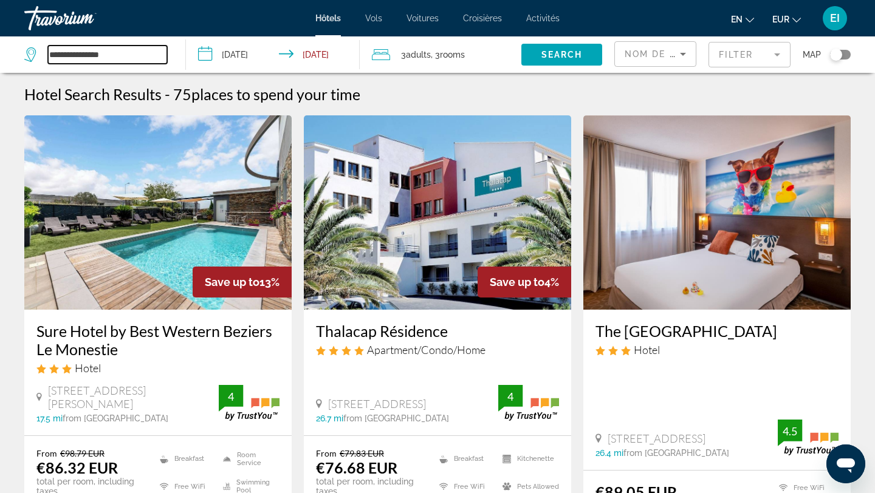
click at [158, 56] on input "**********" at bounding box center [107, 55] width 119 height 18
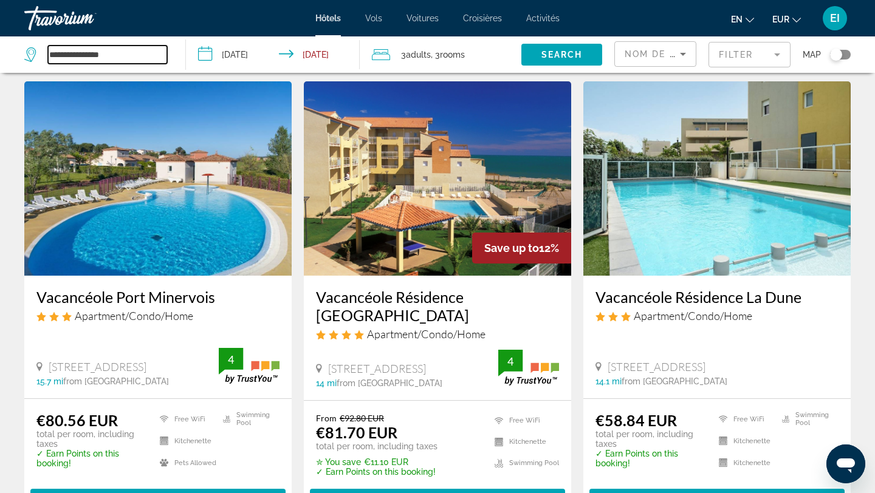
scroll to position [1009, 0]
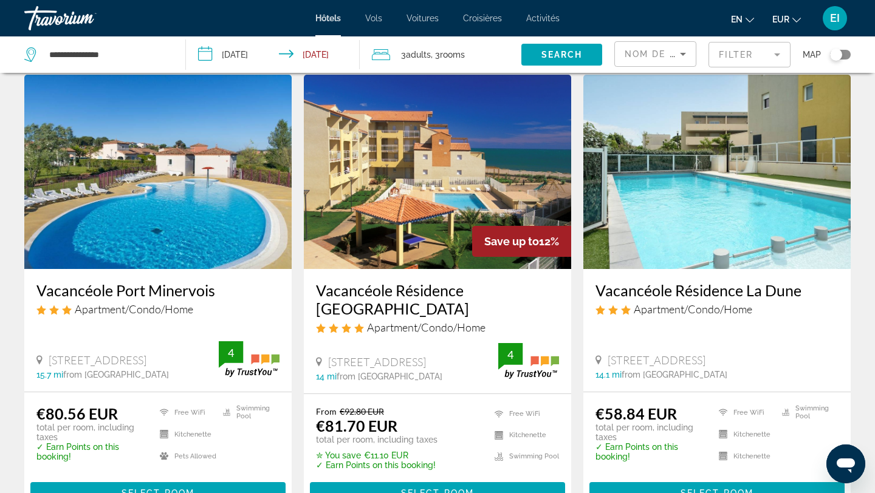
click at [500, 175] on img "Contenu principal" at bounding box center [437, 172] width 267 height 194
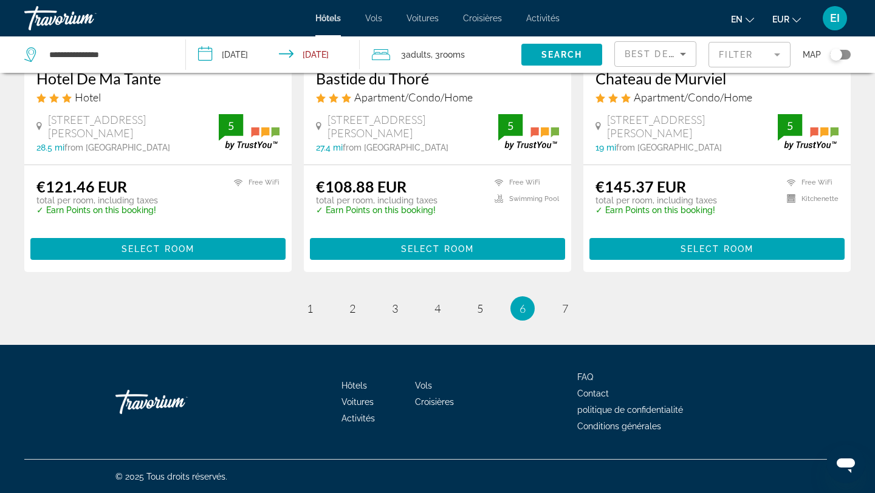
scroll to position [1607, 0]
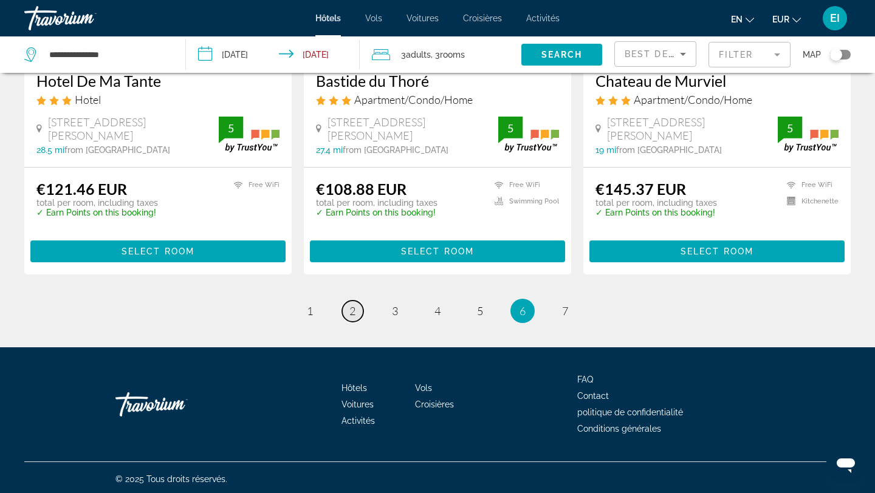
click at [351, 310] on span "2" at bounding box center [352, 310] width 6 height 13
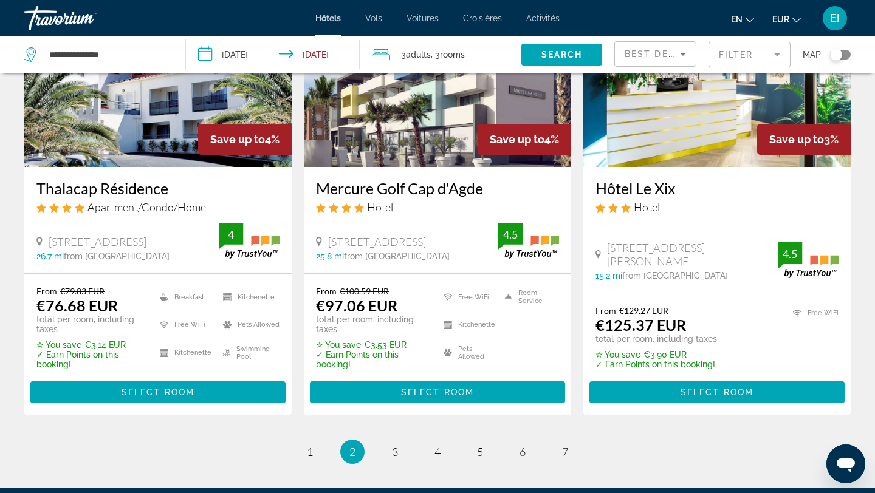
scroll to position [1579, 0]
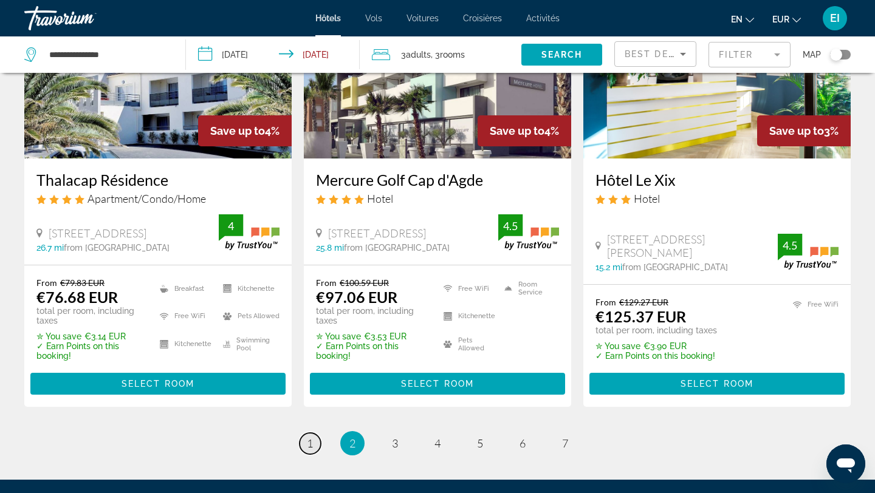
click at [315, 433] on link "page 1" at bounding box center [309, 443] width 21 height 21
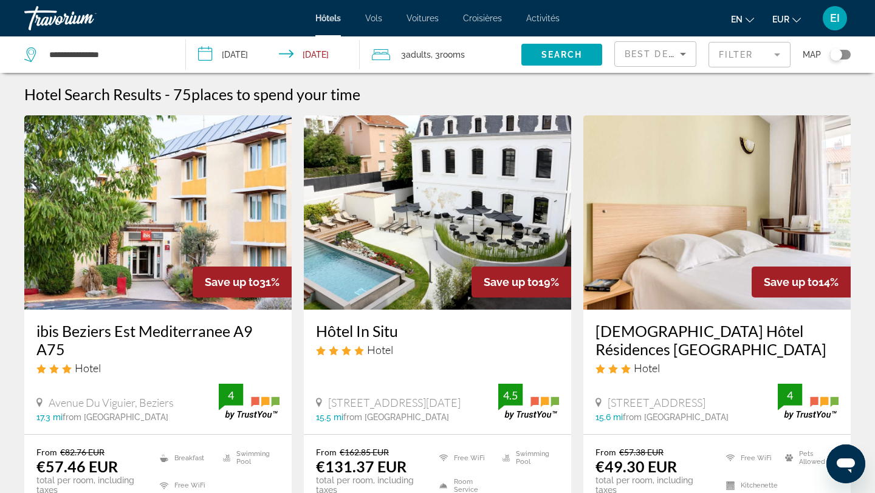
click at [755, 58] on mat-form-field "Filter" at bounding box center [749, 55] width 82 height 26
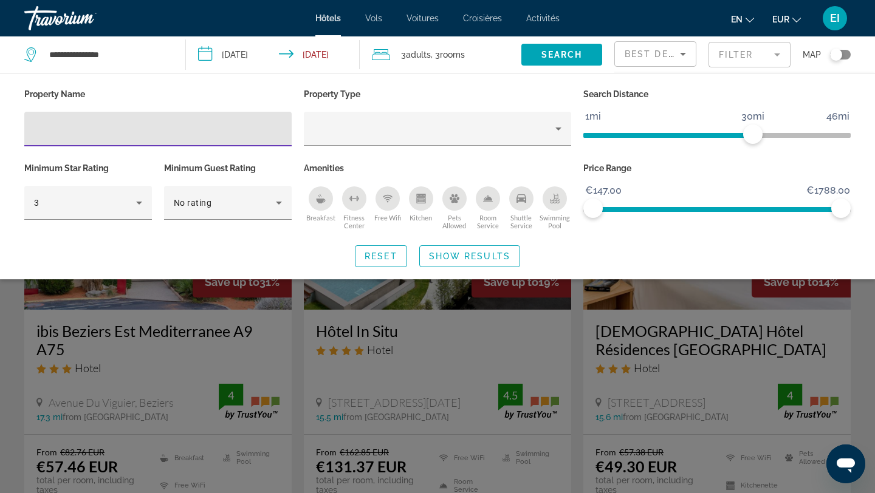
click at [197, 131] on input "Hotel Filters" at bounding box center [158, 129] width 248 height 15
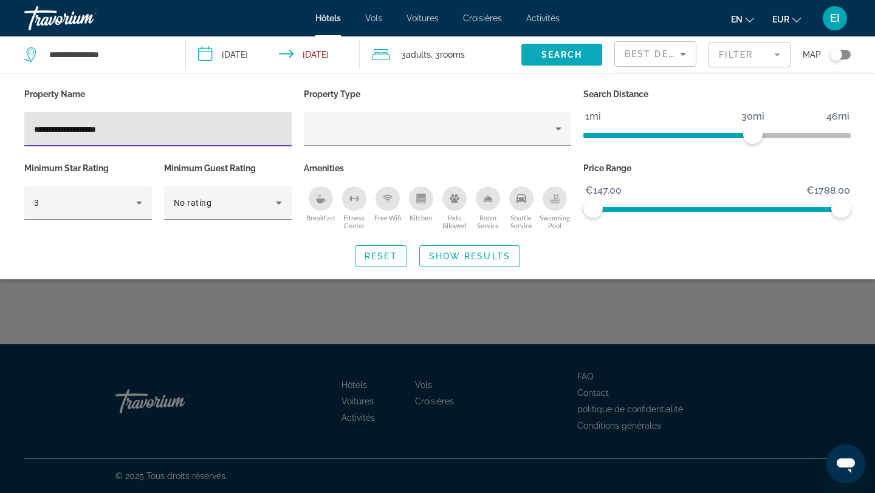
type input "**********"
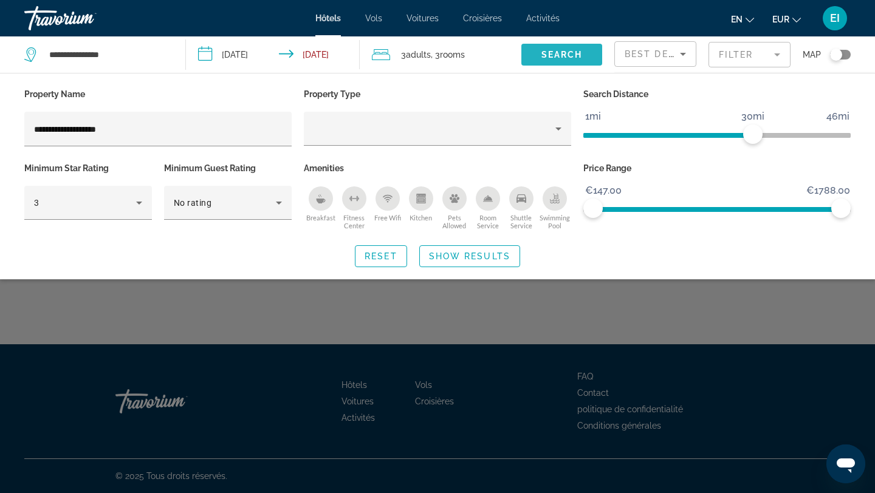
click at [563, 53] on span "Search" at bounding box center [561, 55] width 41 height 10
click at [484, 247] on span "Search widget" at bounding box center [470, 256] width 100 height 29
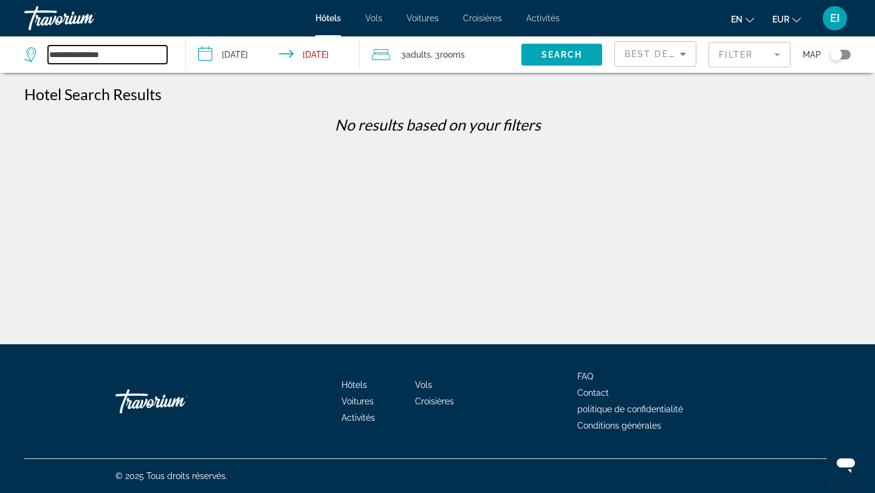
click at [154, 60] on input "**********" at bounding box center [107, 55] width 119 height 18
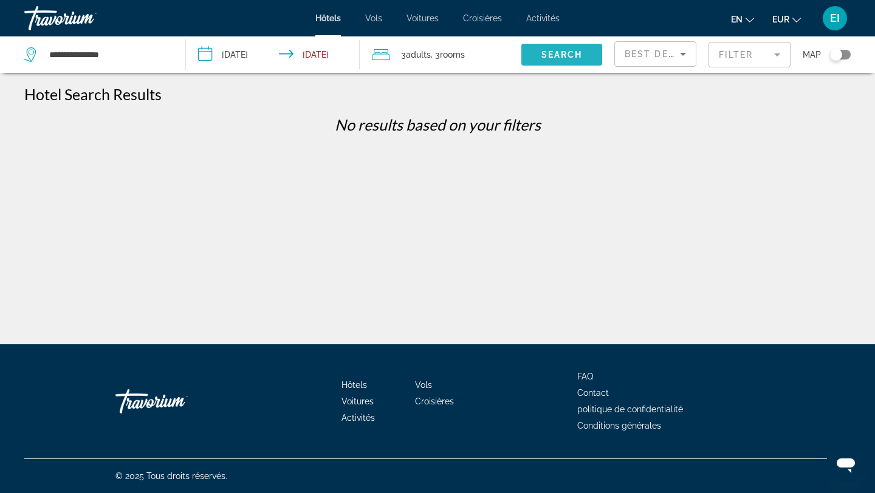
click at [555, 54] on span "Search" at bounding box center [561, 55] width 41 height 10
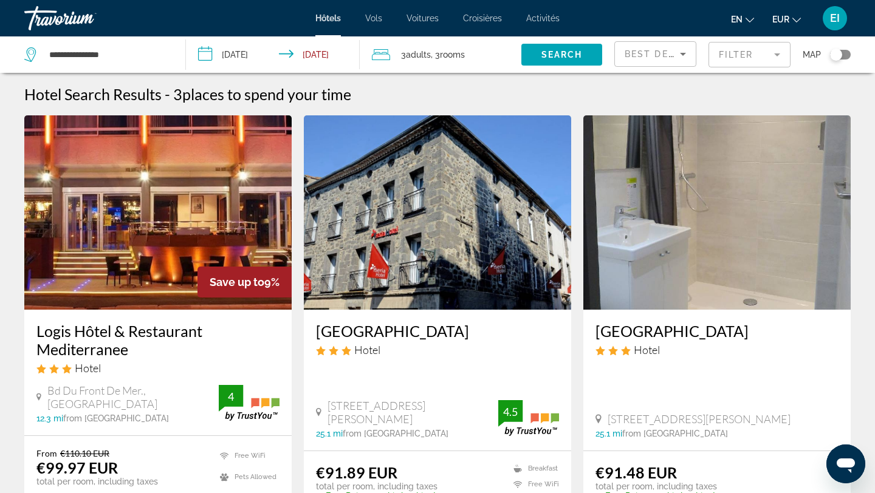
click at [663, 62] on div "Best Deals" at bounding box center [654, 59] width 61 height 34
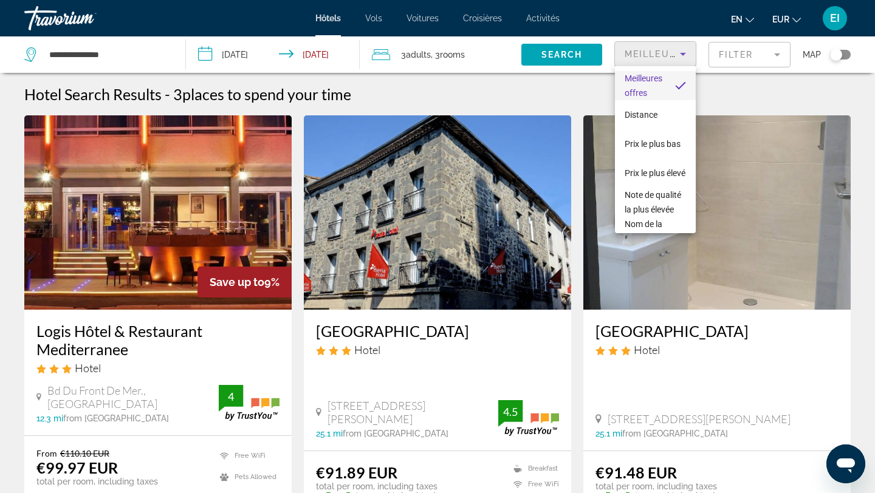
click at [565, 49] on div at bounding box center [437, 246] width 875 height 493
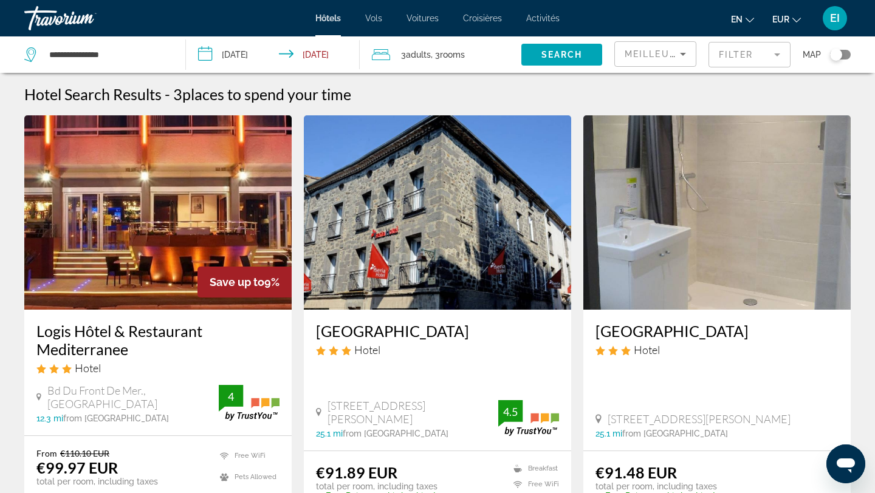
click at [565, 50] on span "Search" at bounding box center [561, 55] width 41 height 10
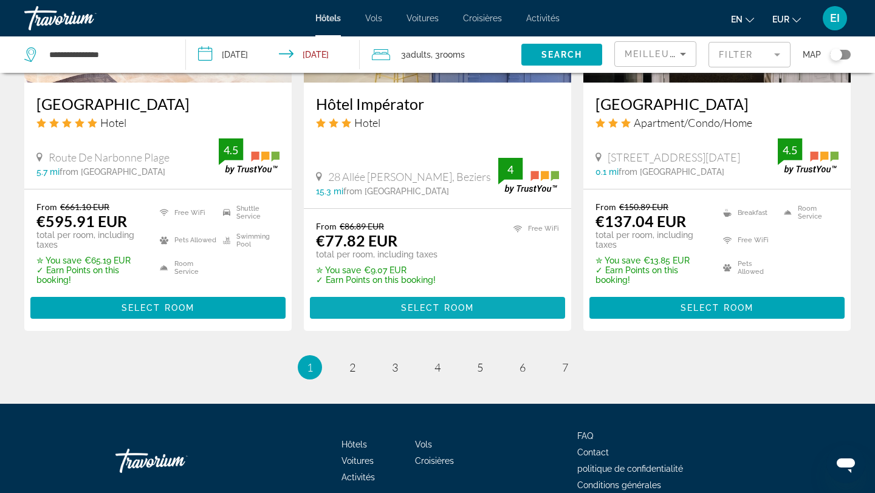
scroll to position [1726, 0]
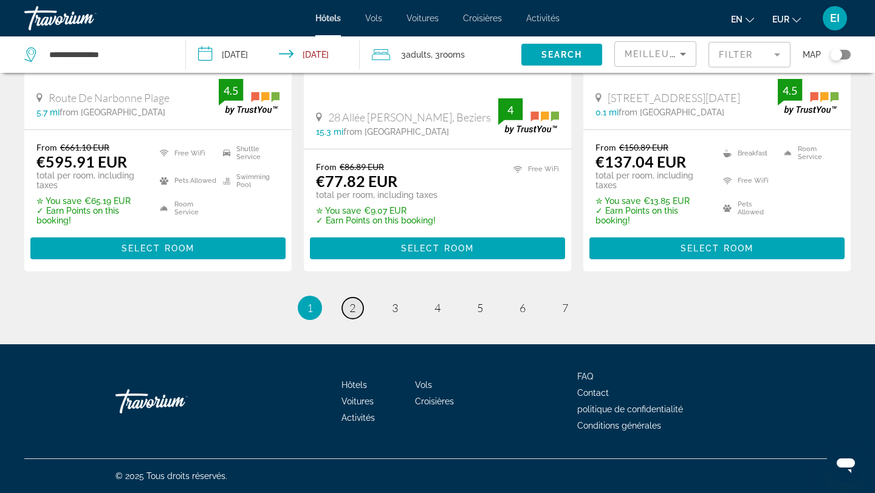
click at [354, 310] on span "2" at bounding box center [352, 307] width 6 height 13
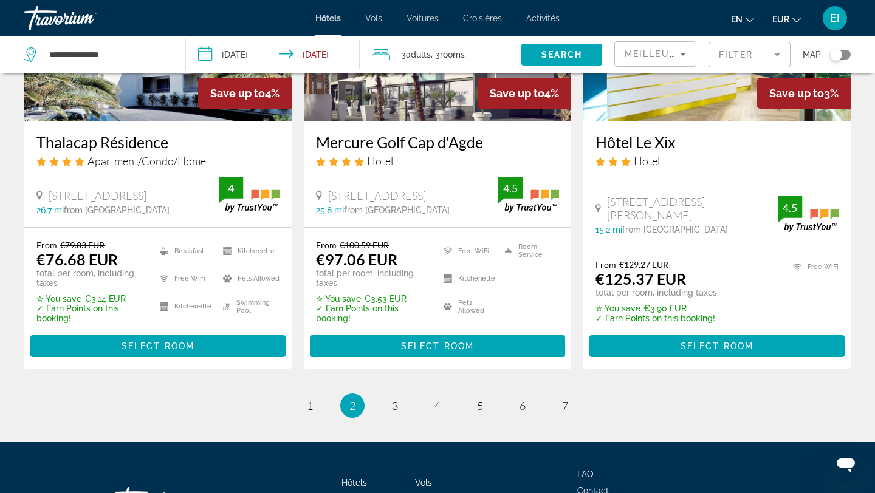
scroll to position [1708, 0]
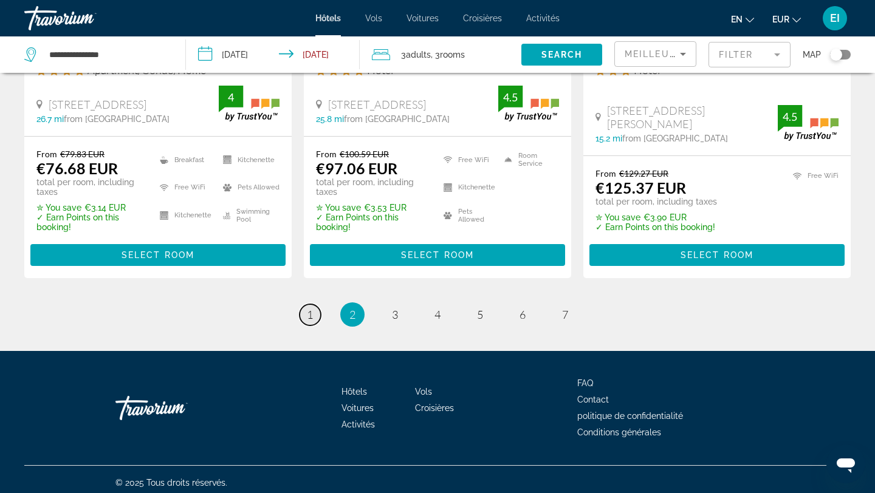
click at [310, 309] on span "1" at bounding box center [310, 314] width 6 height 13
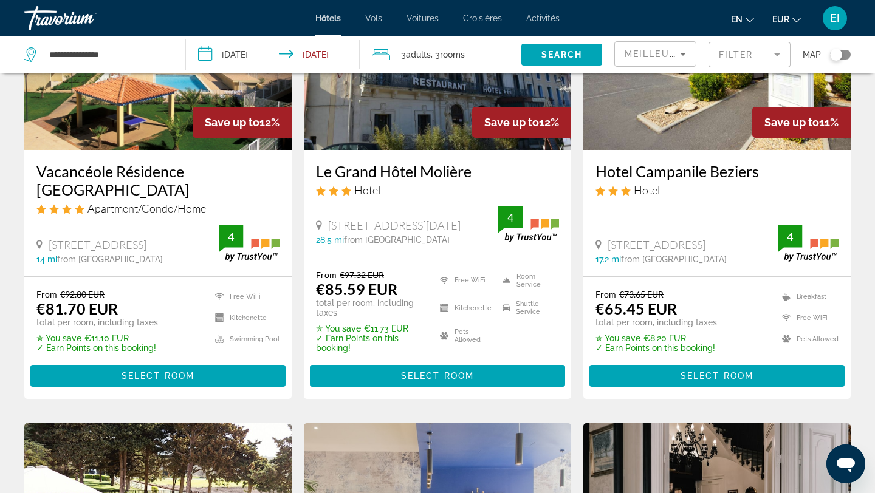
scroll to position [1726, 0]
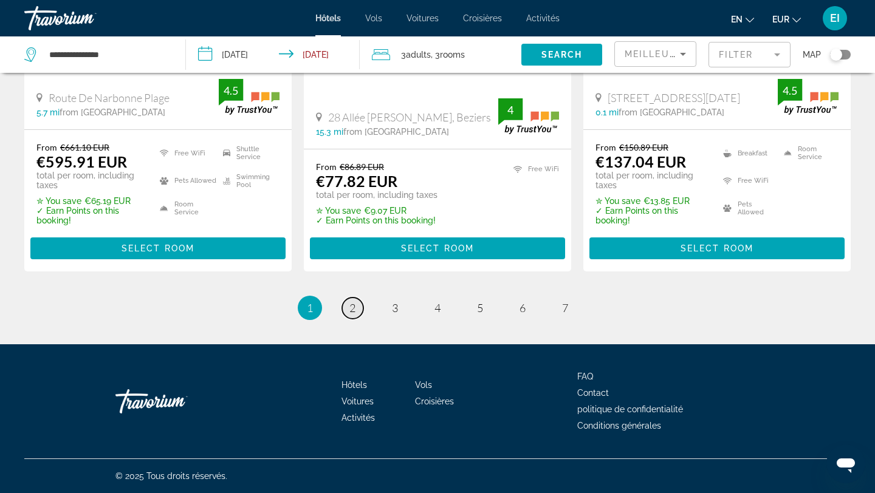
click at [359, 305] on link "page 2" at bounding box center [352, 308] width 21 height 21
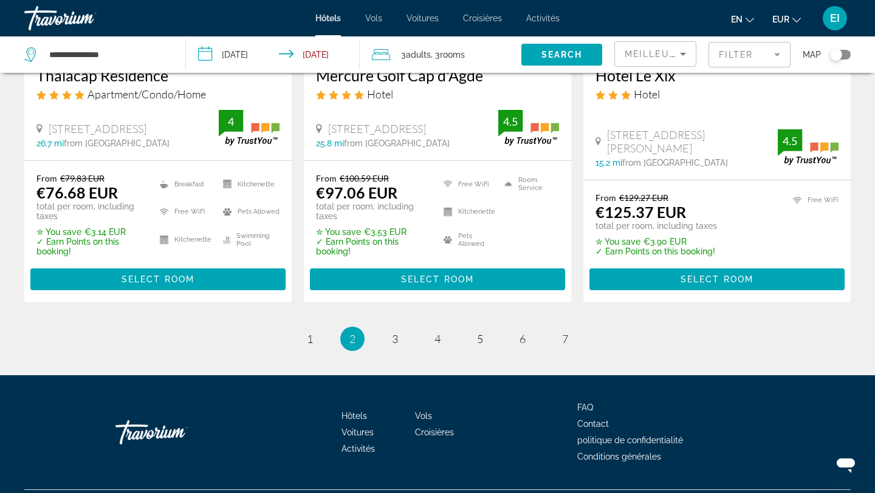
scroll to position [1708, 0]
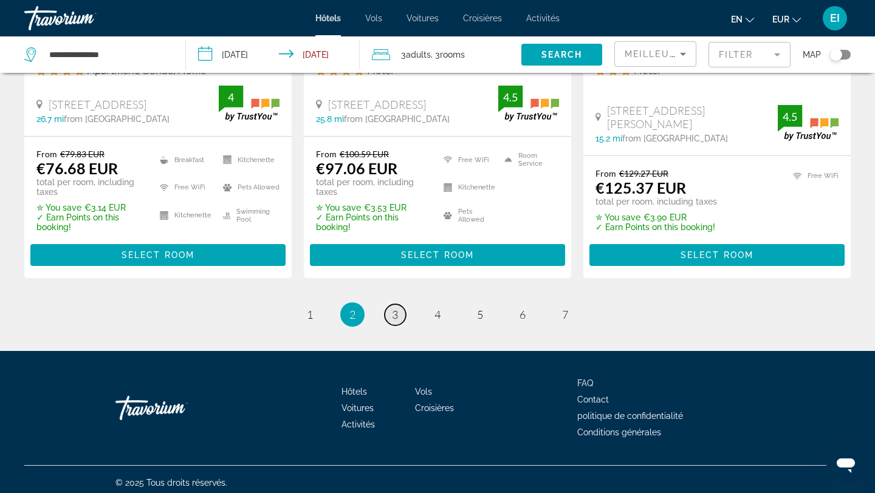
click at [392, 308] on span "3" at bounding box center [395, 314] width 6 height 13
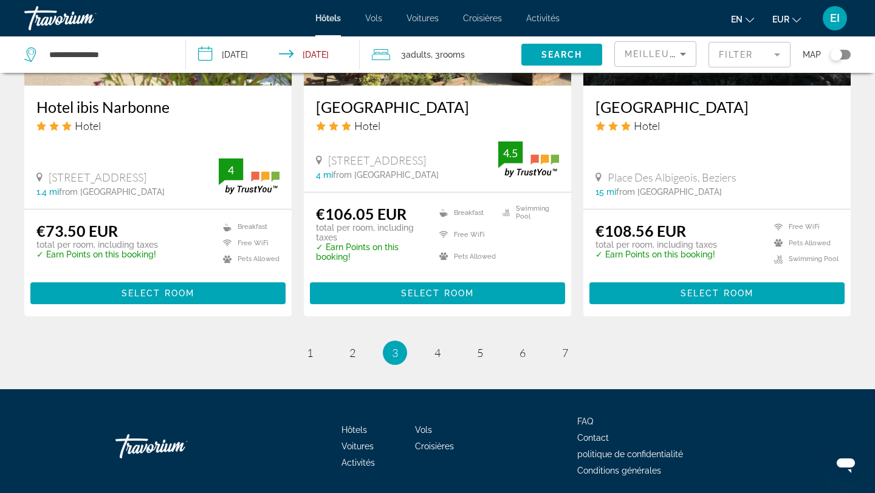
scroll to position [1638, 0]
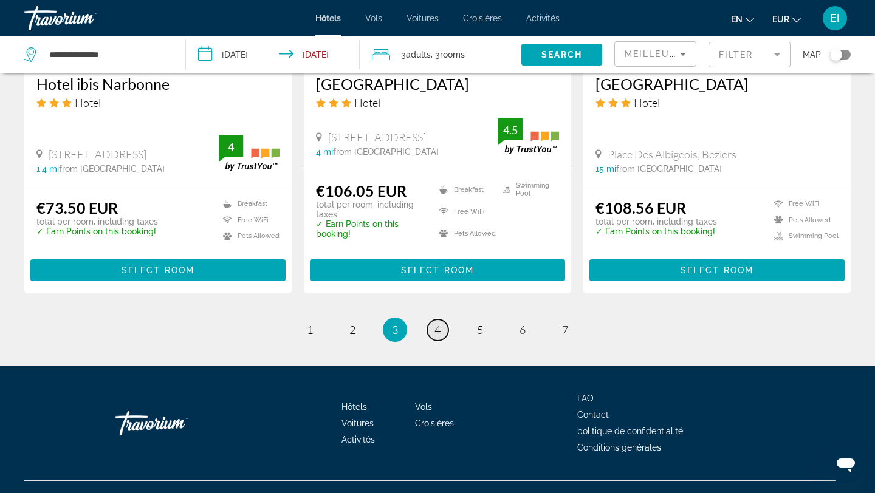
click at [437, 323] on span "4" at bounding box center [437, 329] width 6 height 13
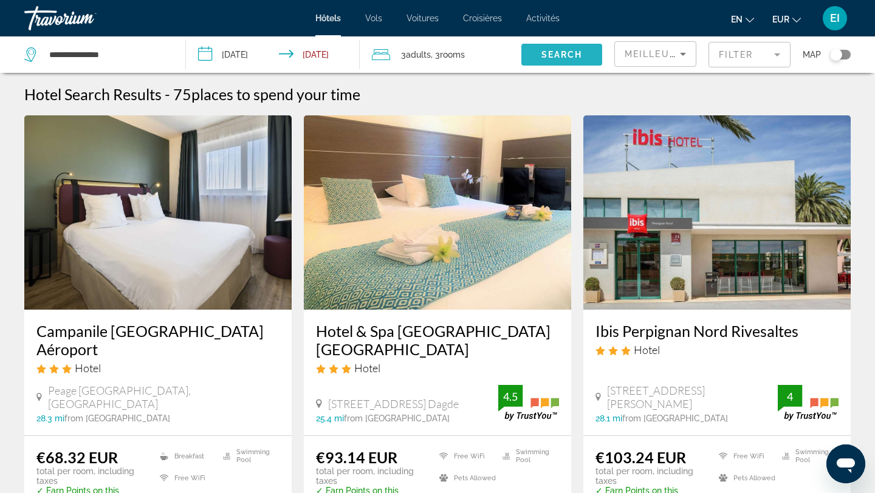
click at [567, 55] on span "Search" at bounding box center [561, 55] width 41 height 10
click at [750, 48] on mat-form-field "Filter" at bounding box center [749, 55] width 82 height 26
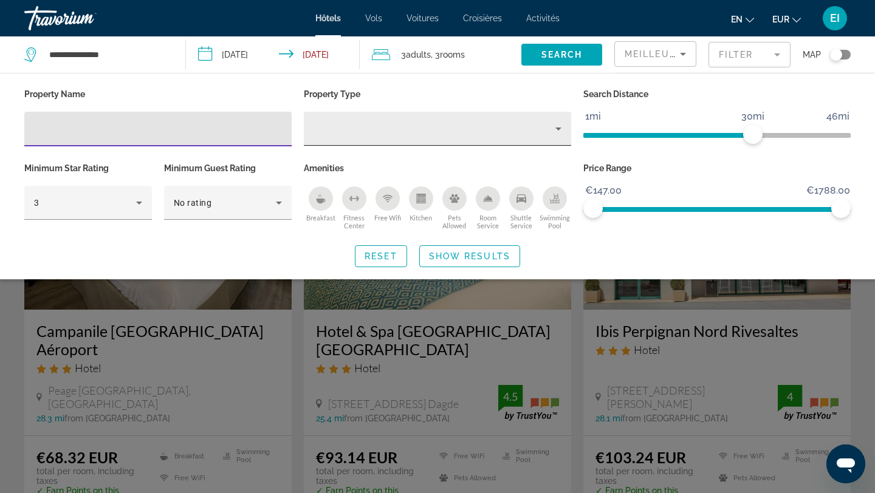
click at [375, 134] on div "Property type" at bounding box center [434, 128] width 242 height 15
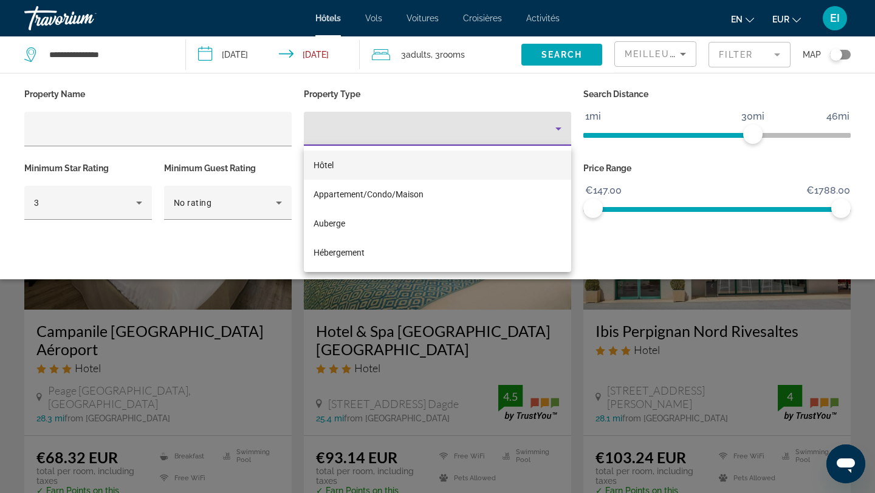
click at [117, 134] on div at bounding box center [437, 246] width 875 height 493
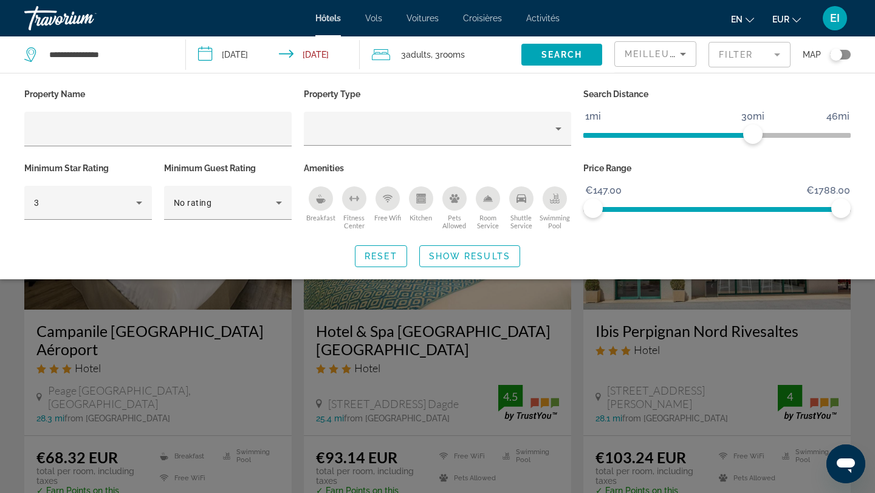
click at [117, 134] on input "Hotel Filters" at bounding box center [158, 129] width 248 height 15
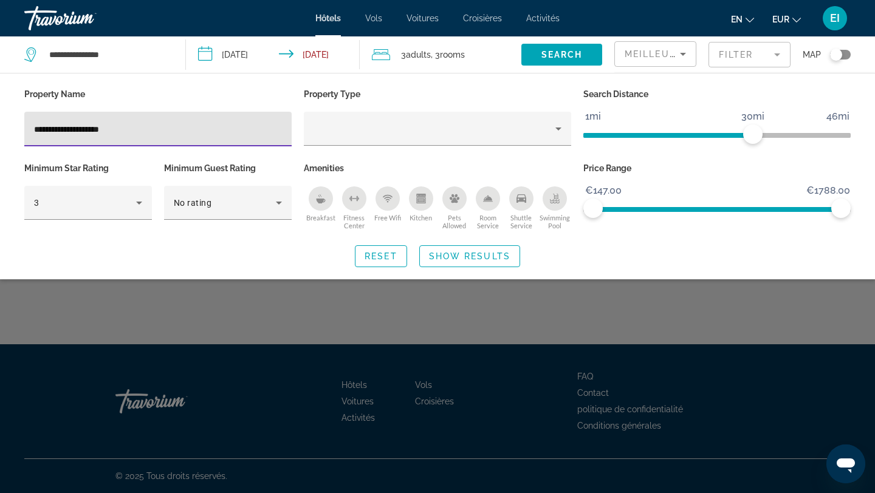
type input "**********"
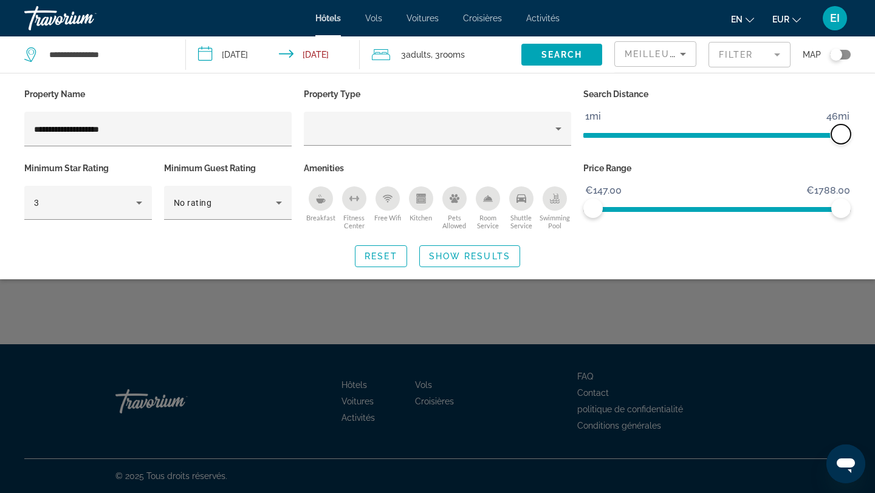
drag, startPoint x: 756, startPoint y: 133, endPoint x: 866, endPoint y: 136, distance: 109.4
click at [869, 136] on div "**********" at bounding box center [437, 177] width 875 height 182
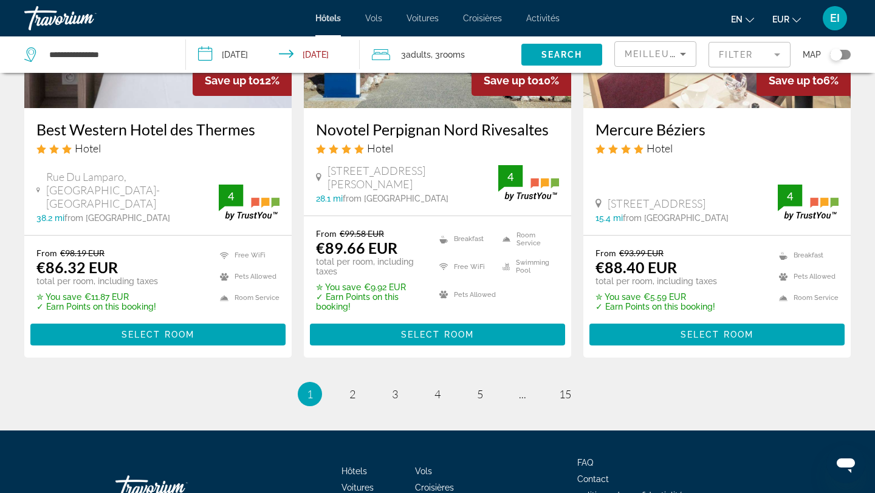
scroll to position [1746, 0]
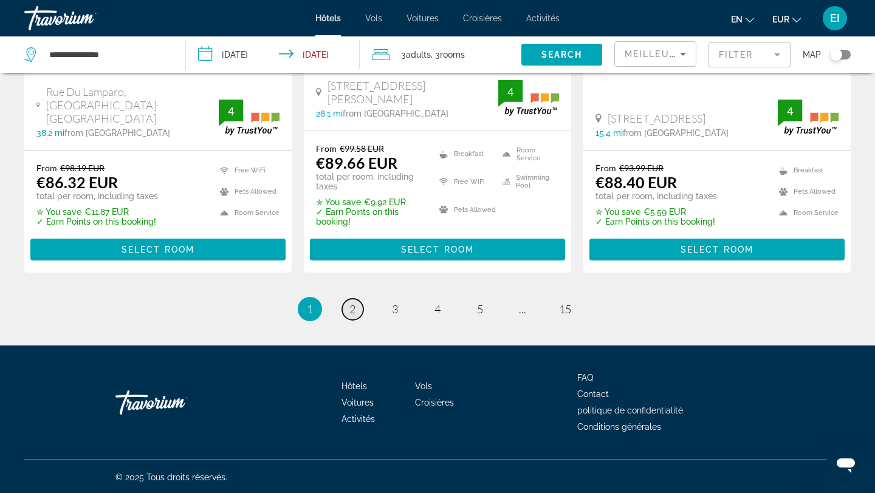
click at [354, 315] on link "page 2" at bounding box center [352, 309] width 21 height 21
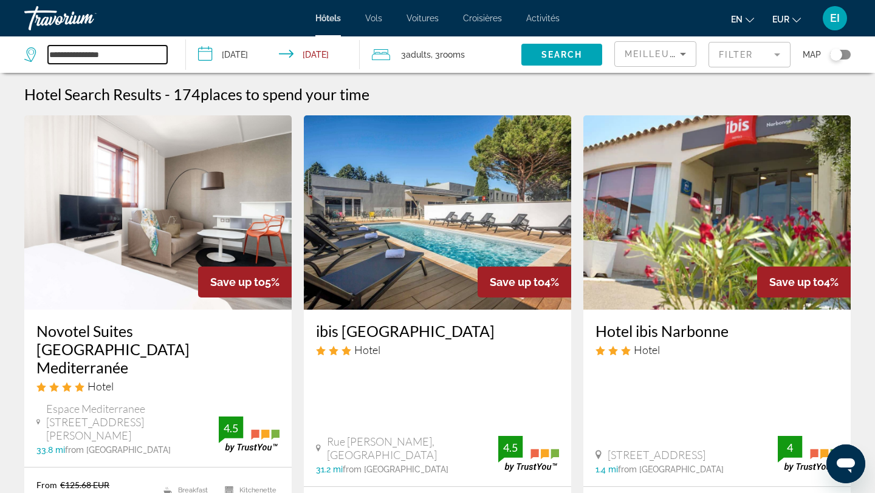
click at [141, 50] on input "**********" at bounding box center [107, 55] width 119 height 18
click at [637, 60] on div "Meilleures offres" at bounding box center [651, 54] width 55 height 15
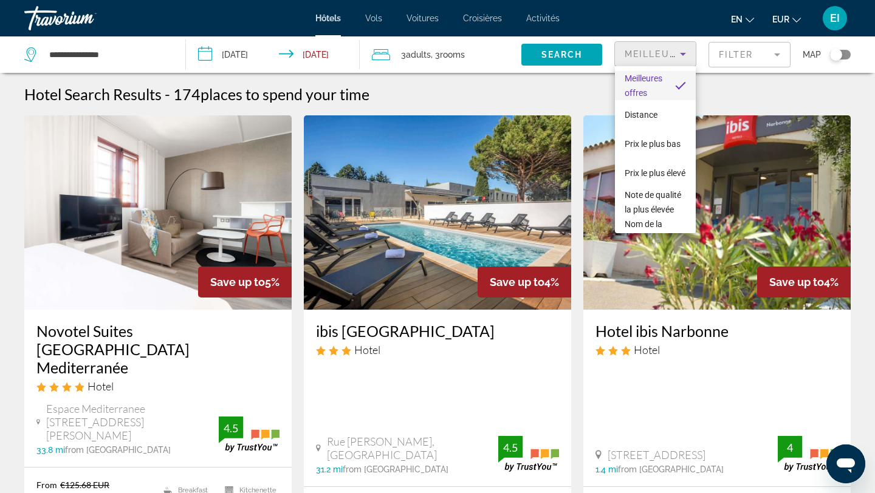
click at [124, 51] on div at bounding box center [437, 246] width 875 height 493
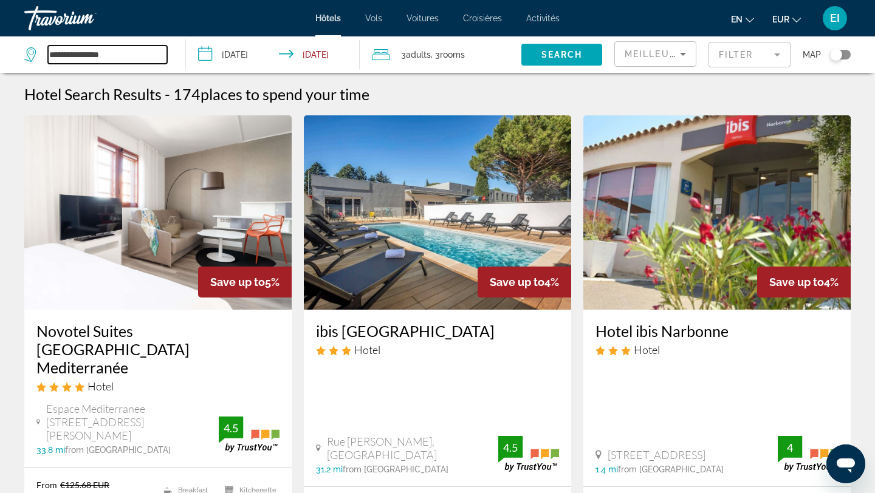
click at [134, 58] on input "**********" at bounding box center [107, 55] width 119 height 18
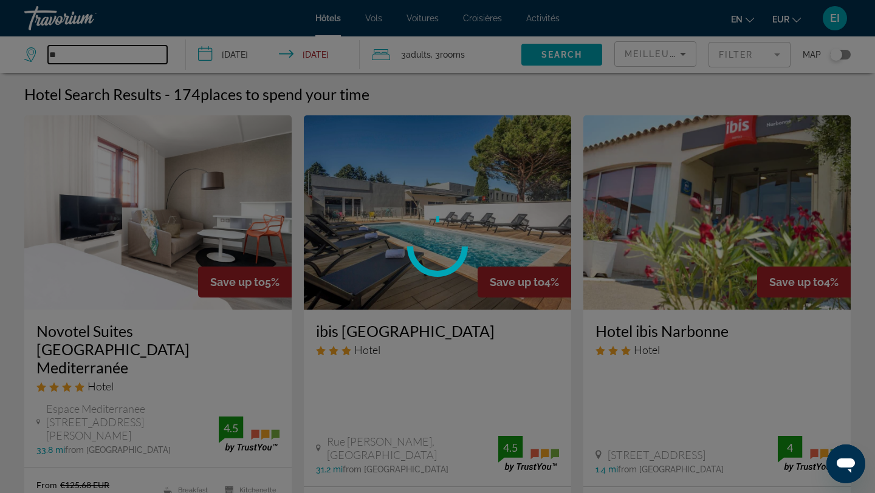
type input "*"
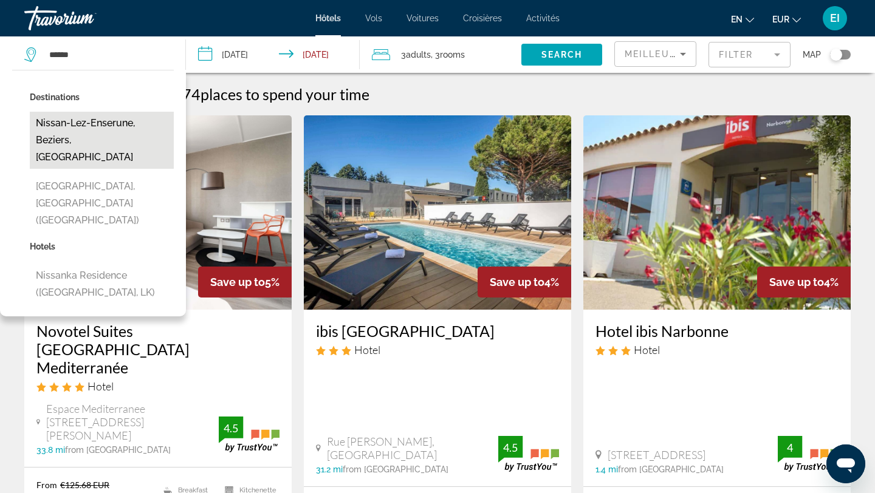
click at [110, 126] on button "Nissan-Lez-Enserune, Beziers, [GEOGRAPHIC_DATA]" at bounding box center [102, 140] width 144 height 57
type input "**********"
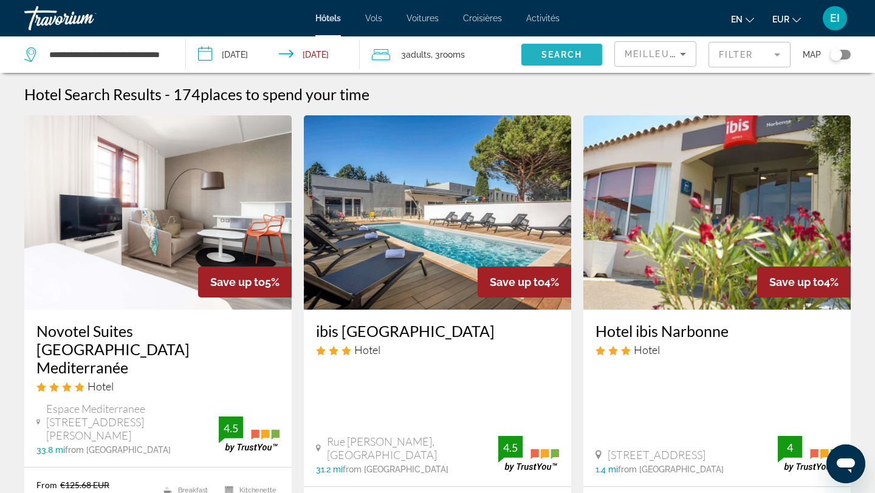
click at [555, 60] on span "Search widget" at bounding box center [561, 54] width 81 height 29
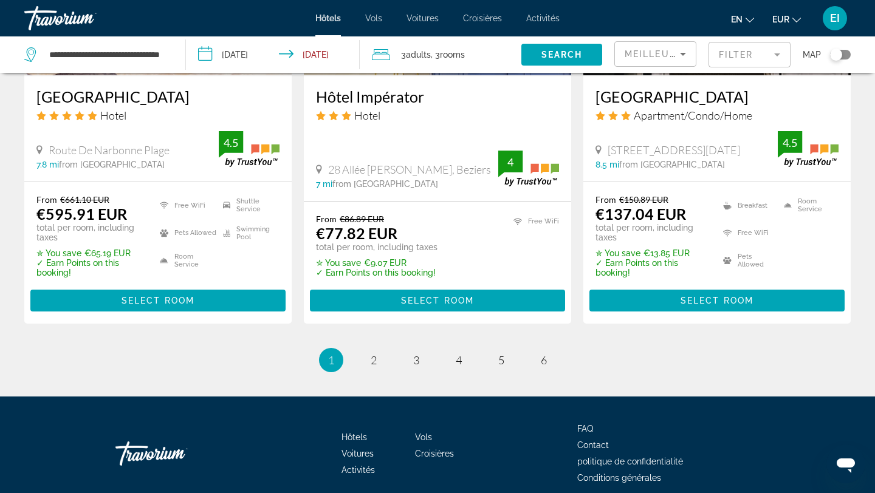
scroll to position [1677, 0]
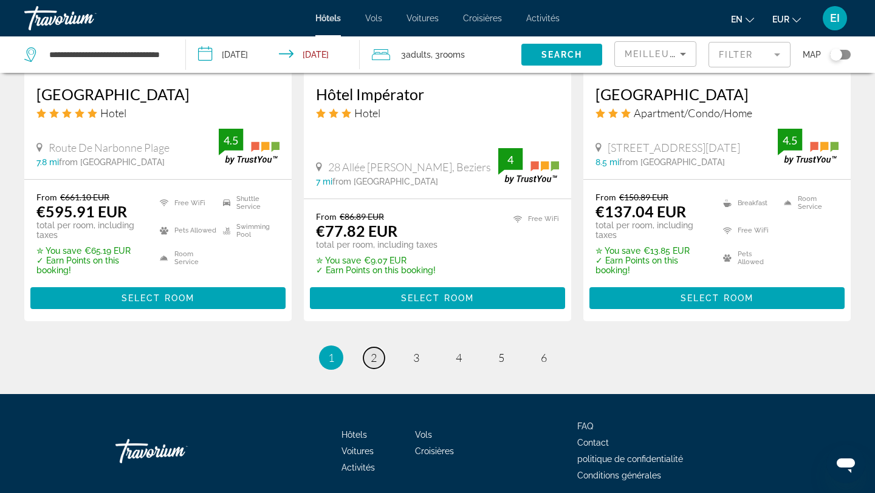
click at [373, 363] on span "2" at bounding box center [374, 357] width 6 height 13
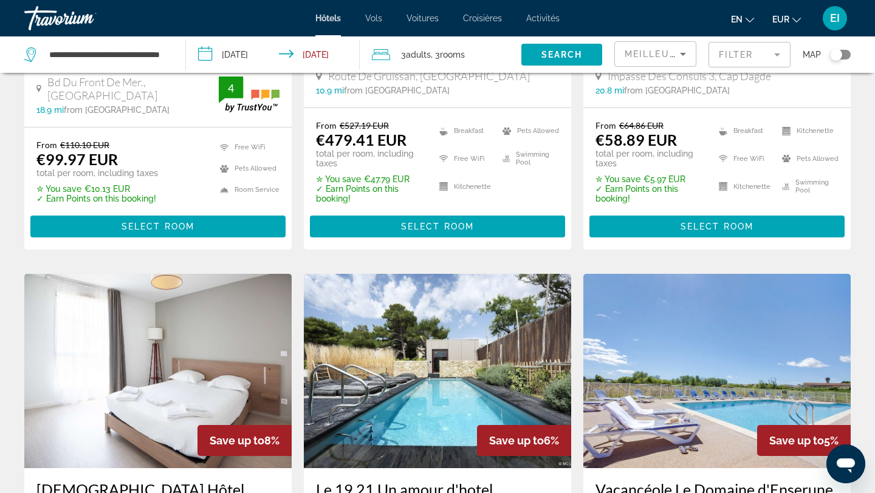
scroll to position [292, 0]
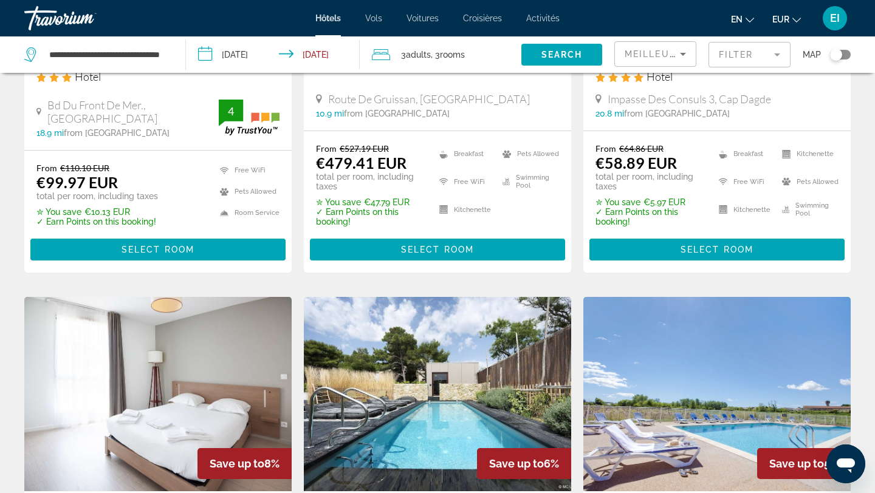
click at [771, 51] on mat-form-field "Filter" at bounding box center [749, 55] width 82 height 26
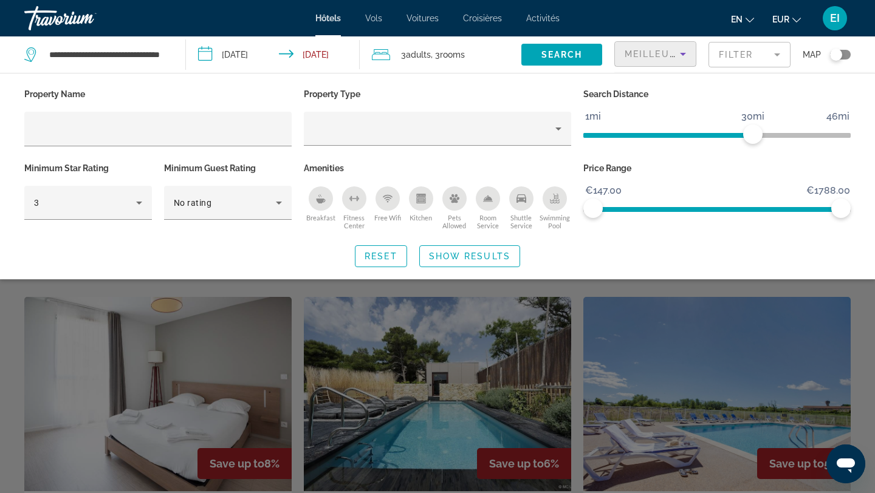
click at [683, 55] on icon "Sort by" at bounding box center [682, 54] width 15 height 15
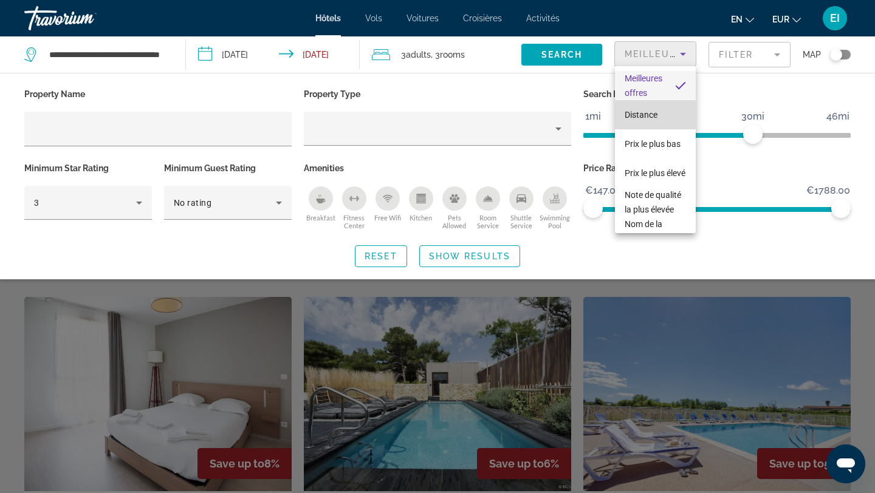
click at [649, 117] on font "Distance" at bounding box center [640, 115] width 33 height 10
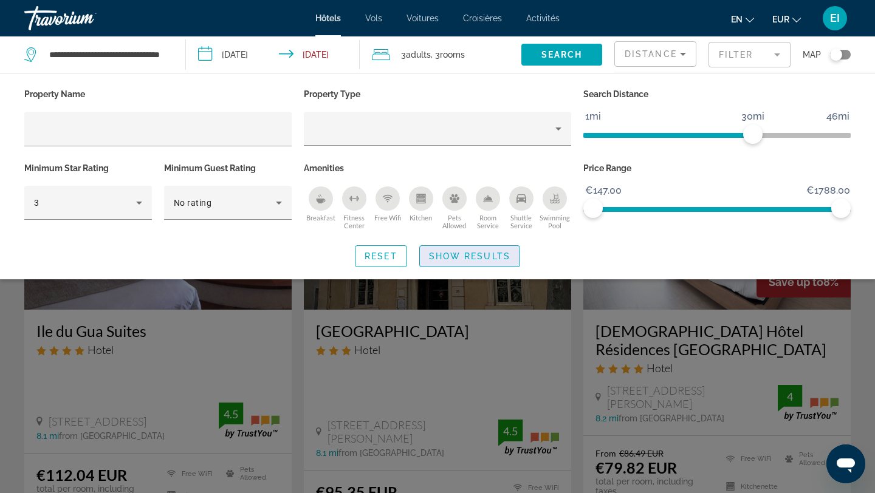
click at [446, 259] on span "Show Results" at bounding box center [469, 256] width 81 height 10
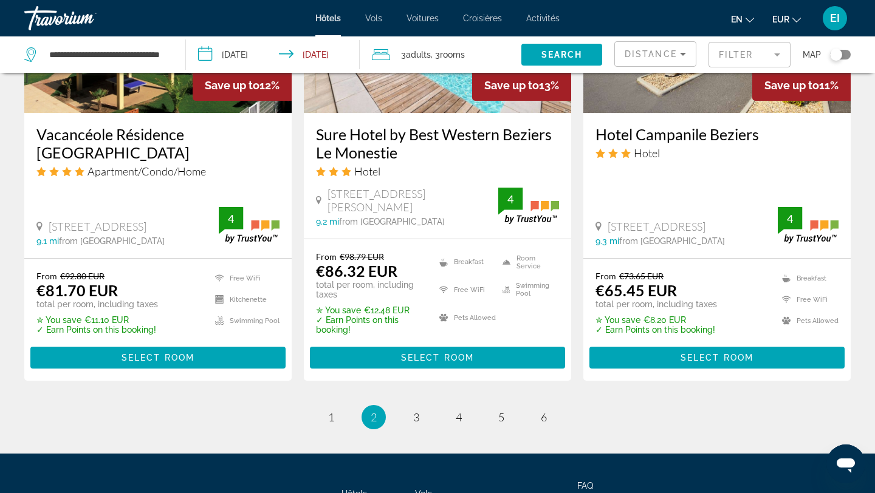
scroll to position [1604, 0]
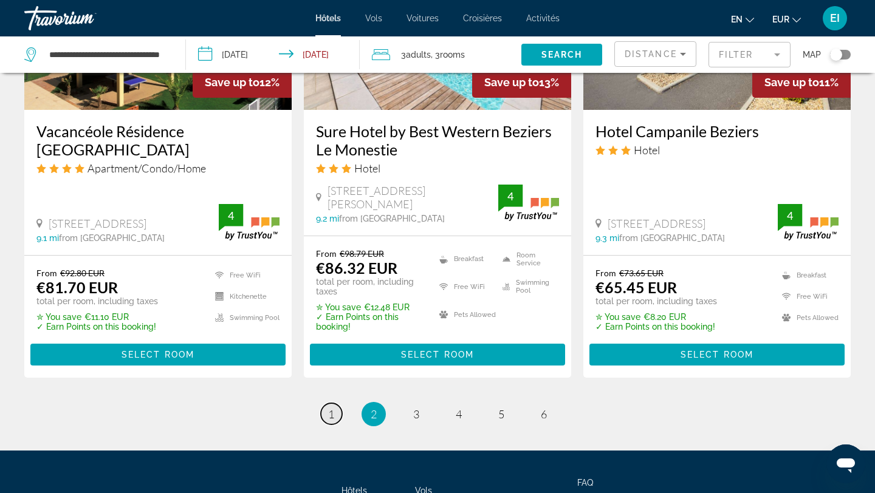
click at [328, 412] on span "1" at bounding box center [331, 414] width 6 height 13
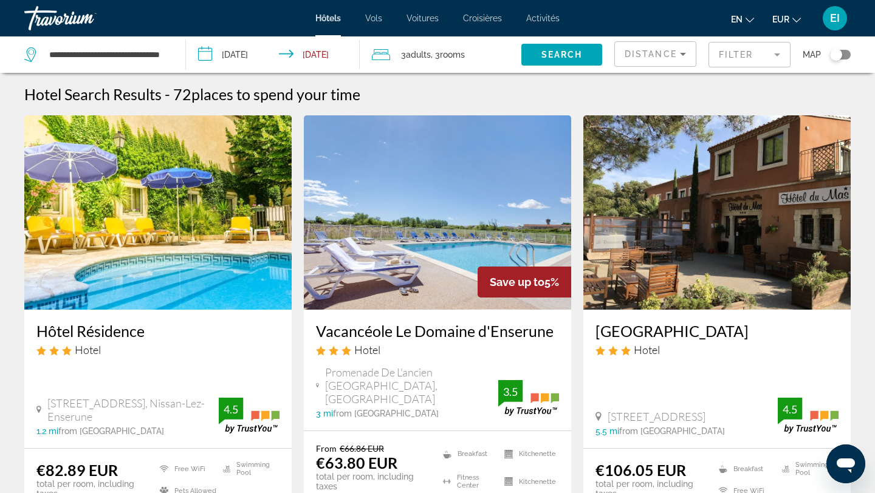
click at [134, 275] on img "Contenu principal" at bounding box center [157, 212] width 267 height 194
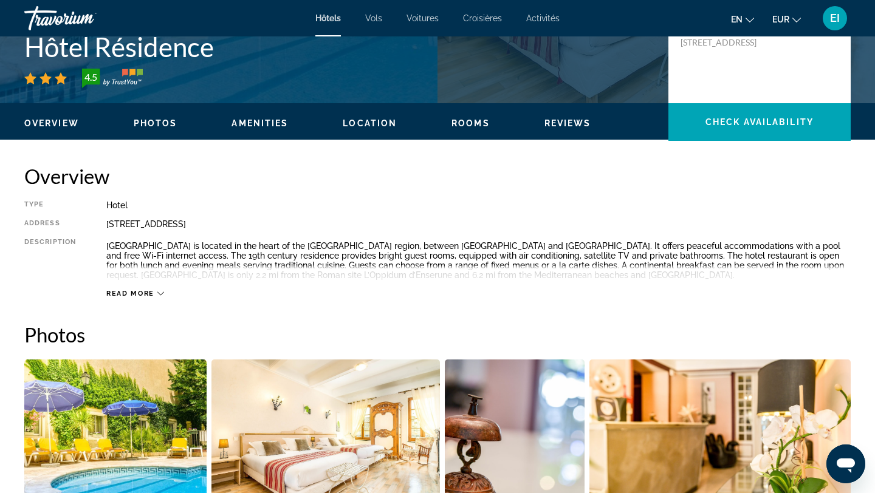
scroll to position [316, 0]
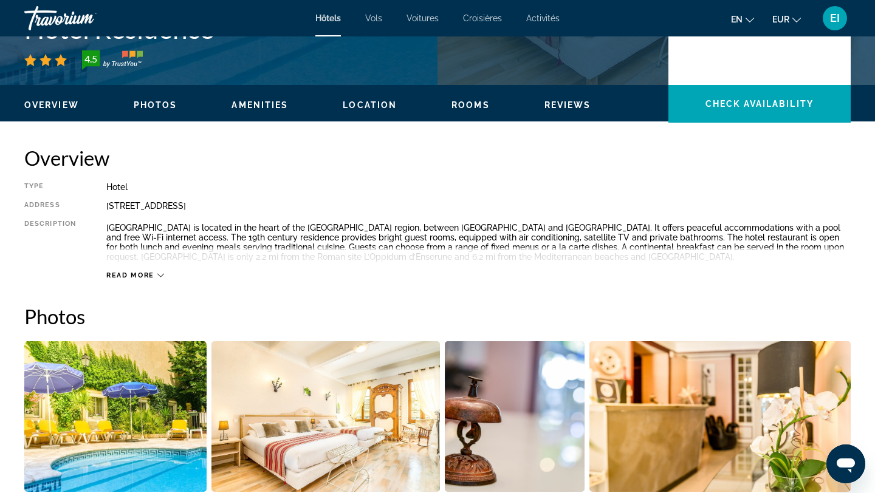
click at [157, 272] on icon "Contenu principal" at bounding box center [160, 275] width 7 height 7
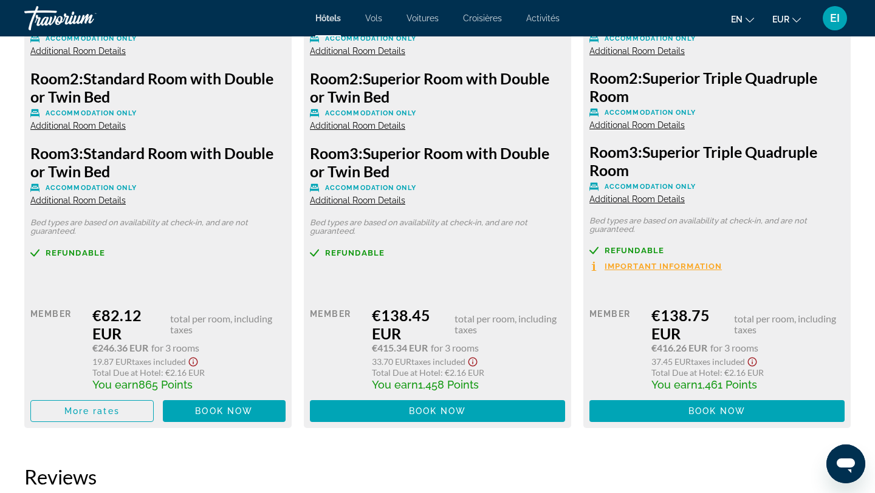
scroll to position [1838, 0]
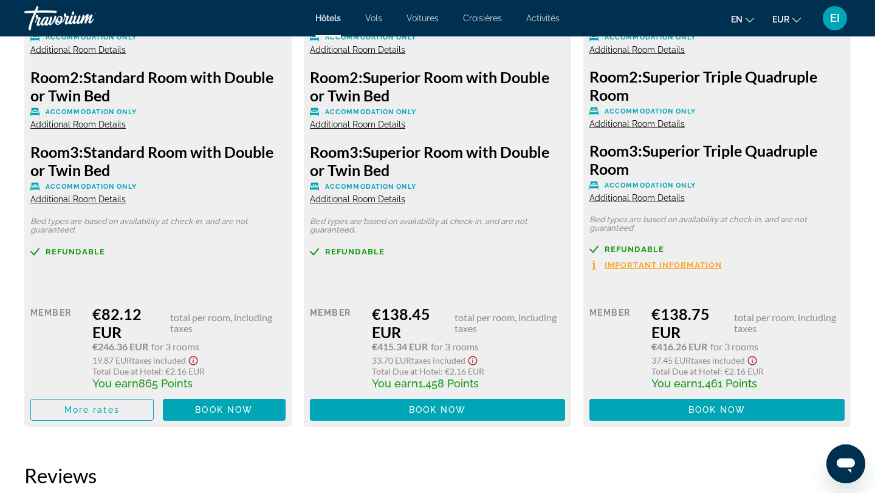
click at [112, 203] on span "Additional Room Details" at bounding box center [77, 199] width 95 height 10
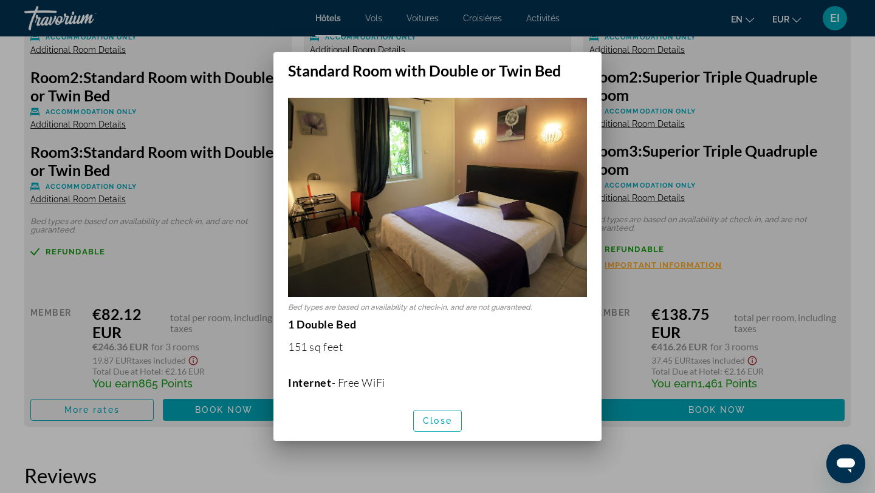
scroll to position [0, 0]
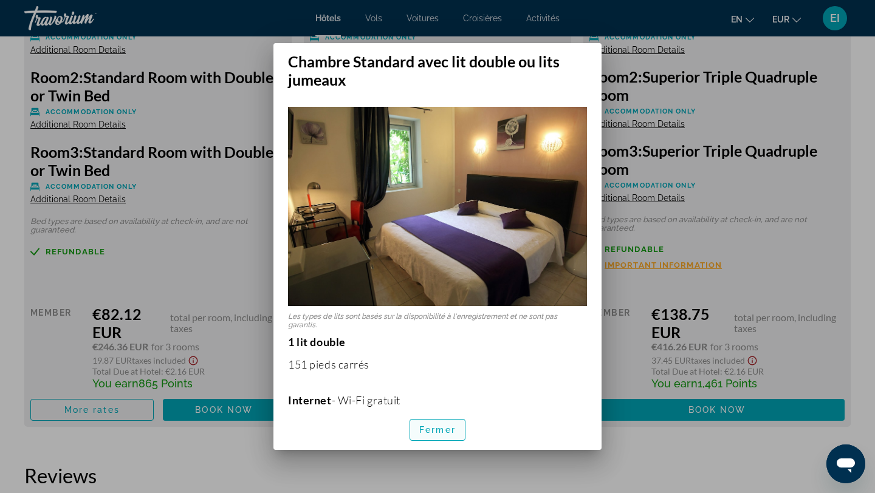
click at [428, 434] on span "button" at bounding box center [437, 430] width 55 height 29
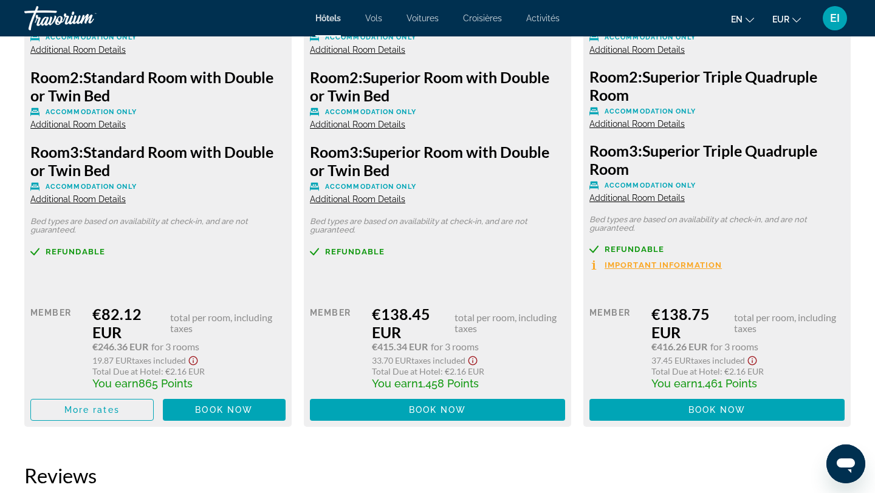
scroll to position [1838, 0]
click at [243, 409] on span "Book now" at bounding box center [224, 410] width 58 height 10
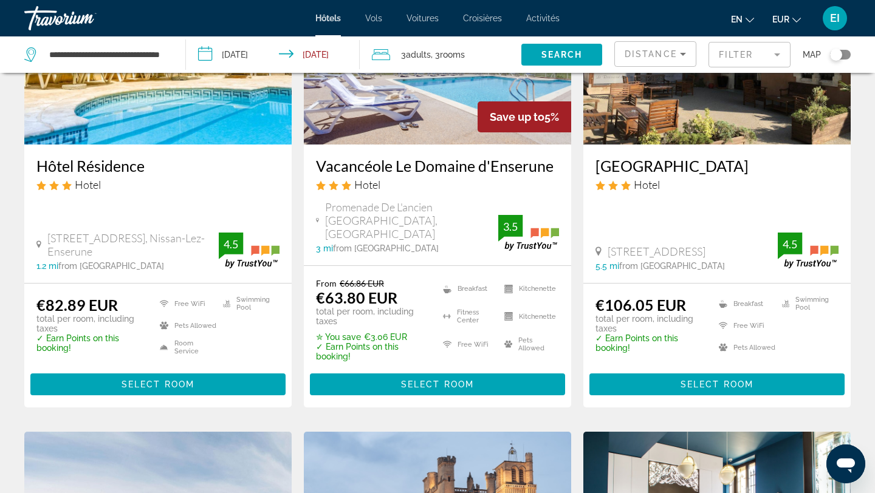
scroll to position [170, 0]
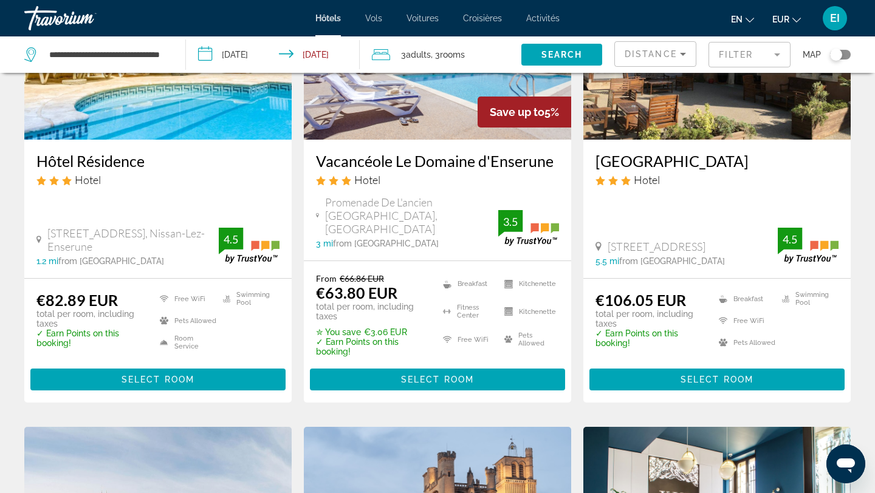
click at [244, 121] on img "Contenu principal" at bounding box center [157, 42] width 267 height 194
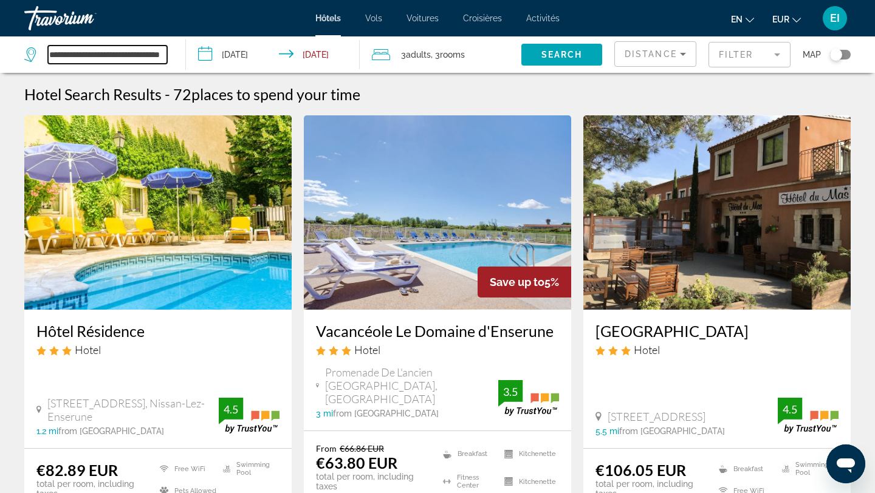
click at [149, 56] on input "**********" at bounding box center [107, 55] width 119 height 18
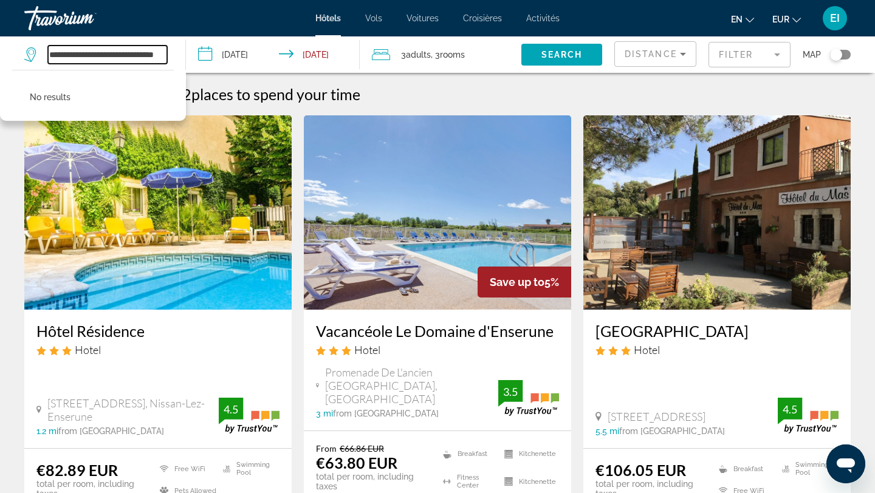
click at [161, 52] on input "**********" at bounding box center [107, 55] width 119 height 18
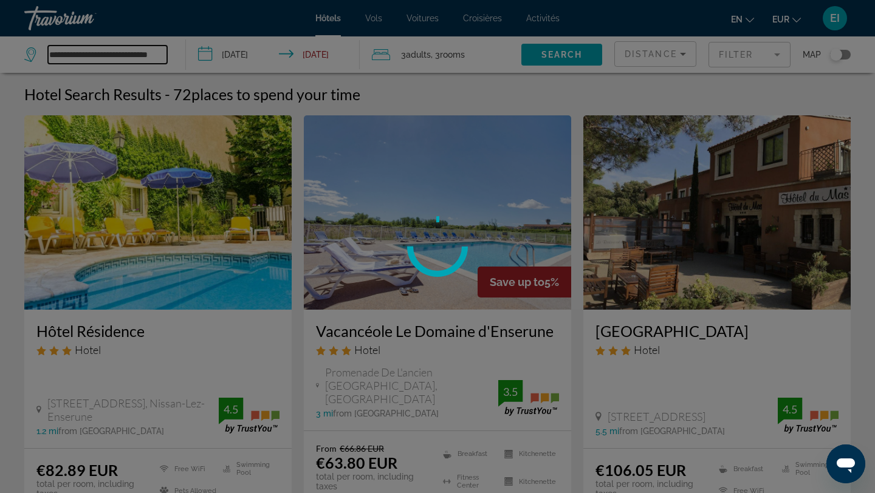
type input "**********"
click at [169, 64] on div at bounding box center [437, 246] width 875 height 493
click at [173, 56] on div at bounding box center [437, 246] width 875 height 493
click at [159, 53] on div at bounding box center [437, 246] width 875 height 493
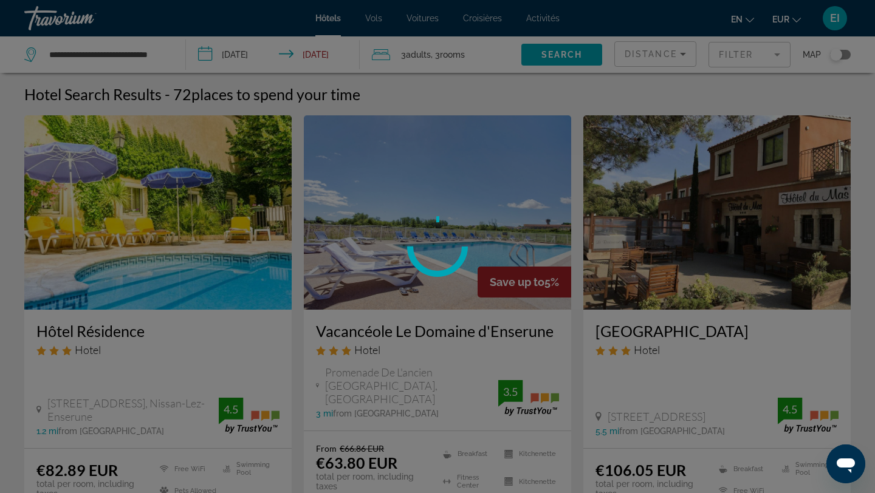
click at [143, 57] on div at bounding box center [437, 246] width 875 height 493
click at [153, 55] on div at bounding box center [437, 246] width 875 height 493
click at [166, 55] on div at bounding box center [437, 246] width 875 height 493
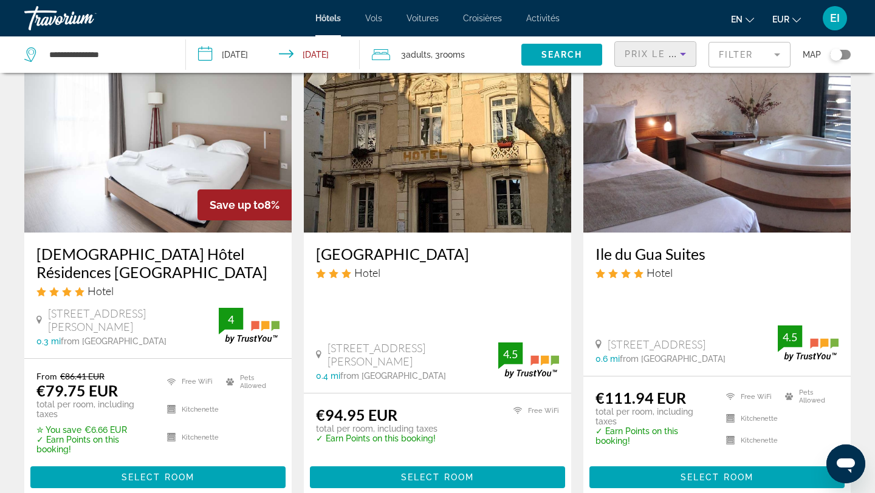
scroll to position [39, 0]
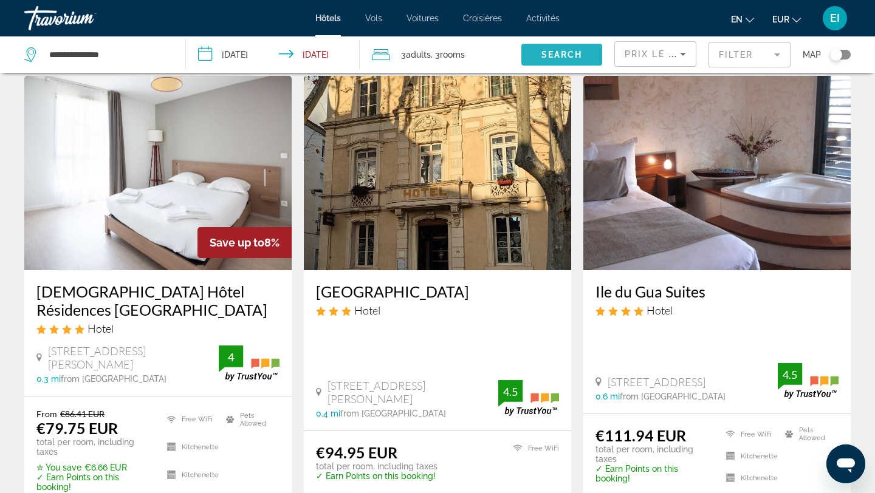
click at [576, 53] on span "Search" at bounding box center [561, 55] width 41 height 10
click at [577, 55] on span "Search" at bounding box center [561, 55] width 41 height 10
click at [762, 53] on mat-form-field "Filter" at bounding box center [749, 55] width 82 height 26
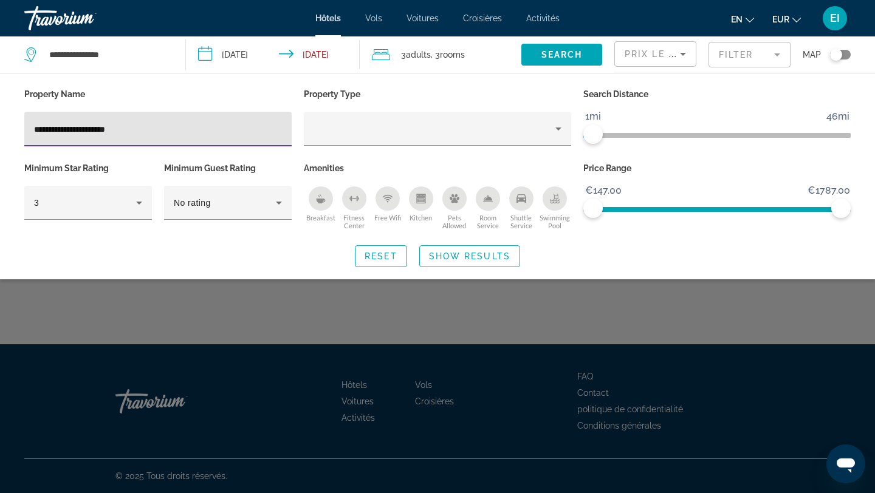
click at [49, 128] on input "**********" at bounding box center [158, 129] width 248 height 15
click at [556, 59] on span "Search" at bounding box center [561, 55] width 41 height 10
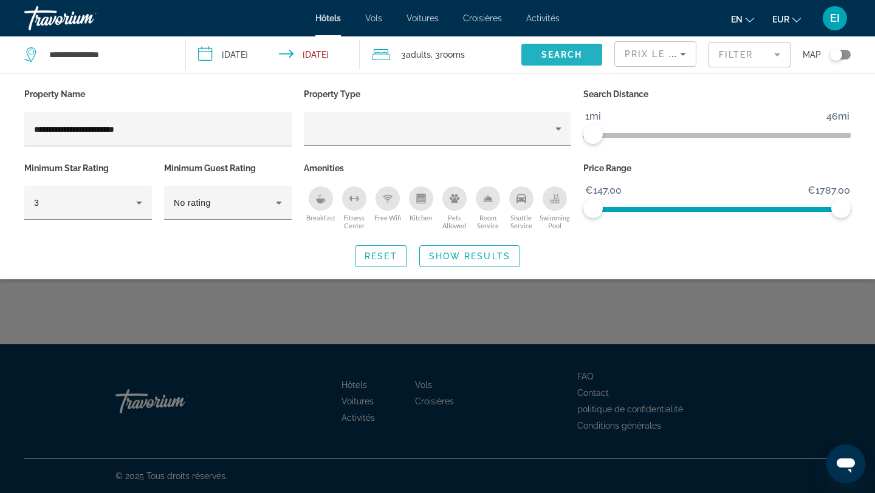
click at [556, 56] on span "Search" at bounding box center [561, 55] width 41 height 10
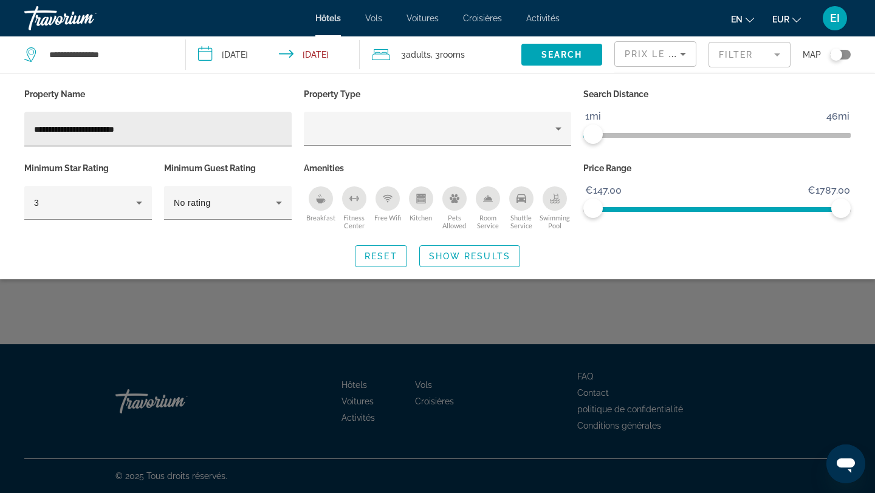
click at [201, 128] on input "**********" at bounding box center [158, 129] width 248 height 15
type input "*"
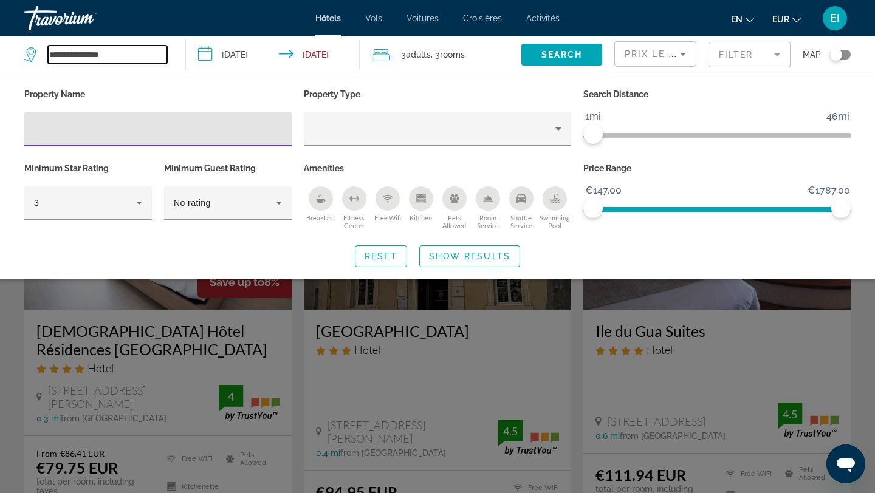
click at [131, 57] on input "**********" at bounding box center [107, 55] width 119 height 18
click at [190, 132] on input "Hotel Filters" at bounding box center [158, 129] width 248 height 15
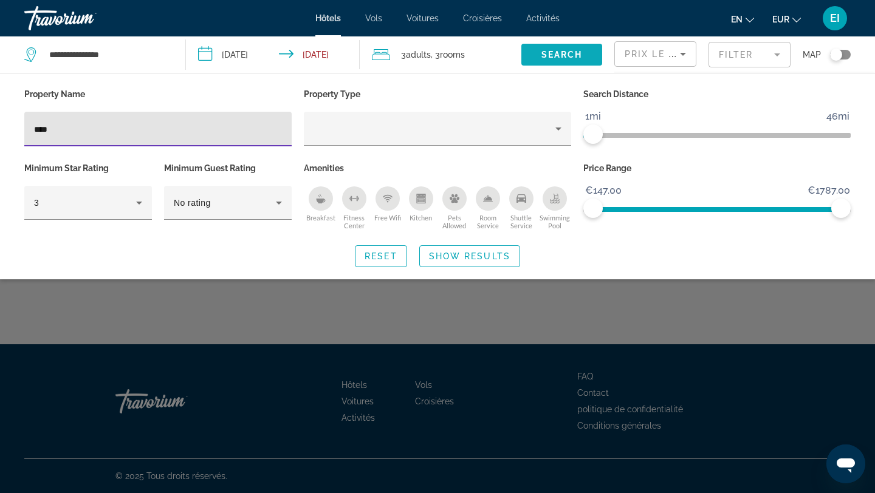
type input "****"
click at [569, 51] on span "Search" at bounding box center [561, 55] width 41 height 10
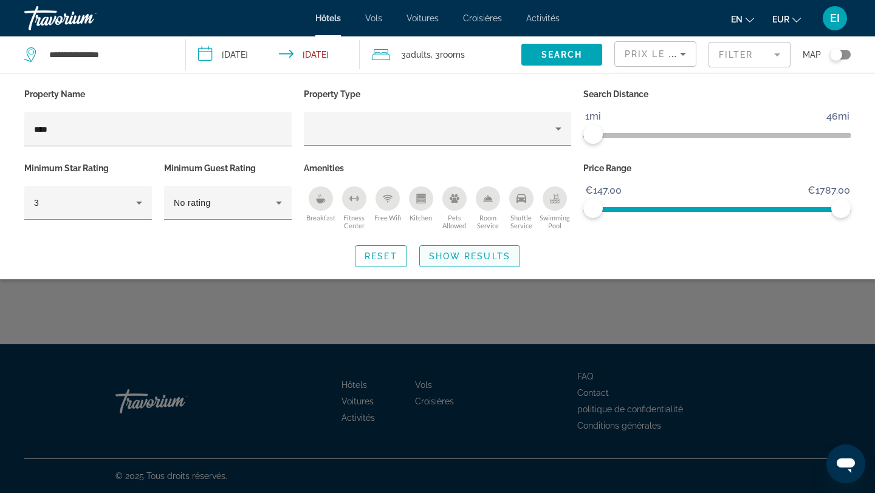
click at [470, 253] on span "Show Results" at bounding box center [469, 256] width 81 height 10
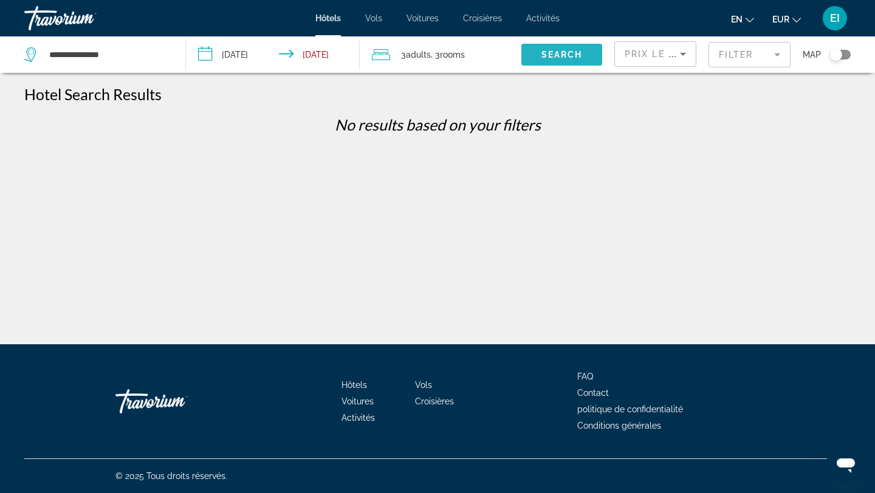
click at [554, 55] on span "Search" at bounding box center [561, 55] width 41 height 10
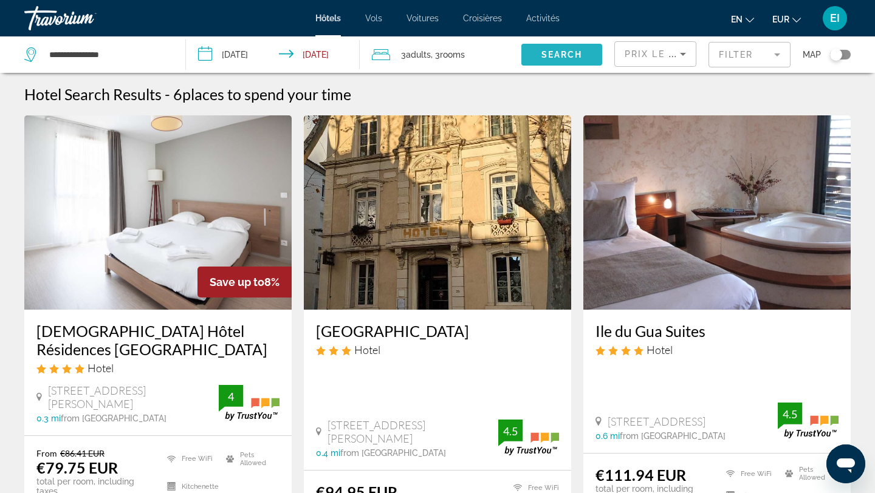
click at [579, 58] on span "Search" at bounding box center [561, 55] width 41 height 10
click at [574, 54] on span "Search" at bounding box center [561, 55] width 41 height 10
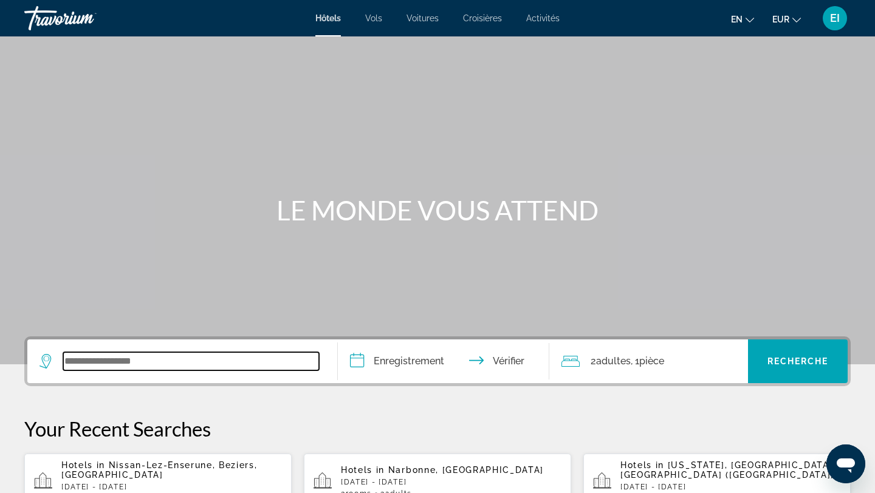
click at [94, 365] on input "Widget de recherche" at bounding box center [191, 361] width 256 height 18
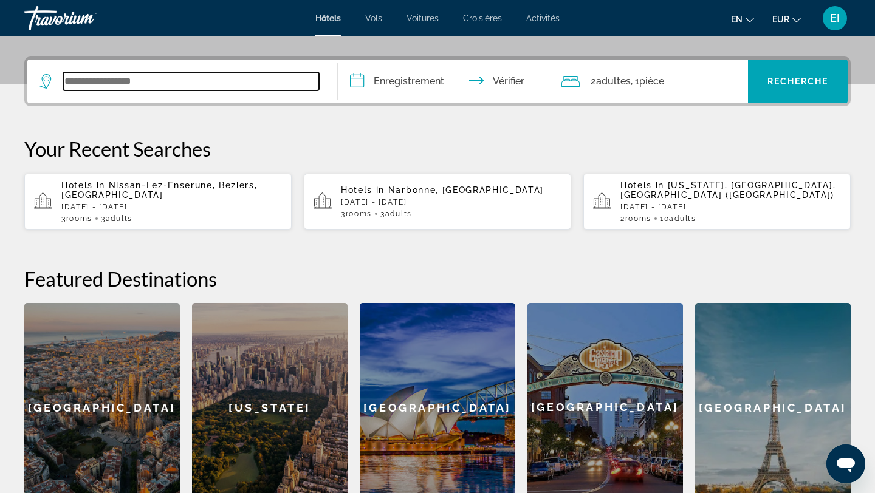
scroll to position [297, 0]
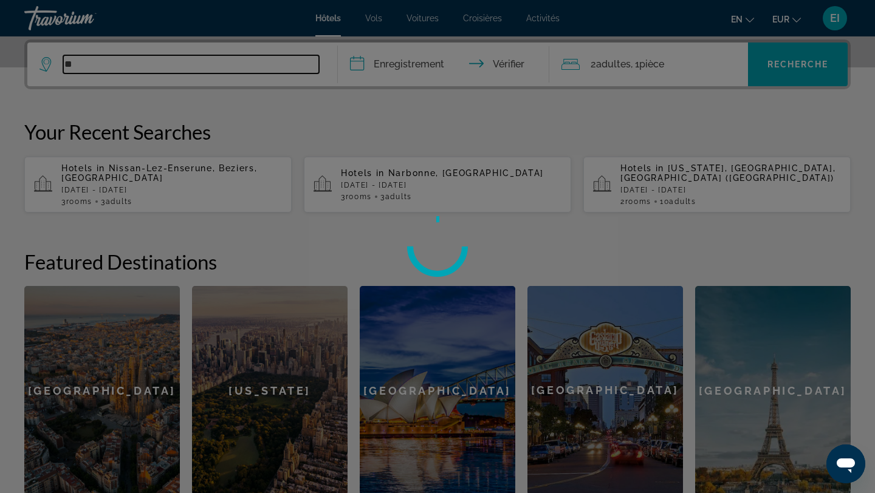
type input "*"
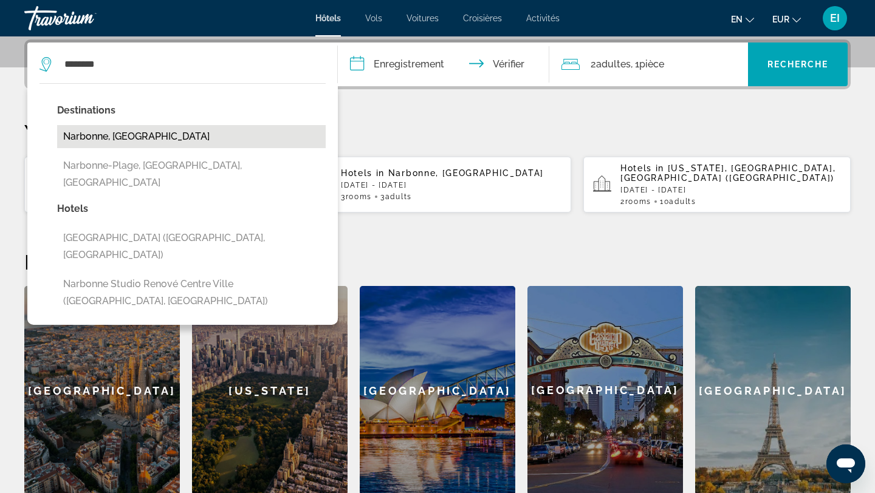
click at [125, 135] on button "Narbonne, [GEOGRAPHIC_DATA]" at bounding box center [191, 136] width 268 height 23
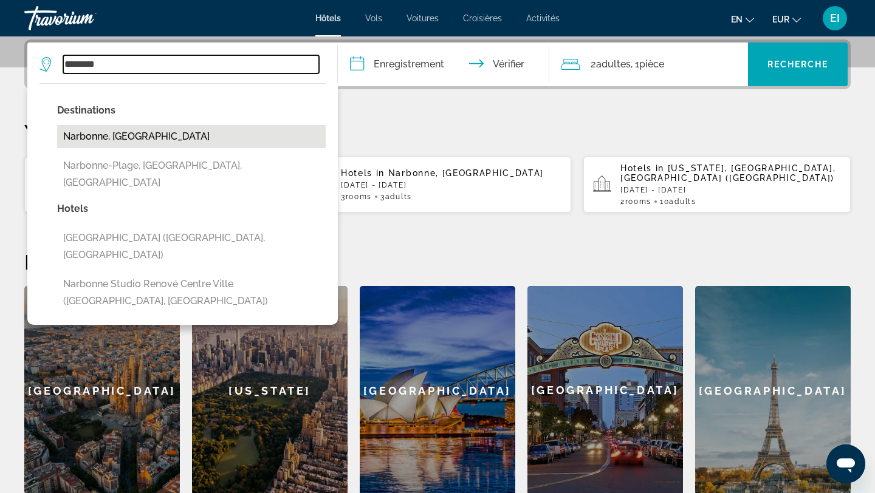
type input "**********"
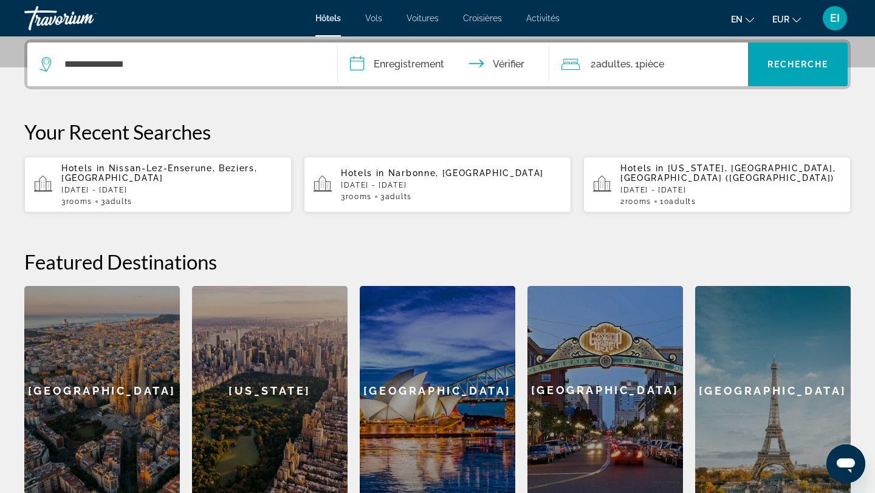
click at [449, 70] on input "**********" at bounding box center [446, 66] width 216 height 47
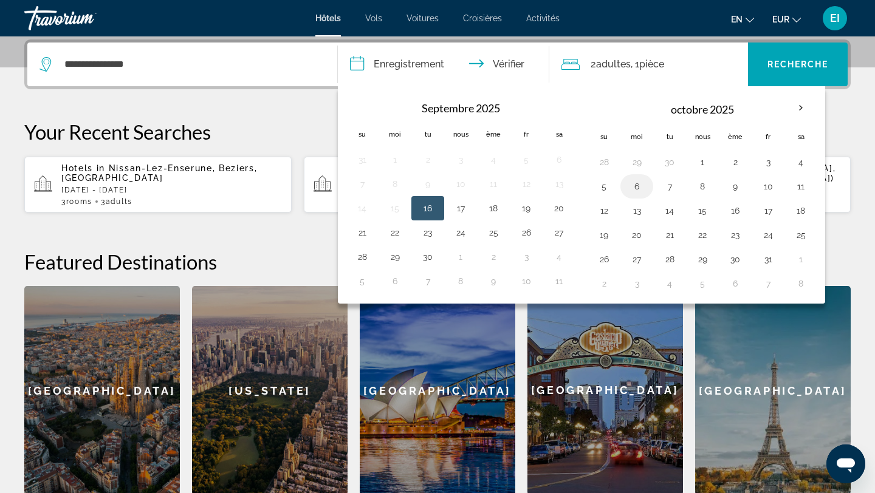
click at [645, 182] on button "6" at bounding box center [636, 186] width 19 height 17
click at [782, 67] on font "Recherche" at bounding box center [797, 65] width 61 height 10
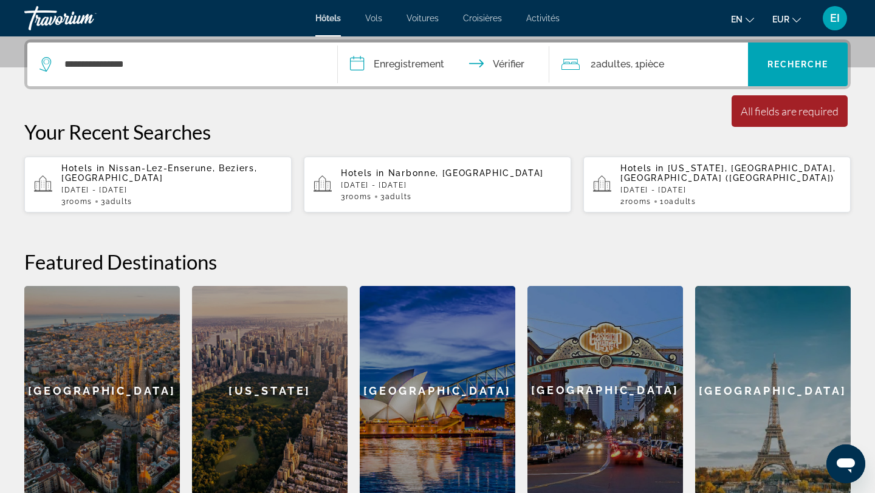
click at [417, 70] on input "**********" at bounding box center [446, 66] width 216 height 47
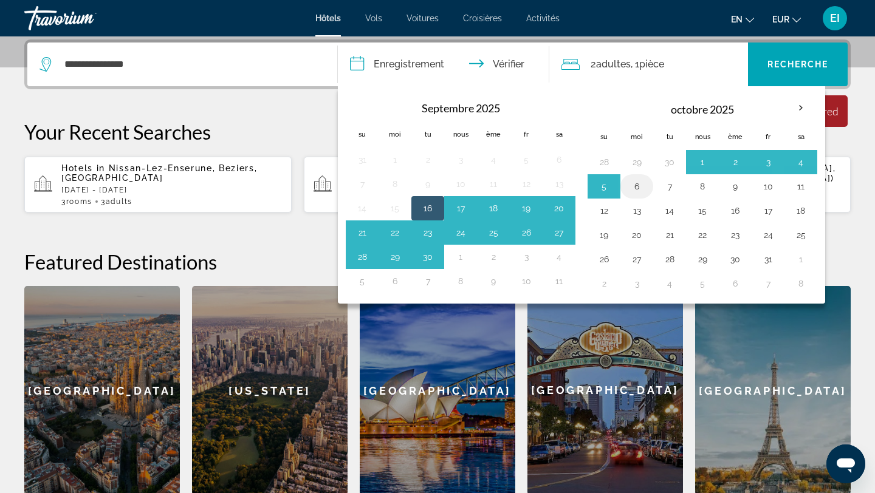
click at [632, 186] on button "6" at bounding box center [636, 186] width 19 height 17
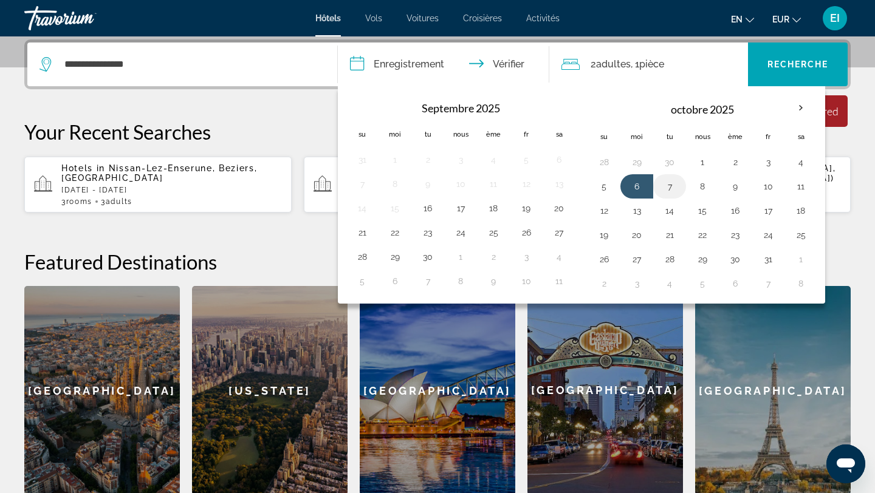
click at [668, 186] on button "7" at bounding box center [669, 186] width 19 height 17
type input "**********"
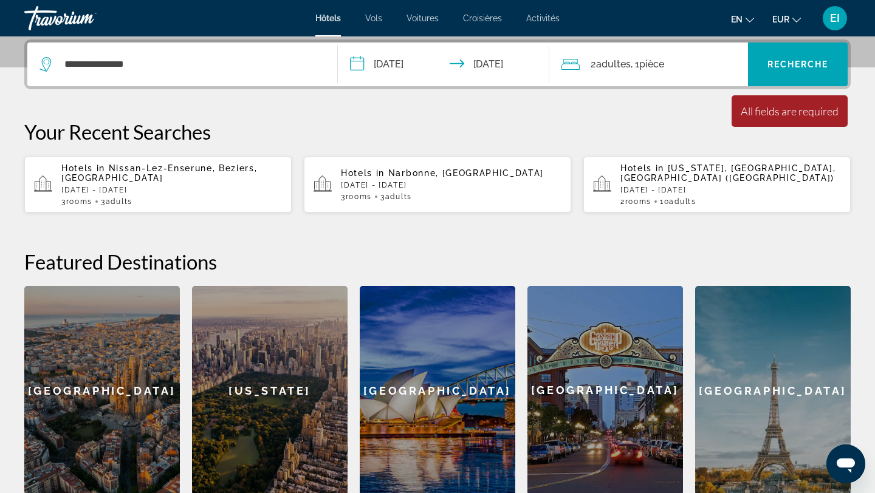
click at [682, 61] on div "2 adultes Adulte , 1 pièce chambres" at bounding box center [654, 64] width 187 height 17
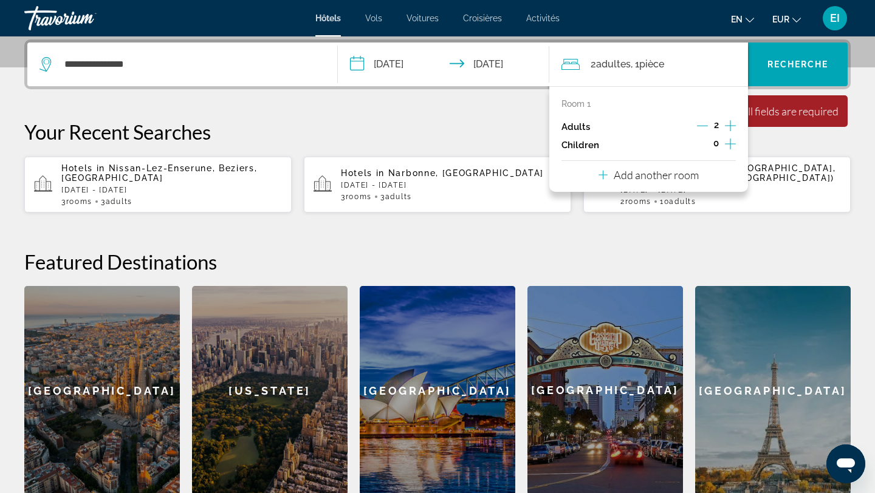
click at [705, 174] on div "Room 1 Adults 2 Children 0 Add another room" at bounding box center [648, 139] width 199 height 106
click at [697, 127] on icon "Decrement adults" at bounding box center [702, 125] width 11 height 11
click at [672, 175] on p "Add another room" at bounding box center [656, 174] width 85 height 13
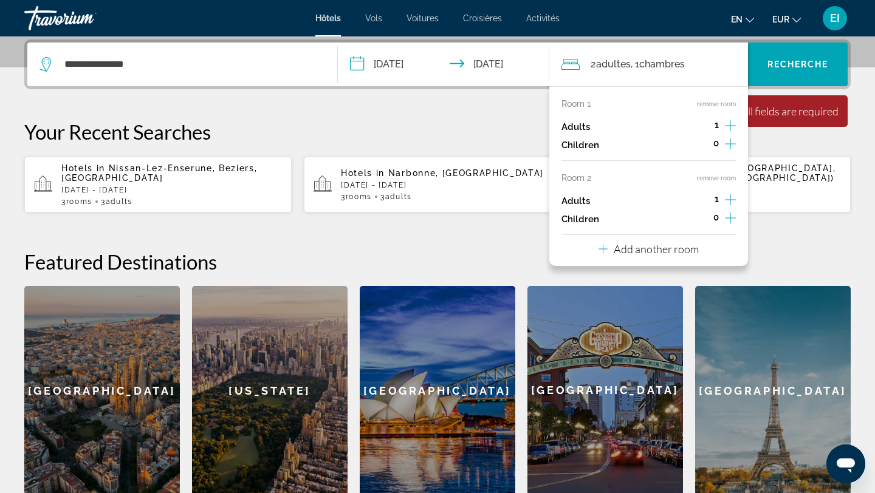
click at [674, 250] on p "Add another room" at bounding box center [656, 248] width 85 height 13
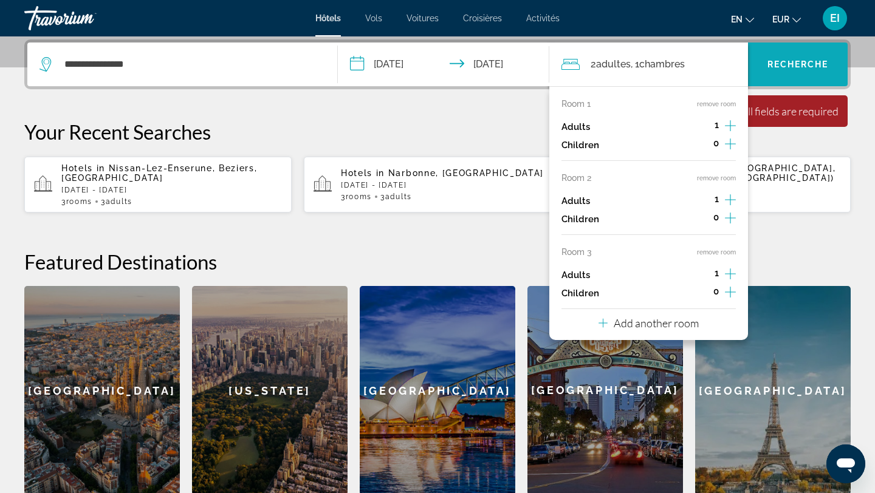
click at [812, 67] on font "Recherche" at bounding box center [797, 65] width 61 height 10
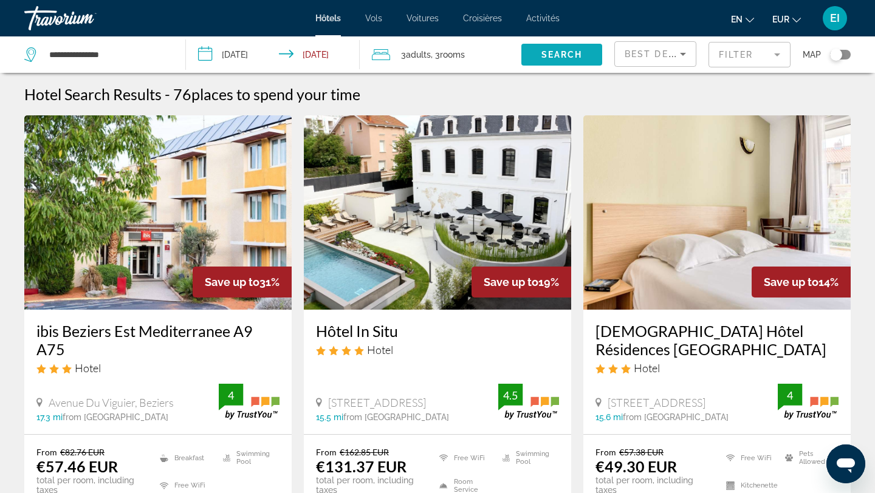
click at [567, 60] on span "Search widget" at bounding box center [561, 54] width 81 height 29
click at [567, 56] on span "Search" at bounding box center [561, 55] width 41 height 10
click at [658, 60] on div "Best Deals" at bounding box center [651, 54] width 55 height 15
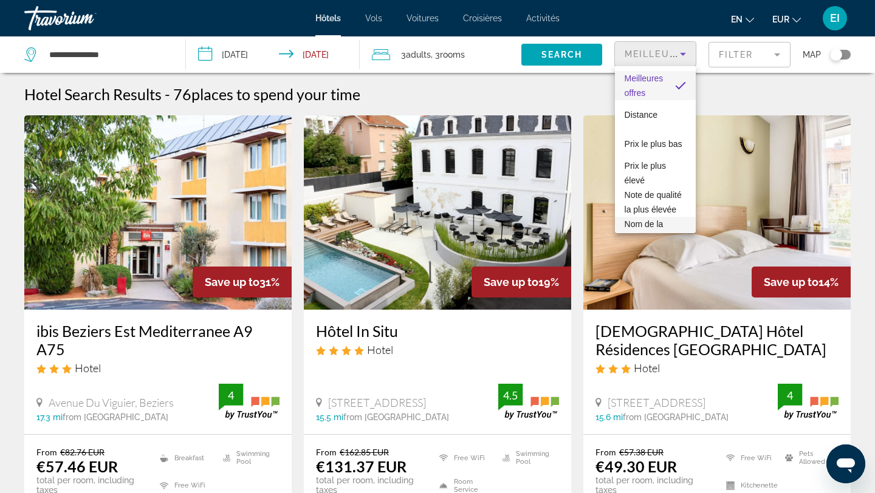
click at [648, 220] on font "Nom de la propriété" at bounding box center [643, 231] width 39 height 24
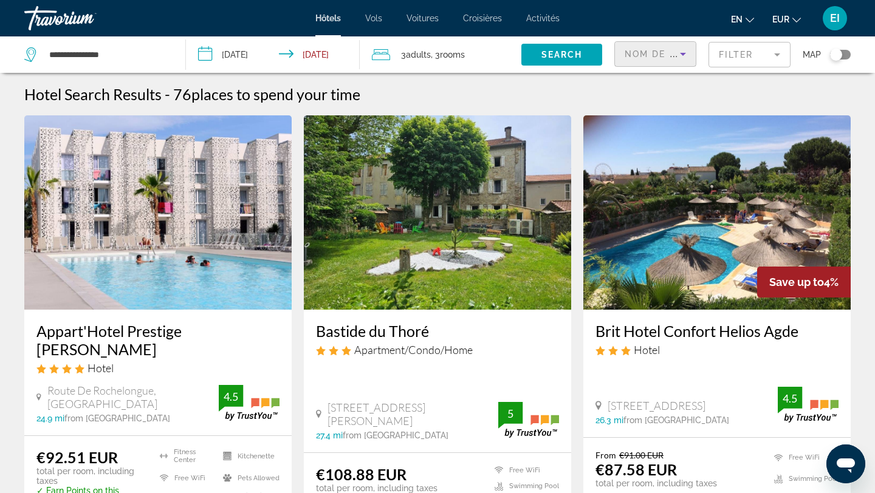
click at [654, 51] on span "Nom de la propriété" at bounding box center [683, 54] width 118 height 10
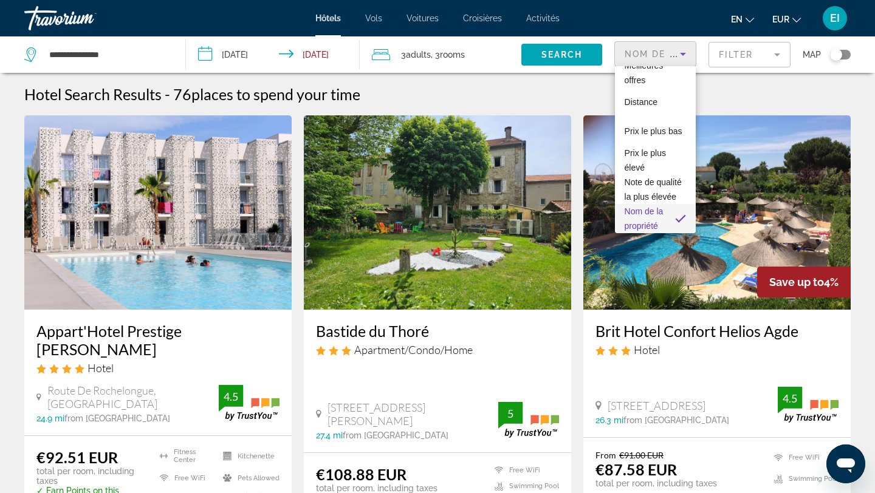
click at [740, 53] on div at bounding box center [437, 246] width 875 height 493
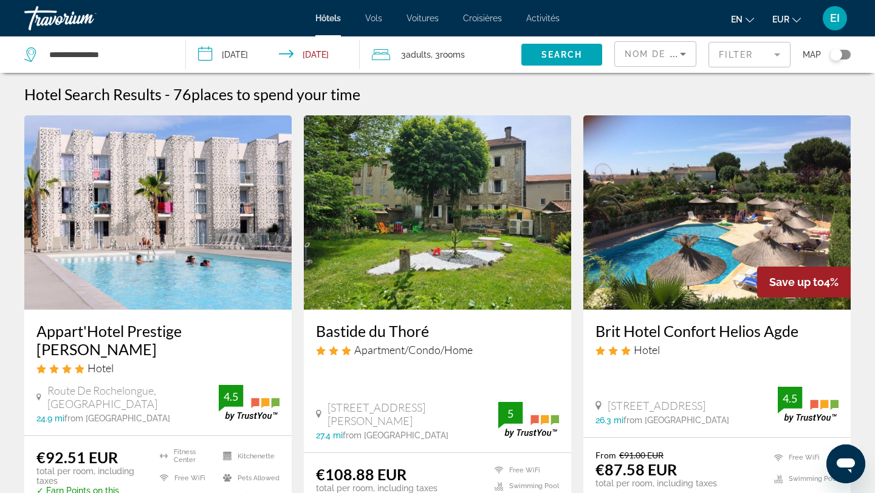
click at [740, 53] on mat-form-field "Filter" at bounding box center [749, 55] width 82 height 26
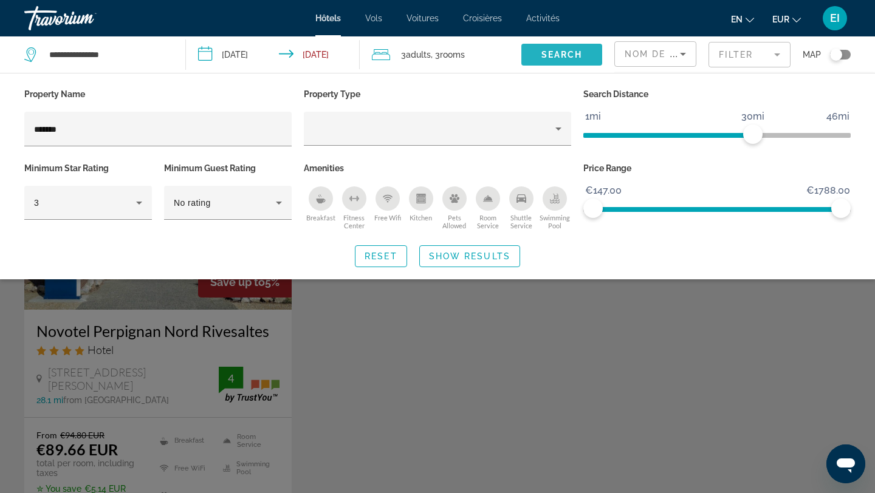
click at [572, 52] on span "Search" at bounding box center [561, 55] width 41 height 10
click at [572, 53] on span "Search" at bounding box center [561, 55] width 41 height 10
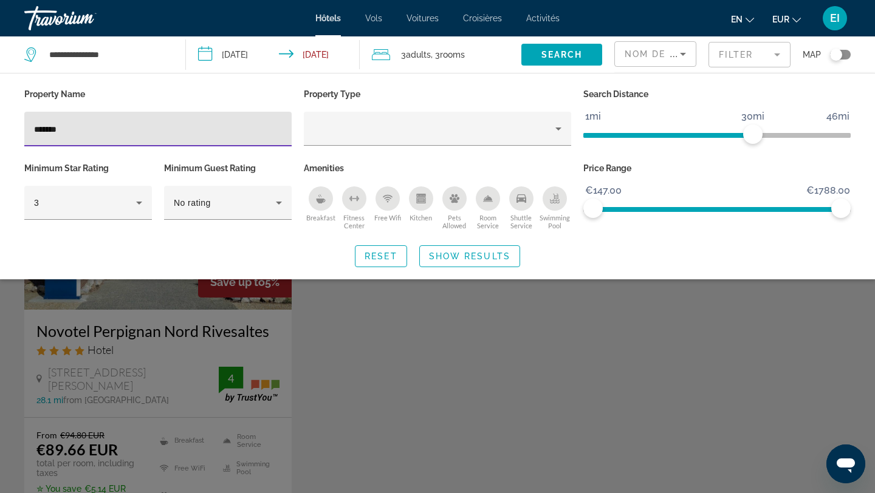
click at [115, 132] on input "*******" at bounding box center [158, 129] width 248 height 15
type input "*"
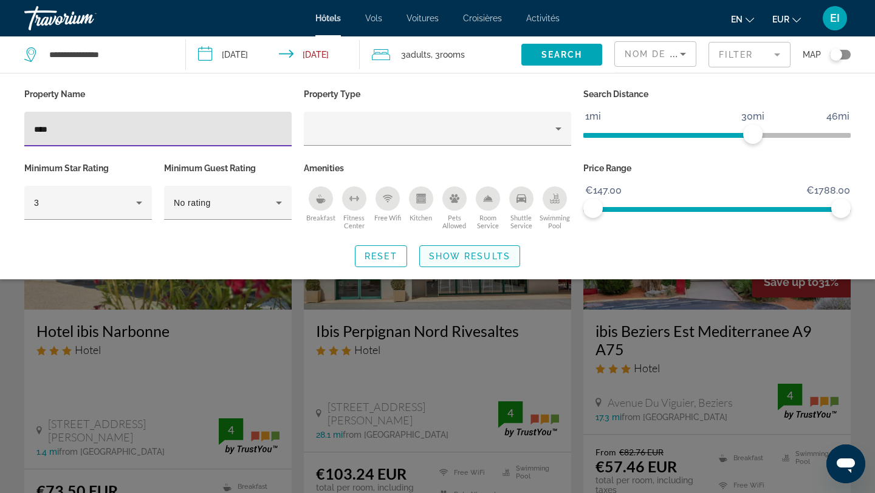
type input "****"
click at [497, 248] on span "Search widget" at bounding box center [470, 256] width 100 height 29
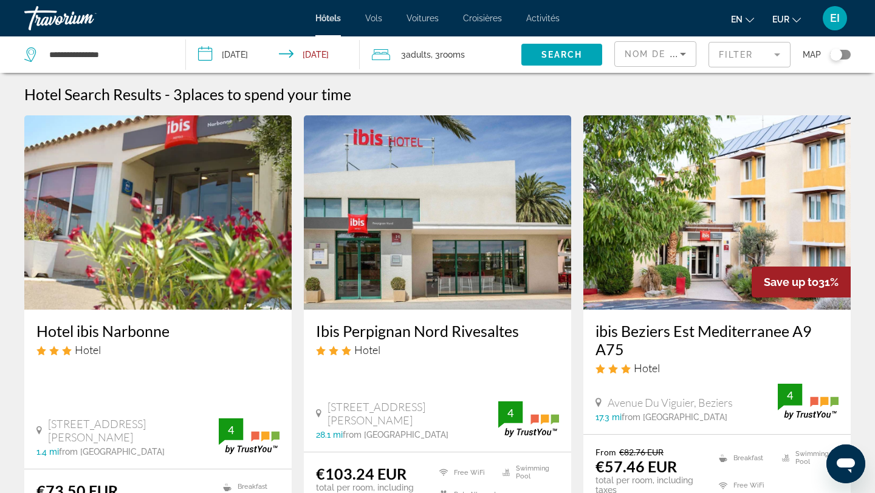
click at [635, 58] on span "Nom de la propriété" at bounding box center [683, 54] width 118 height 10
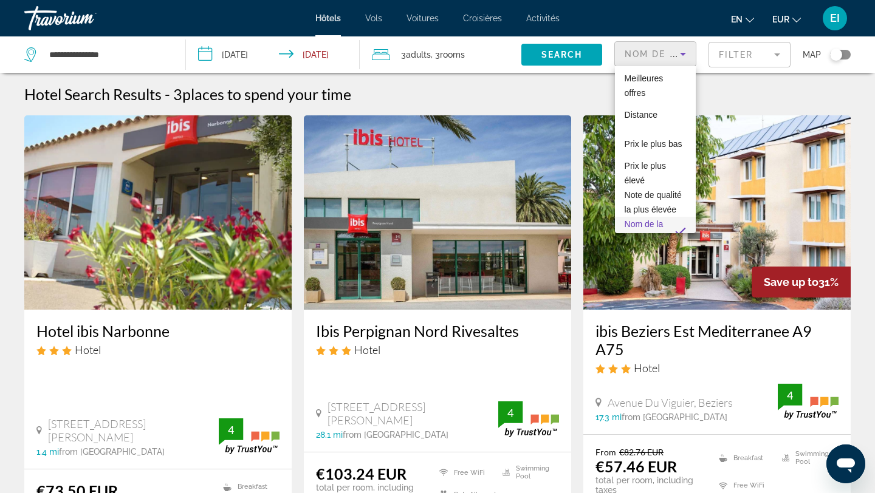
scroll to position [13, 0]
click at [580, 58] on div at bounding box center [437, 246] width 875 height 493
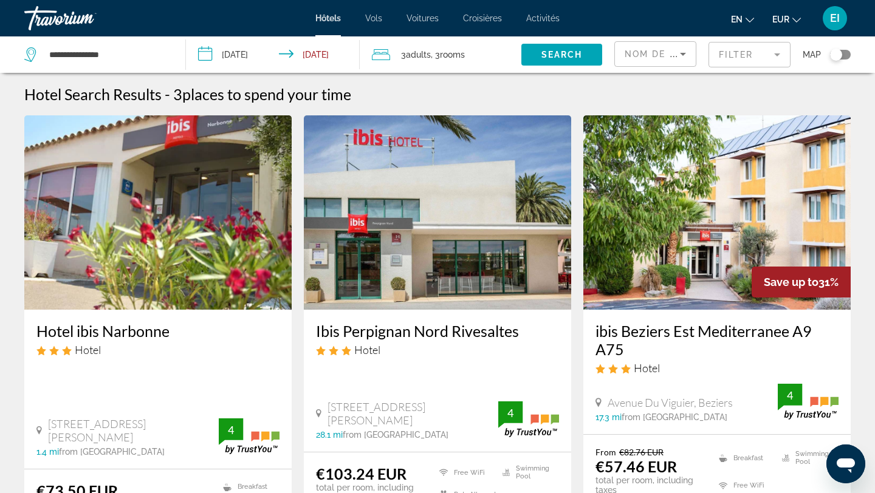
click at [751, 59] on mat-form-field "Filter" at bounding box center [749, 55] width 82 height 26
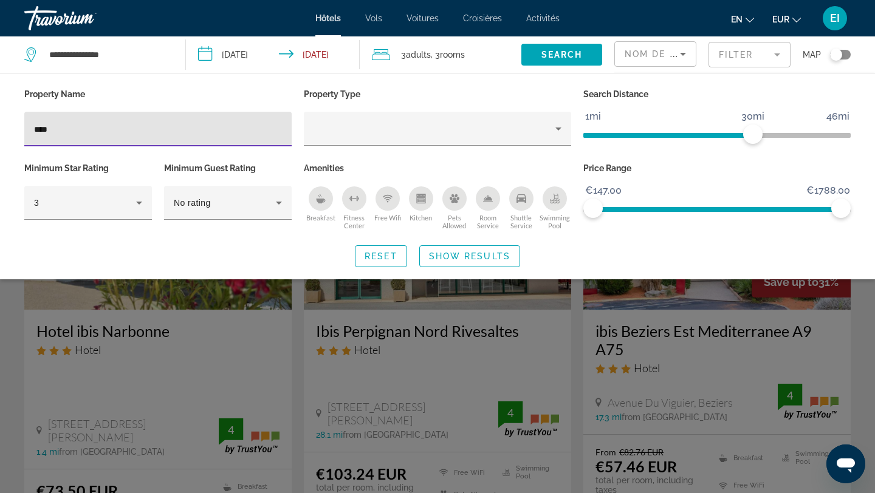
click at [98, 127] on input "****" at bounding box center [158, 129] width 248 height 15
type input "*"
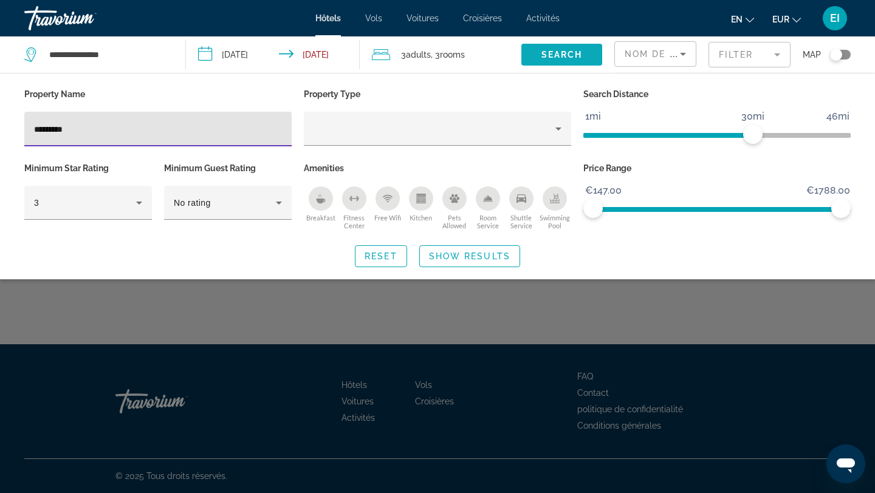
type input "*********"
click at [564, 51] on span "Search" at bounding box center [561, 55] width 41 height 10
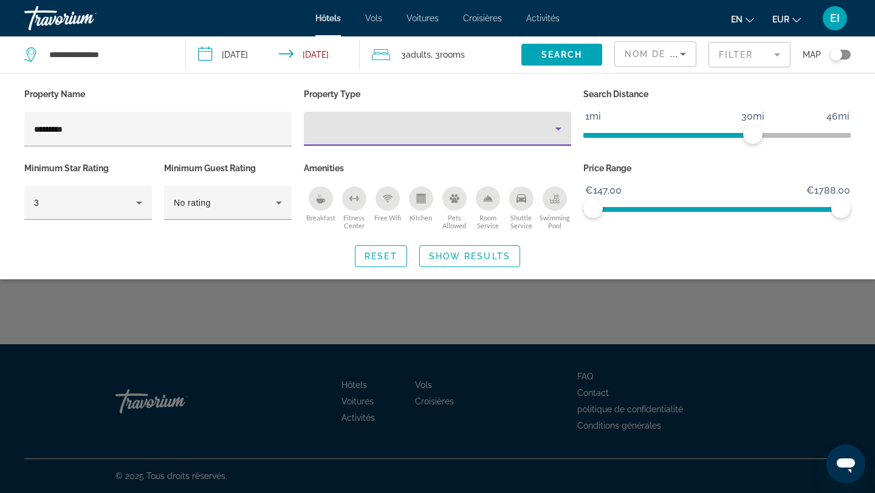
click at [465, 130] on div "Property type" at bounding box center [434, 128] width 242 height 15
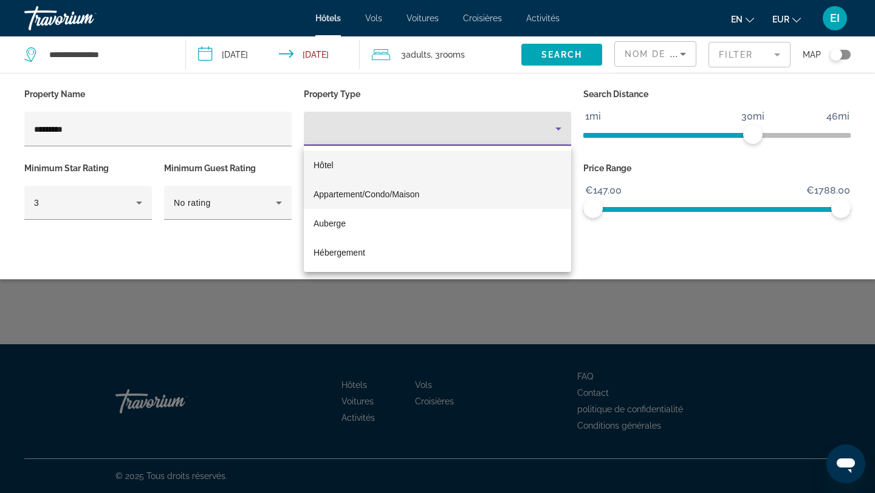
click at [432, 176] on mat-option "Hôtel" at bounding box center [437, 165] width 267 height 29
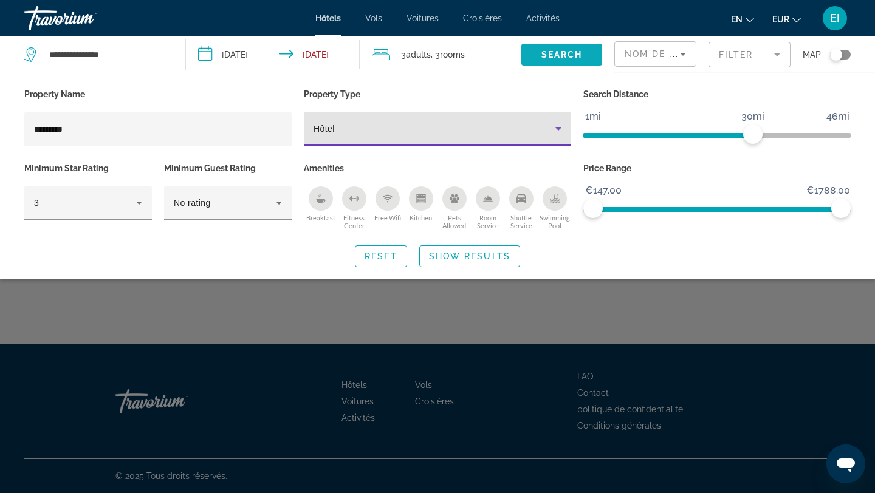
click at [581, 60] on span "Search widget" at bounding box center [561, 54] width 81 height 29
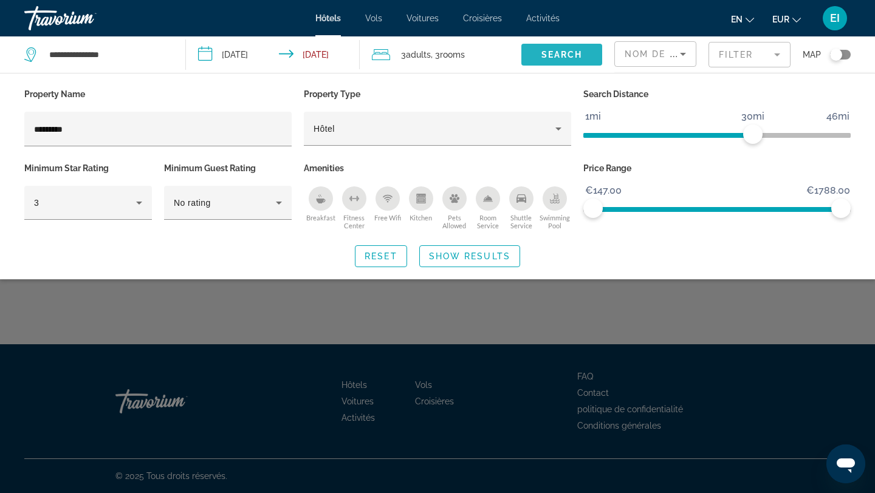
click at [566, 56] on span "Search" at bounding box center [561, 55] width 41 height 10
click at [482, 253] on span "Show Results" at bounding box center [469, 256] width 81 height 10
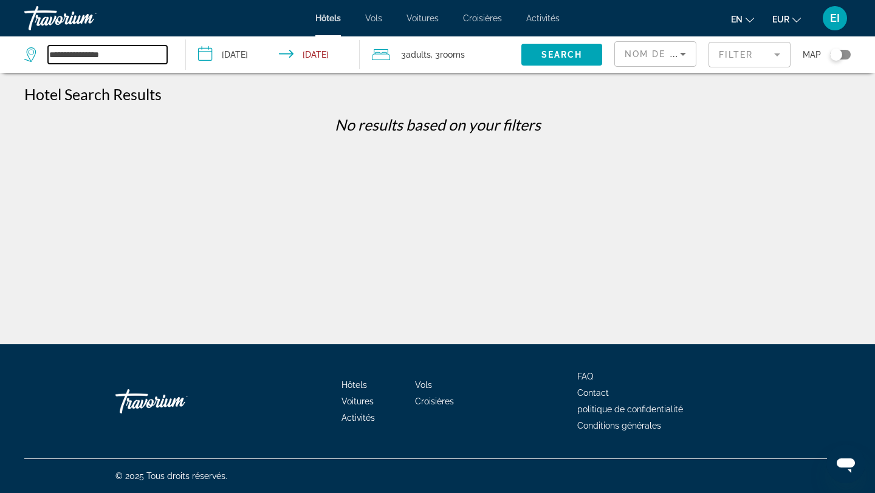
click at [153, 60] on input "**********" at bounding box center [107, 55] width 119 height 18
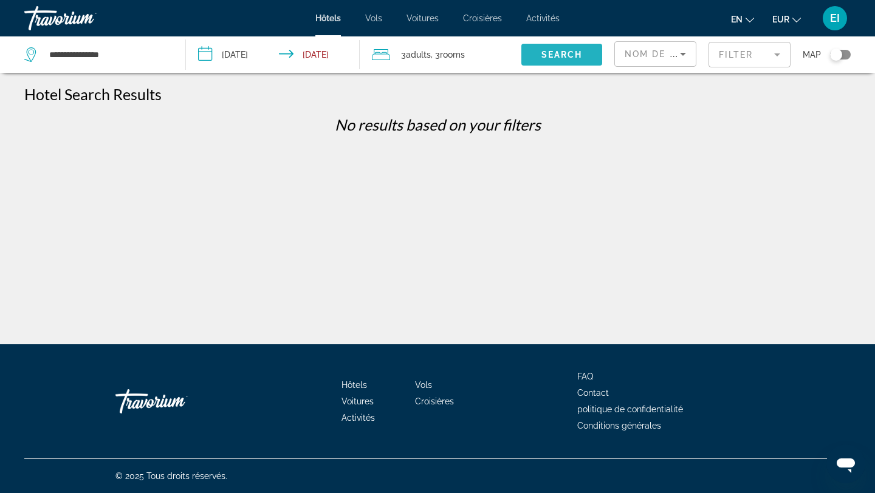
click at [558, 46] on span "Search widget" at bounding box center [561, 54] width 81 height 29
click at [558, 56] on span "Search" at bounding box center [561, 55] width 41 height 10
click at [765, 48] on mat-form-field "Filter" at bounding box center [749, 55] width 82 height 26
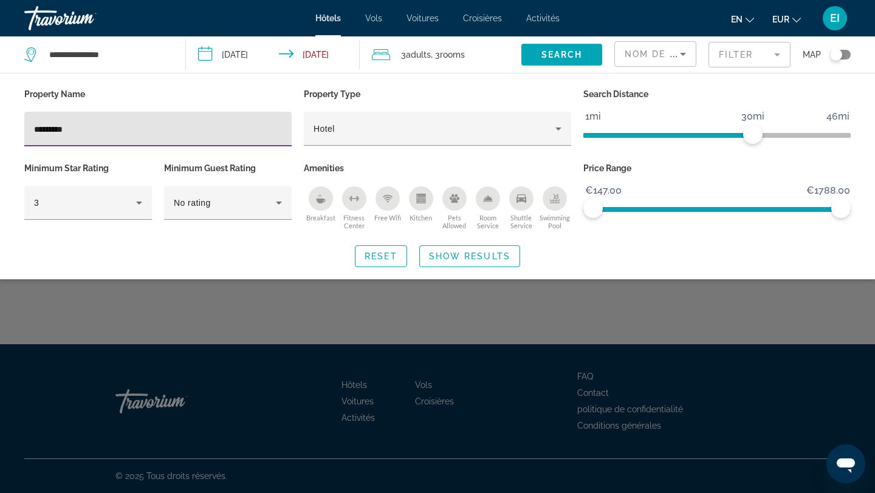
click at [183, 130] on input "*********" at bounding box center [158, 129] width 248 height 15
type input "*"
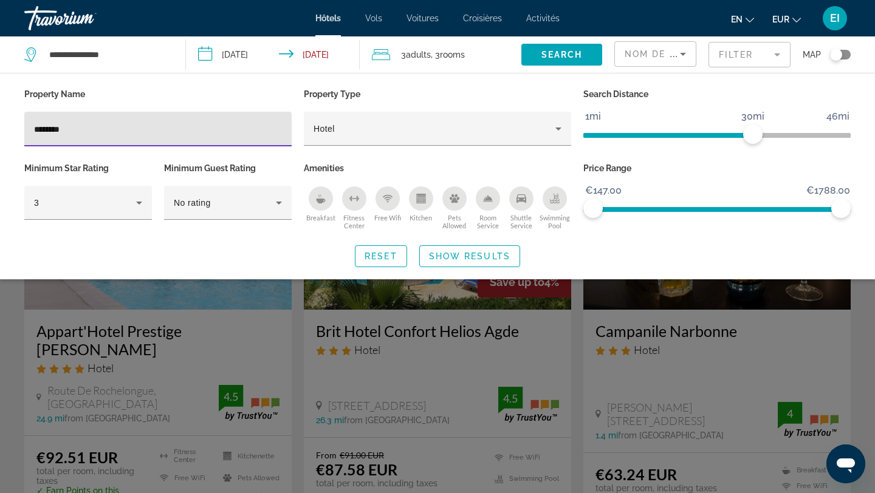
type input "********"
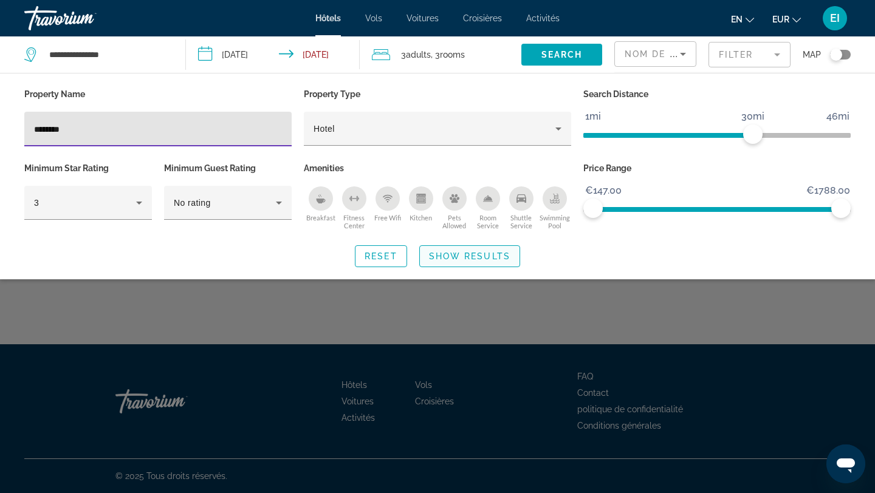
click at [453, 256] on span "Show Results" at bounding box center [469, 256] width 81 height 10
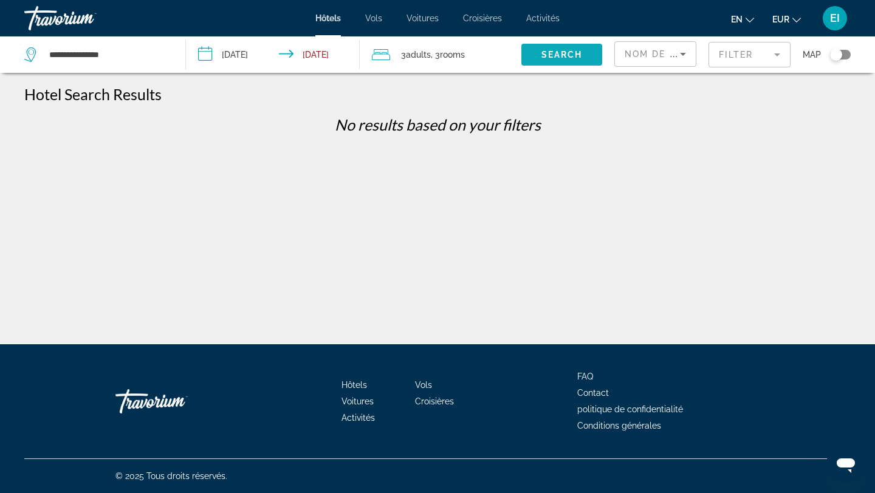
click at [548, 52] on span "Search" at bounding box center [561, 55] width 41 height 10
click at [662, 55] on span "Nom de la propriété" at bounding box center [683, 54] width 118 height 10
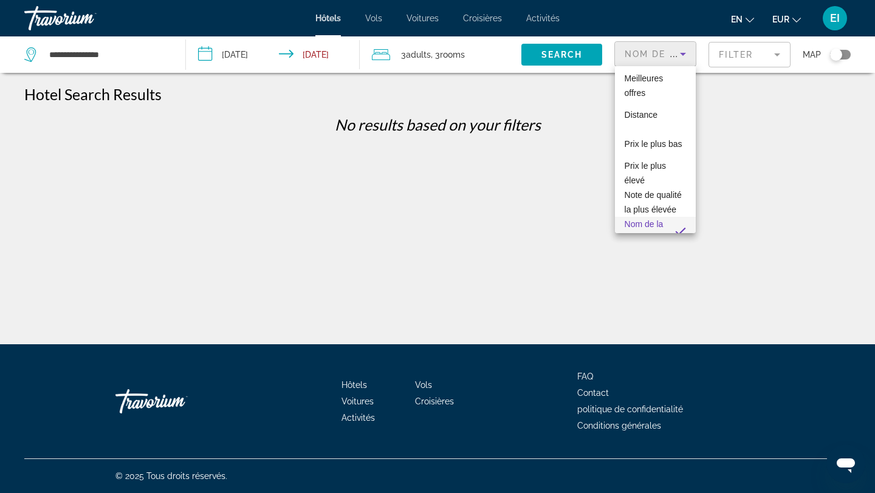
scroll to position [13, 0]
click at [727, 56] on div at bounding box center [437, 246] width 875 height 493
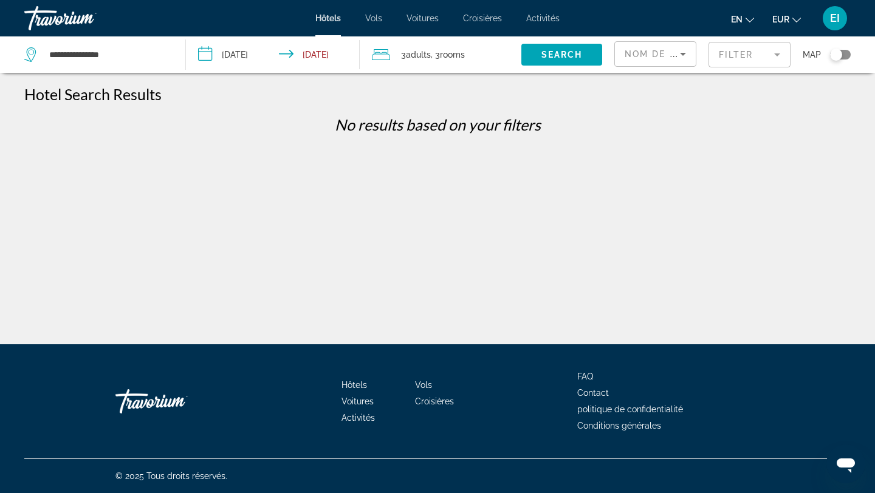
click at [727, 56] on mat-form-field "Filter" at bounding box center [749, 55] width 82 height 26
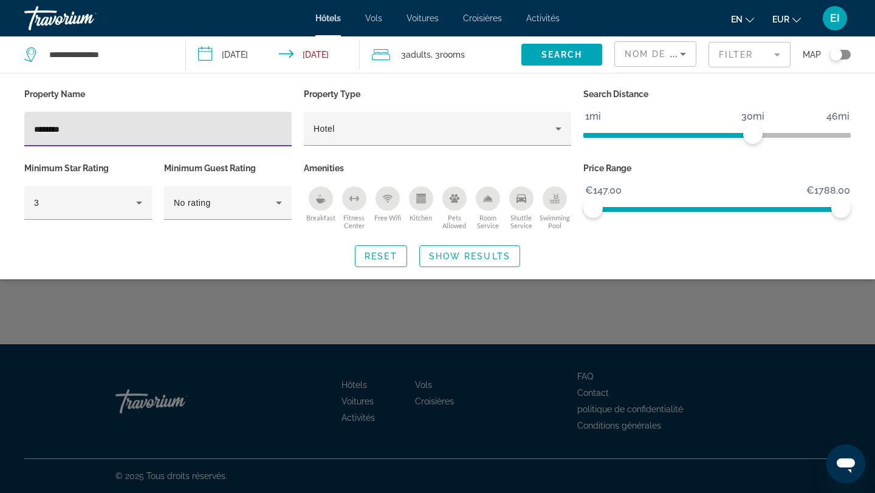
click at [39, 129] on input "********" at bounding box center [158, 129] width 248 height 15
type input "*********"
click at [482, 251] on span "Show Results" at bounding box center [469, 256] width 81 height 10
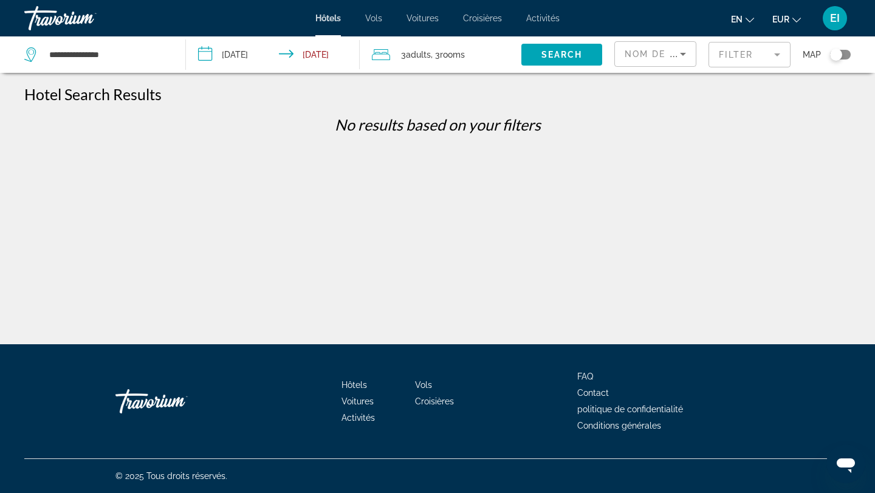
click at [724, 53] on mat-form-field "Filter" at bounding box center [749, 55] width 82 height 26
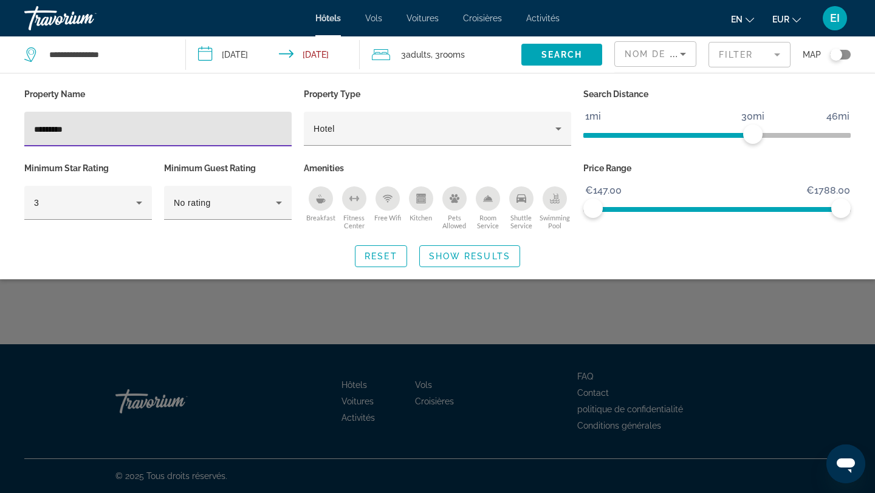
click at [149, 132] on input "*********" at bounding box center [158, 129] width 248 height 15
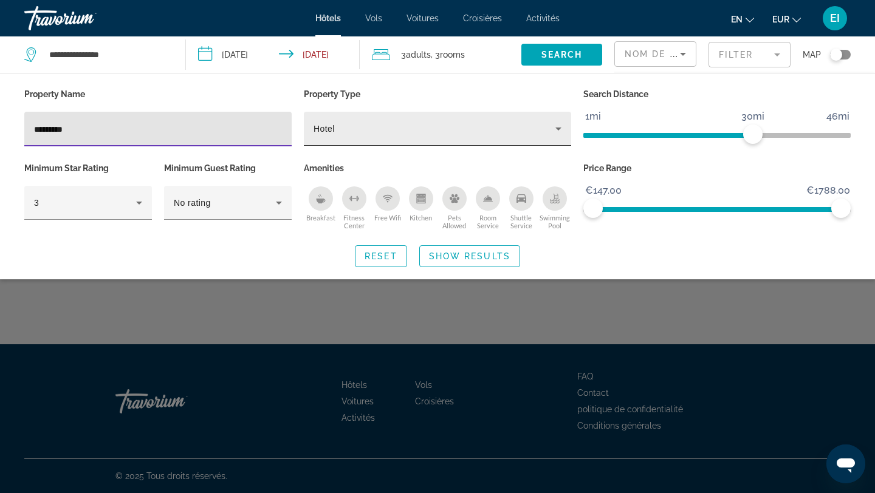
type input "*********"
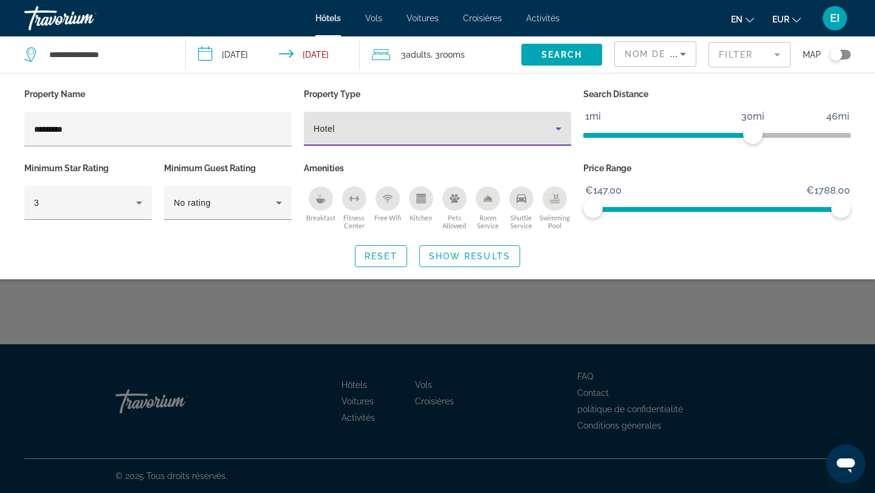
click at [324, 127] on span "Hotel" at bounding box center [323, 129] width 21 height 10
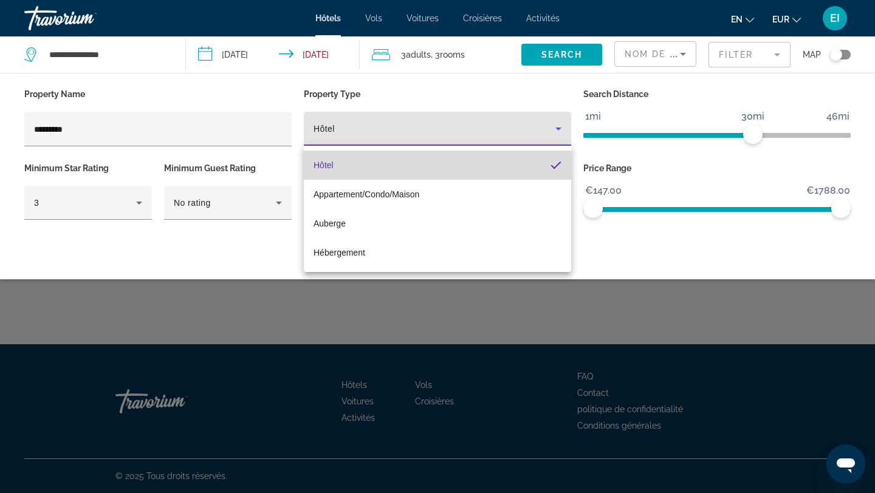
click at [323, 170] on span "Hôtel" at bounding box center [323, 165] width 20 height 15
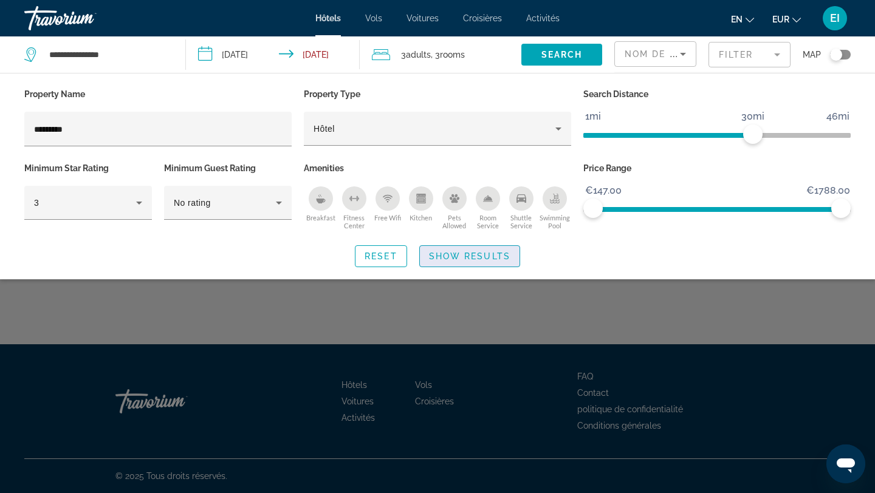
click at [507, 250] on span "Search widget" at bounding box center [470, 256] width 100 height 29
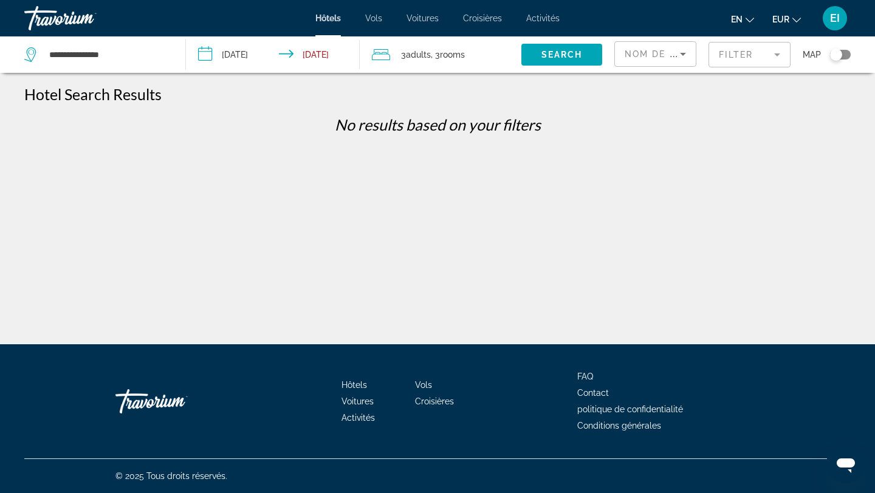
click at [327, 52] on input "**********" at bounding box center [275, 56] width 179 height 40
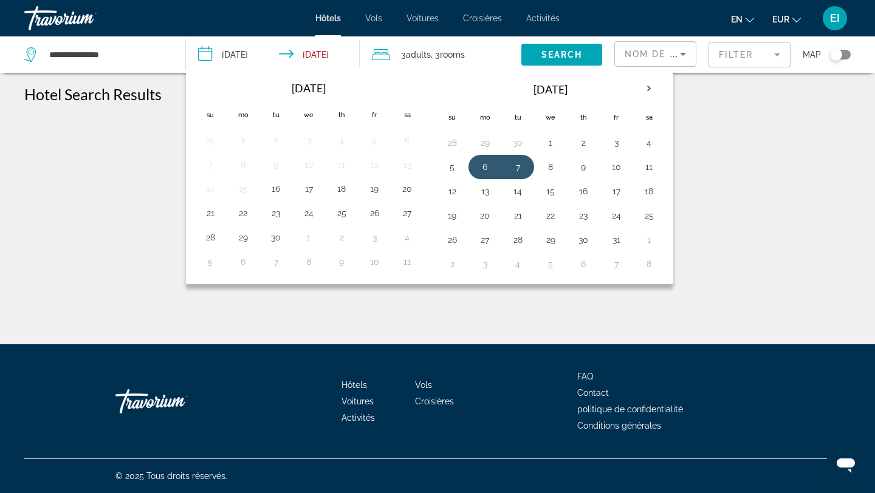
click at [751, 57] on mat-form-field "Filter" at bounding box center [749, 55] width 82 height 26
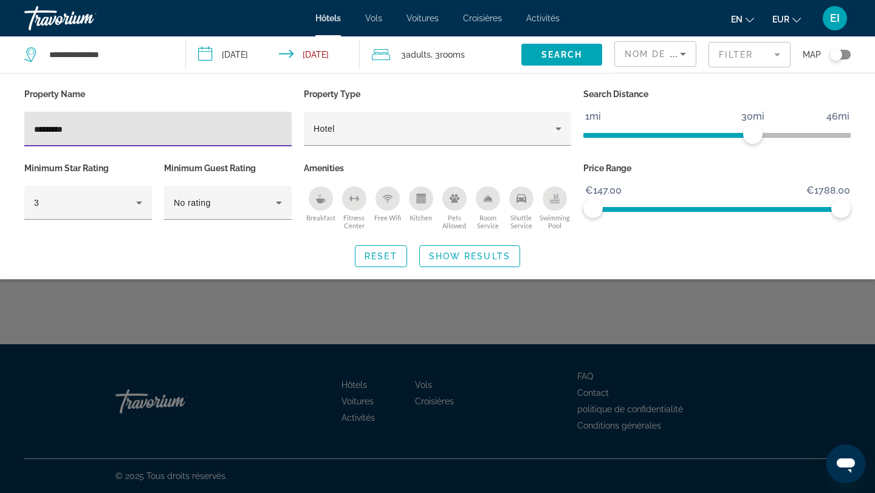
click at [78, 126] on input "*********" at bounding box center [158, 129] width 248 height 15
type input "*"
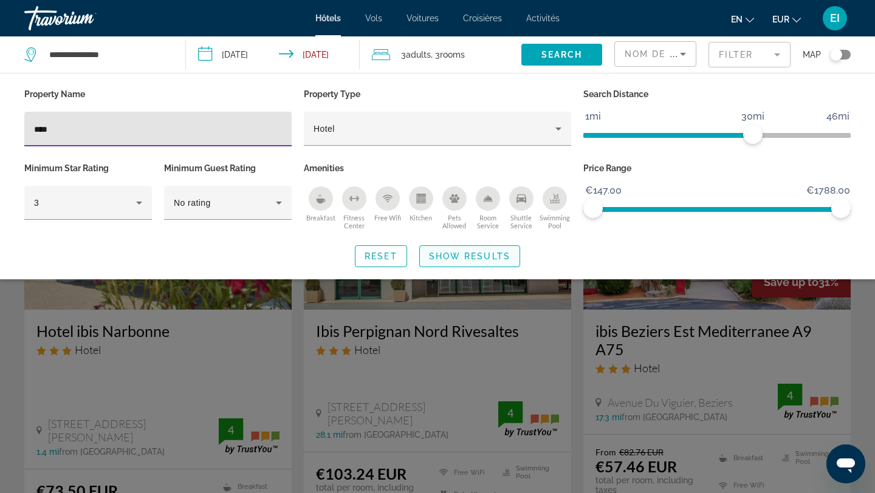
type input "****"
click at [488, 261] on span "Search widget" at bounding box center [470, 256] width 100 height 29
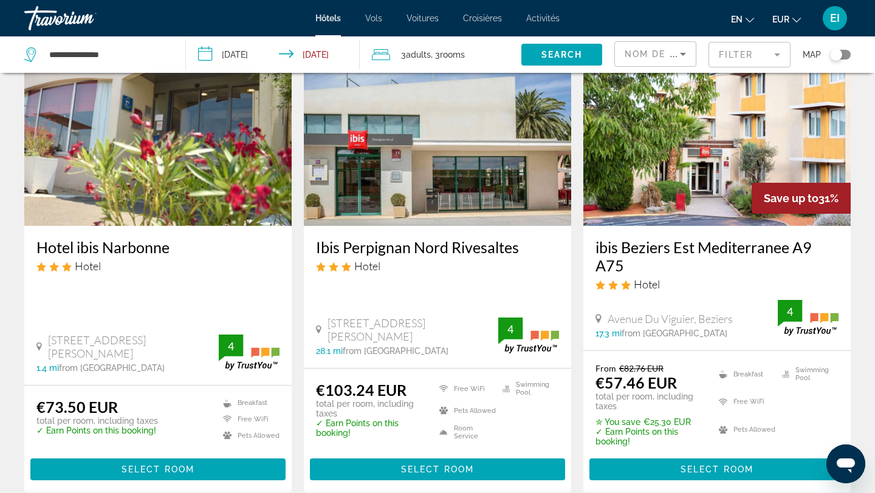
scroll to position [89, 0]
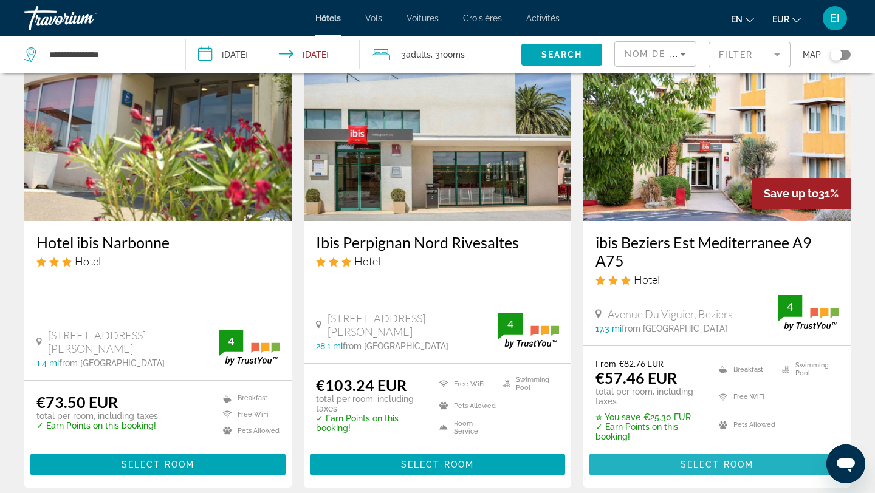
click at [688, 454] on span "Contenu principal" at bounding box center [716, 464] width 255 height 29
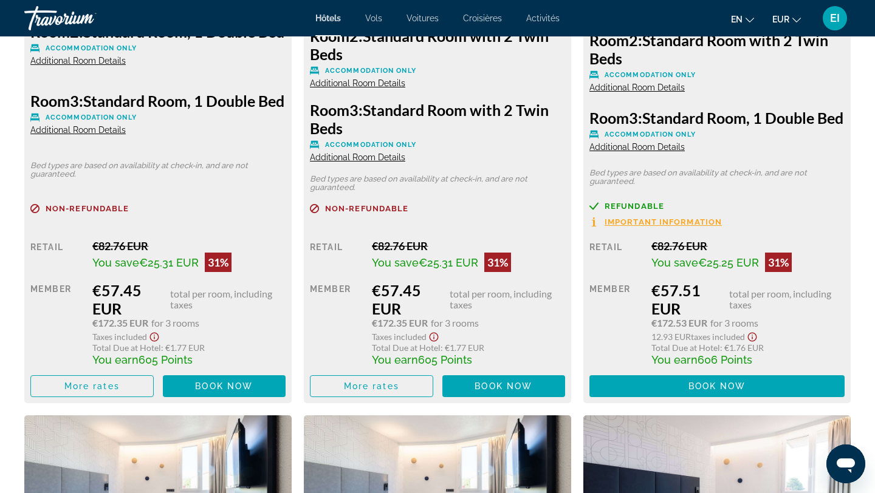
scroll to position [1897, 0]
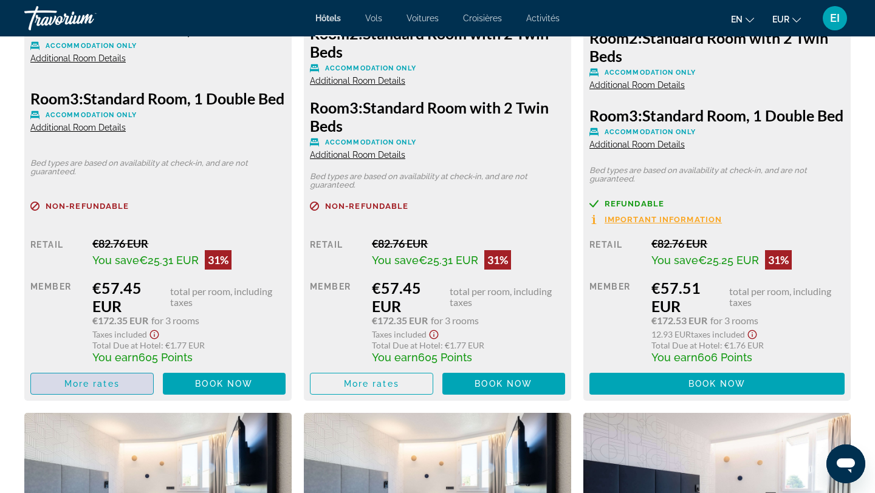
click at [88, 389] on span "More rates" at bounding box center [91, 384] width 55 height 10
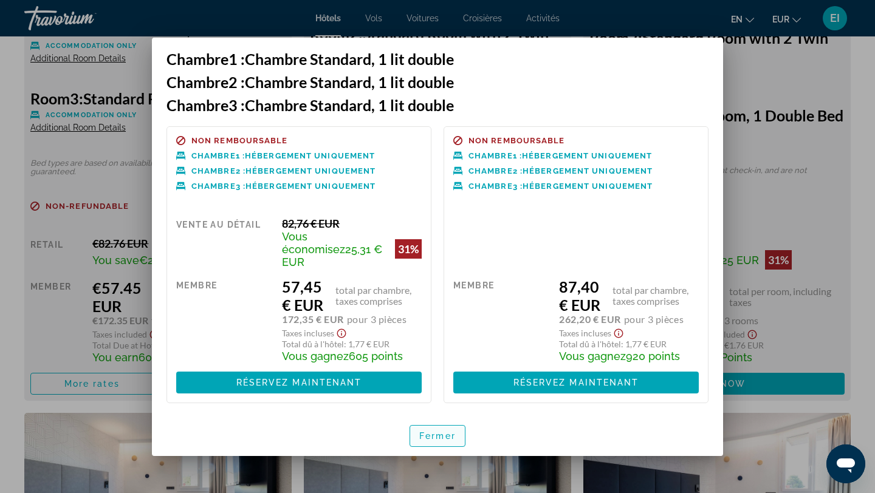
click at [433, 431] on font "Fermer" at bounding box center [437, 436] width 36 height 10
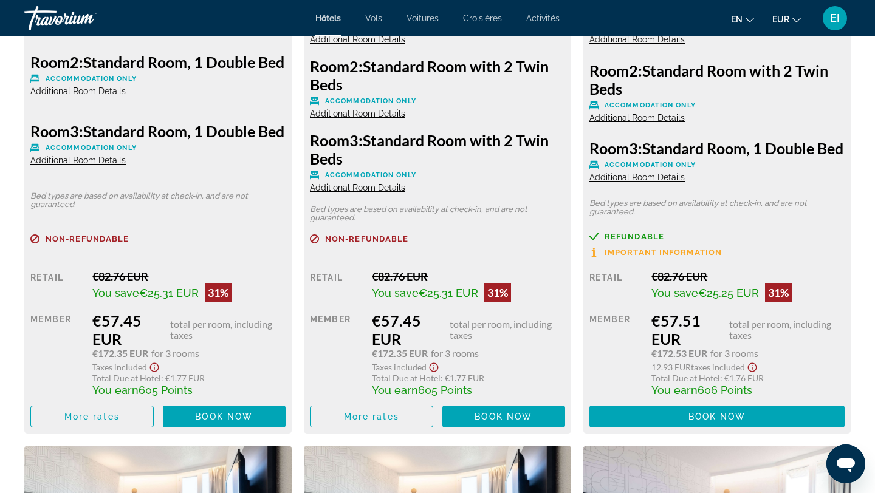
scroll to position [1870, 0]
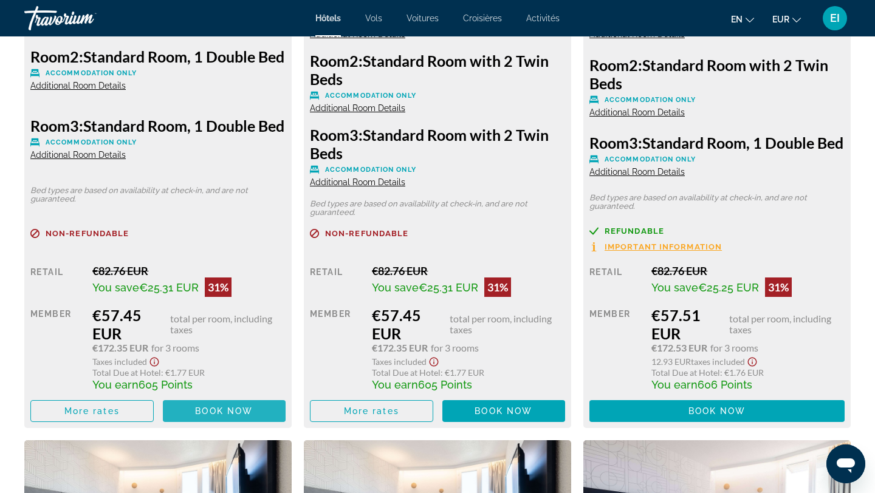
click at [253, 410] on span "Contenu principal" at bounding box center [224, 411] width 123 height 29
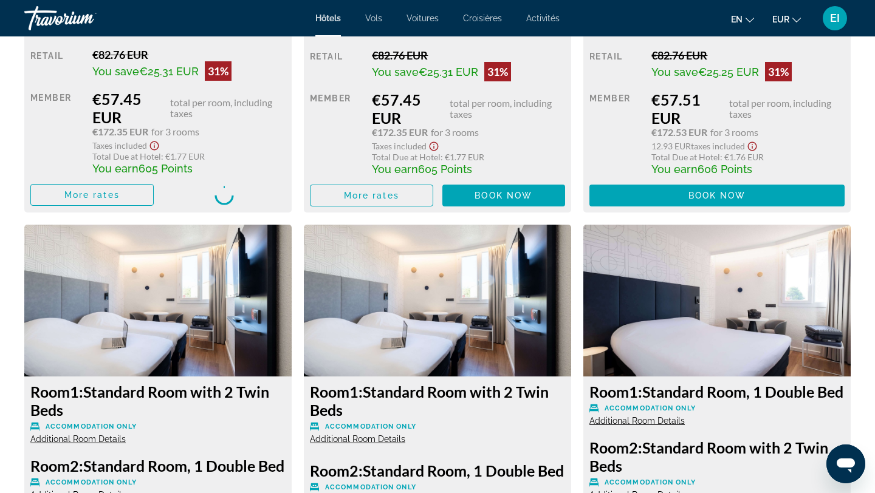
scroll to position [2085, 0]
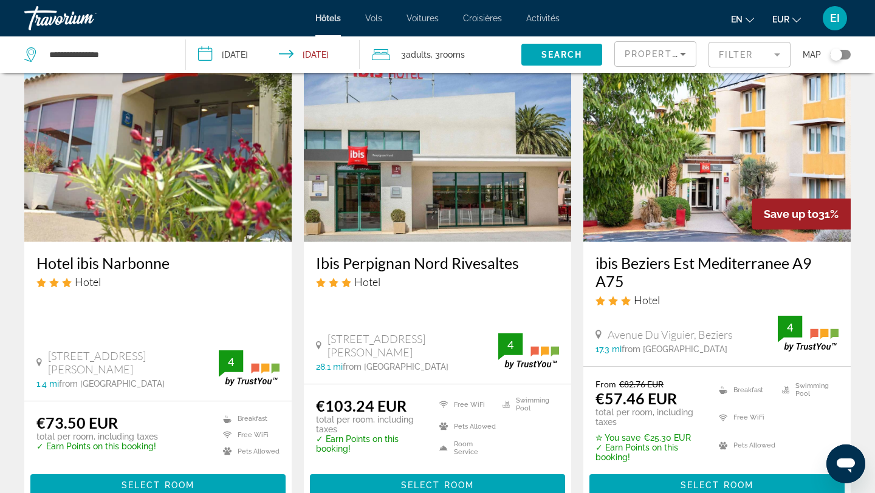
scroll to position [75, 0]
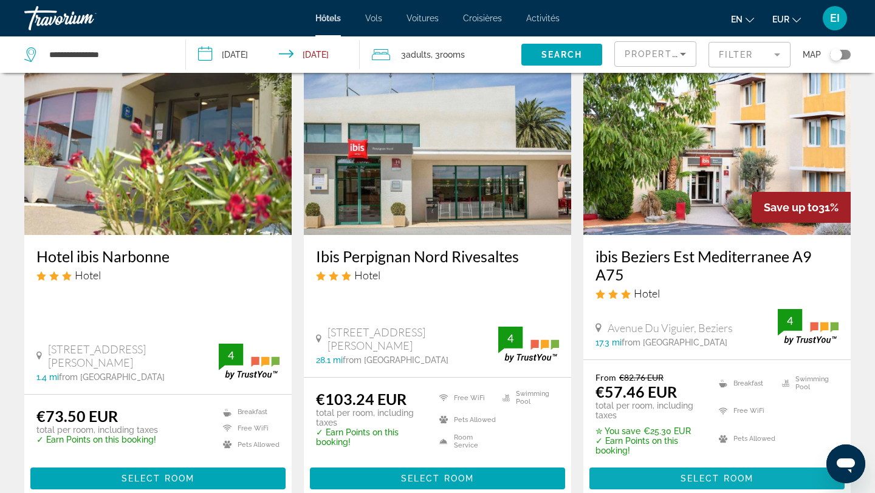
click at [702, 480] on span "Select Room" at bounding box center [716, 479] width 73 height 10
